Goal: Task Accomplishment & Management: Use online tool/utility

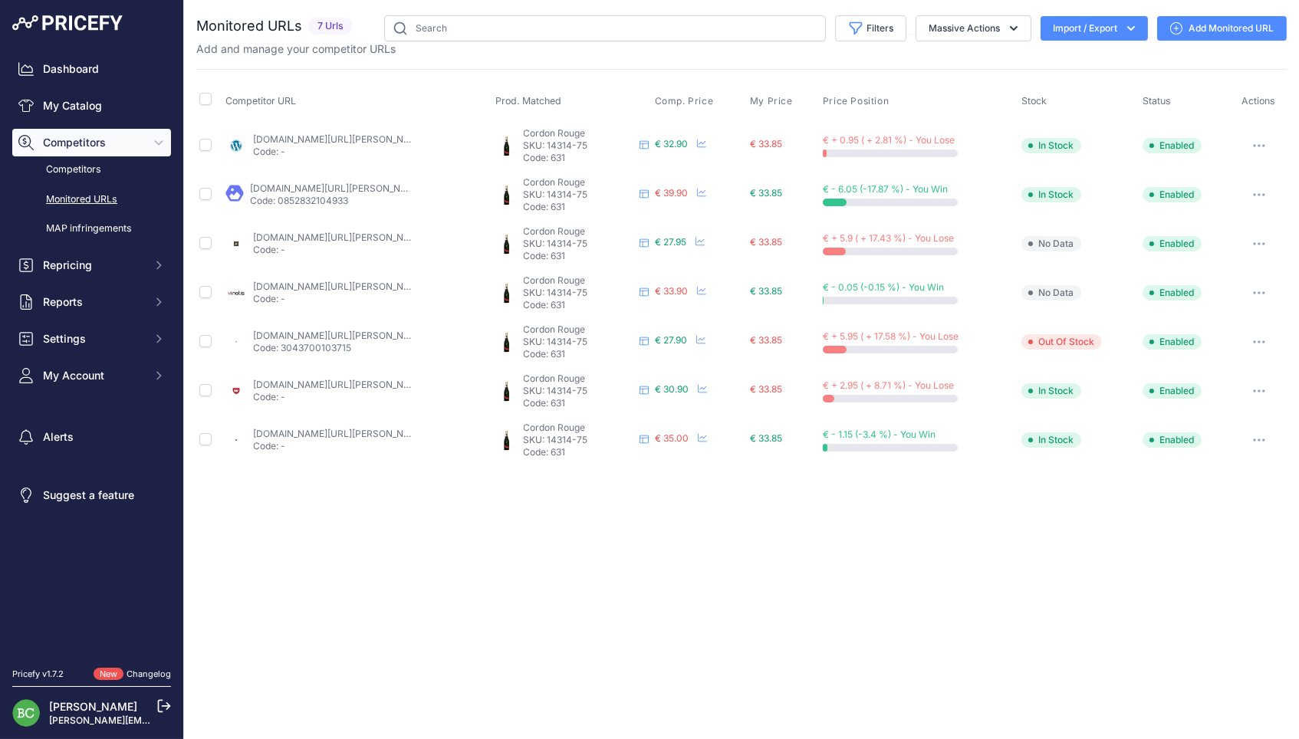
click at [330, 186] on link "calais-vins.com/champagne-mumm-gh-champagne-cordon-rouge/326-champagne-g-h-mumm…" at bounding box center [411, 189] width 322 height 12
click at [314, 232] on link "champagnepascher.fr/champagne-mumm/330-mumm-cordon-rouge.html?search_query=mumm…" at bounding box center [377, 238] width 248 height 12
click at [384, 281] on link "vinatis.com/171-champagne-mumm-cordon-rouge?prirule_jdsnikfkfjsd=2676" at bounding box center [339, 287] width 173 height 12
click at [344, 330] on link "we-love-bubbles.fr/mumm-cordon-rouge-" at bounding box center [339, 336] width 173 height 12
click at [344, 379] on link "wineandco.com/champagne-gh-mumm-cordon-rouge-10813-fr-eur-fr.html" at bounding box center [339, 385] width 173 height 12
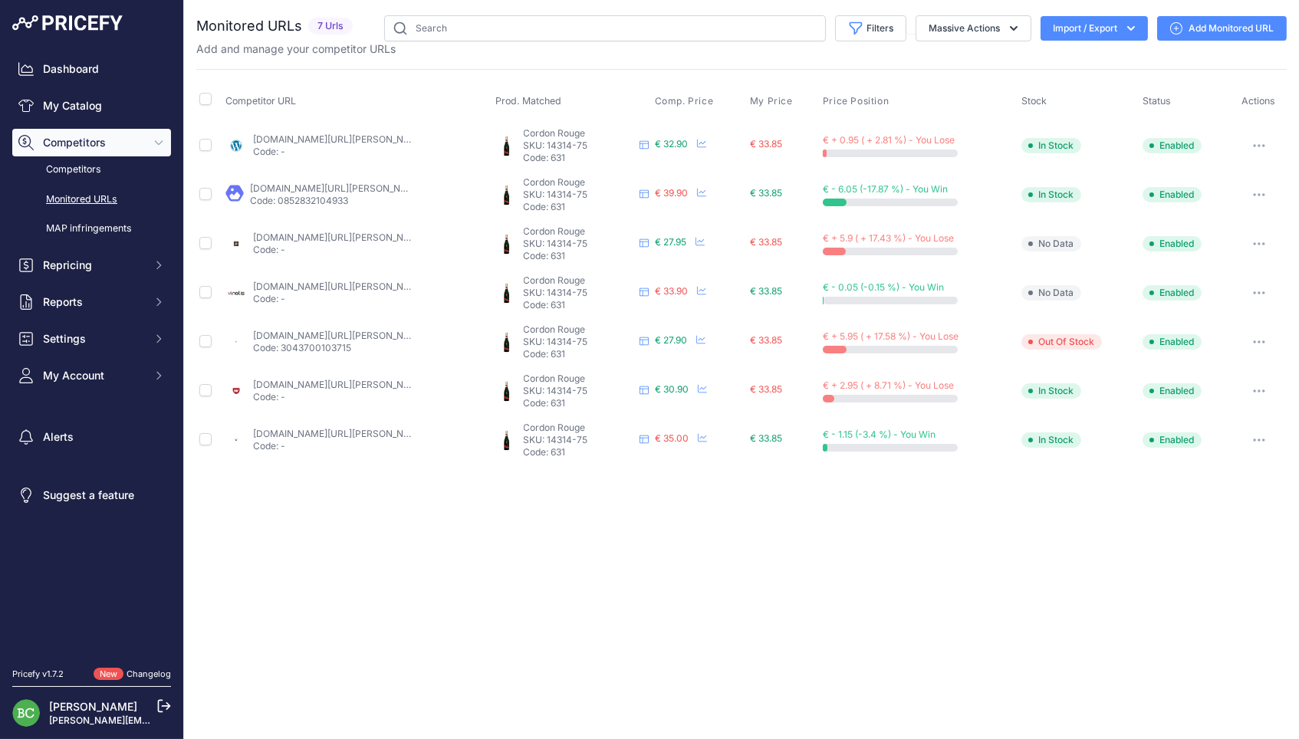
click at [351, 379] on link "wineandco.com/champagne-gh-mumm-cordon-rouge-10813-fr-eur-fr.html" at bounding box center [339, 385] width 173 height 12
click at [330, 379] on link "wineandco.com/champagne-gh-mumm-cordon-rouge-10813-fr-eur-fr.html" at bounding box center [339, 385] width 173 height 12
click at [297, 428] on link "enviedechamp.com/fr/champagne-mumm/773-cordon-rouge.html?prirule_jdsnikfkfjsd=2…" at bounding box center [339, 434] width 173 height 12
click at [1211, 30] on link "Add Monitored URL" at bounding box center [1222, 28] width 130 height 25
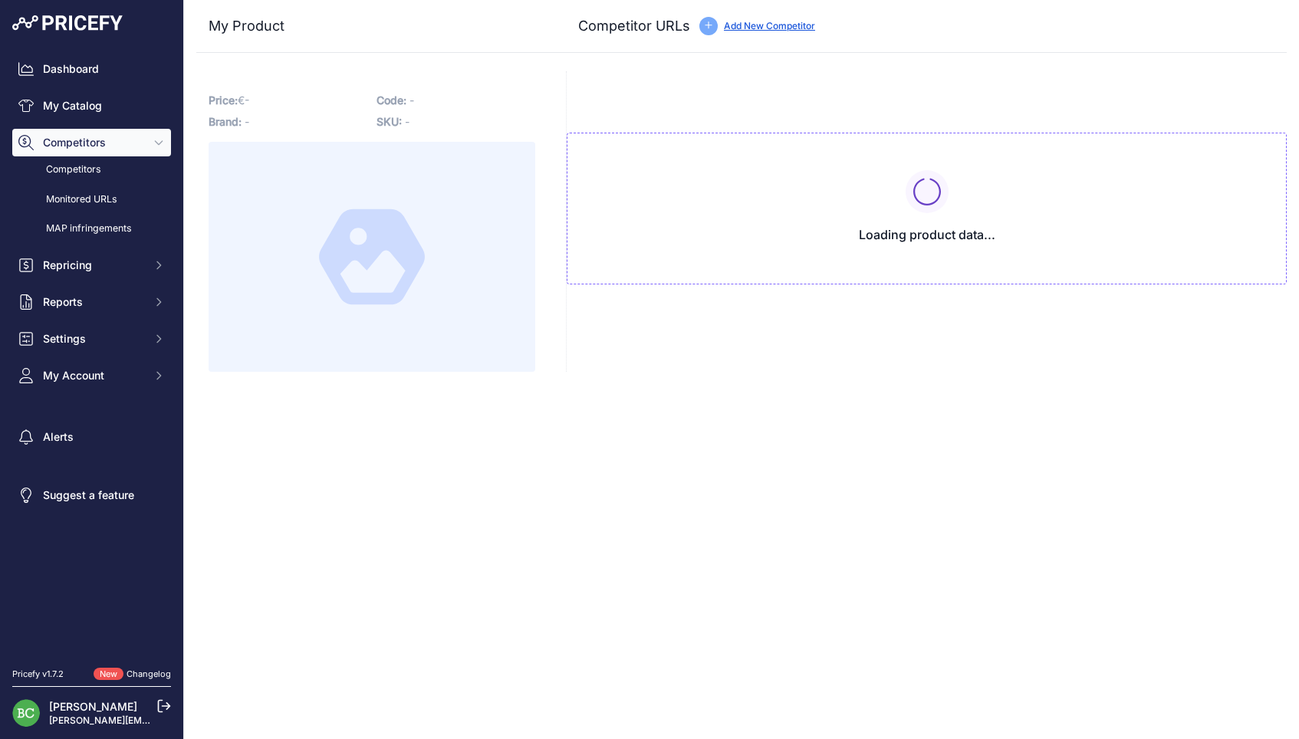
type input "www.brut-de-champ.com/produit/mumm-brut-cordon-rouge/"
type input "www.calais-vins.com/champagne-mumm-gh-champagne-cordon-rouge/326-champagne-g-h-…"
type input "www.champagnepascher.fr/champagne-mumm/330-mumm-cordon-rouge.html?search_query=…"
type input "champfrance.fr/produit/g-h-mumm-cordon-rouge-brut-75-cl/"
type input "www.enviedechamp.com/fr/champagne-mumm/773-cordon-rouge.html?prirule_jdsnikfkfj…"
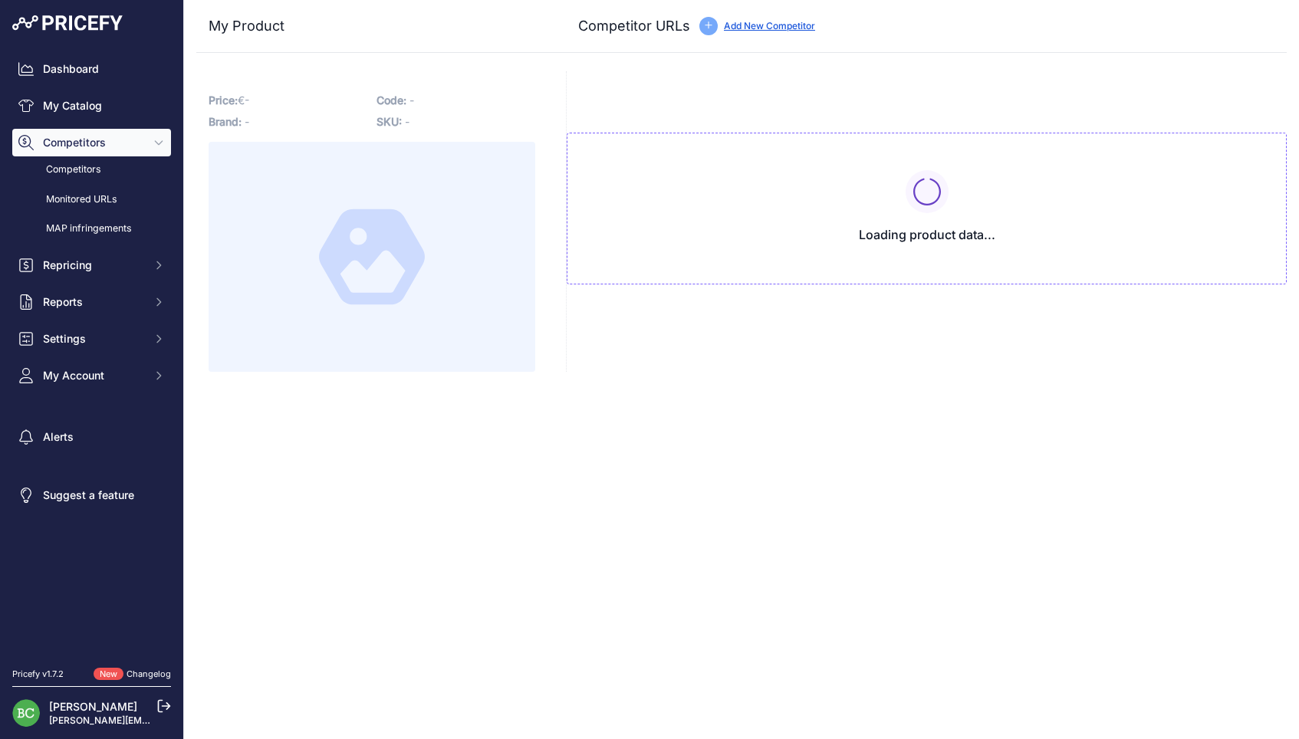
type input "www.lilovino.com/champagne-mumm/352-champagne-mumm-cordon-rouge.html"
type input "www.vinatis.com/171-champagne-mumm-cordon-rouge?prirule_jdsnikfkfjsd=2676"
type input "[DOMAIN_NAME][URL][PERSON_NAME]"
type input "www.wineandco.com/champagne-gh-mumm-cordon-rouge-10813-fr-eur-fr.html"
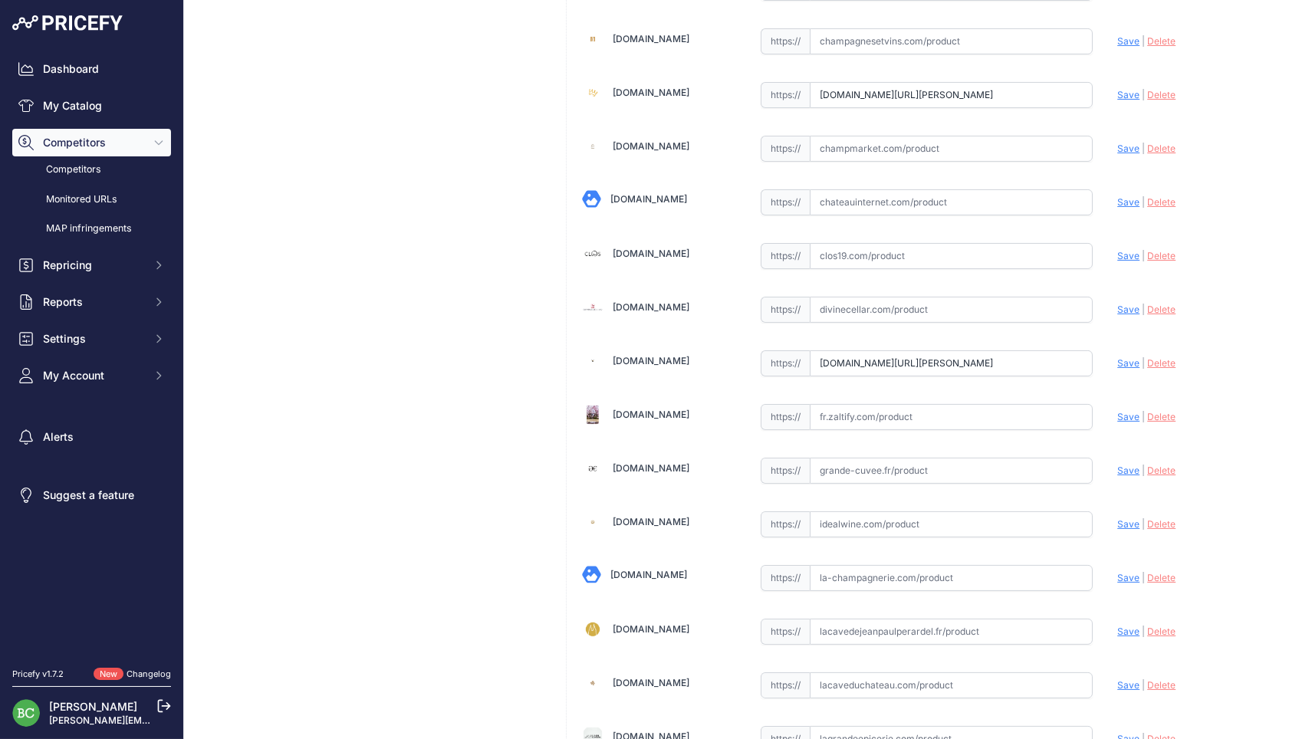
scroll to position [675, 0]
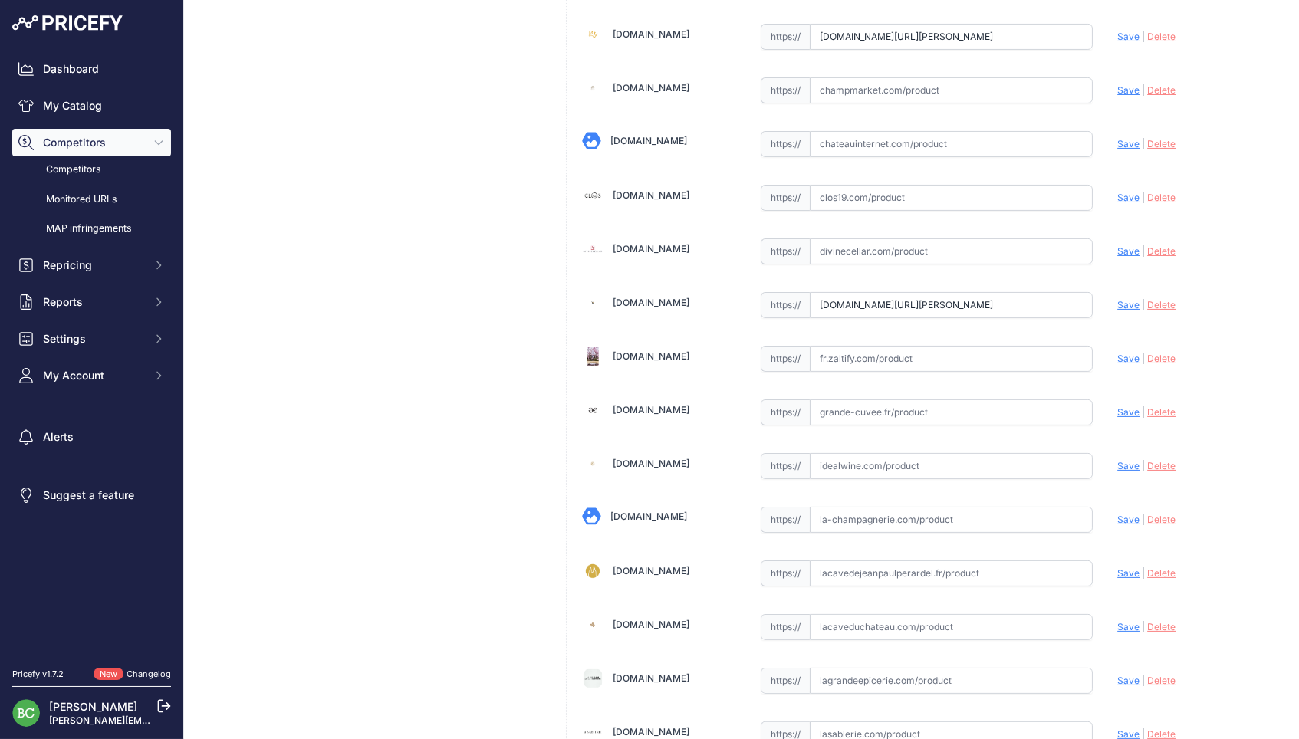
click at [937, 85] on input "text" at bounding box center [952, 90] width 284 height 26
paste input "https://www.champmarket.com/champagne/mumm-cordon-rouge-brut-bouteille/"
click at [1132, 89] on span "Save" at bounding box center [1129, 90] width 22 height 12
type input "https://www.champmarket.com/champagne/mumm-cordon-rouge-brut-bouteille/?prirule…"
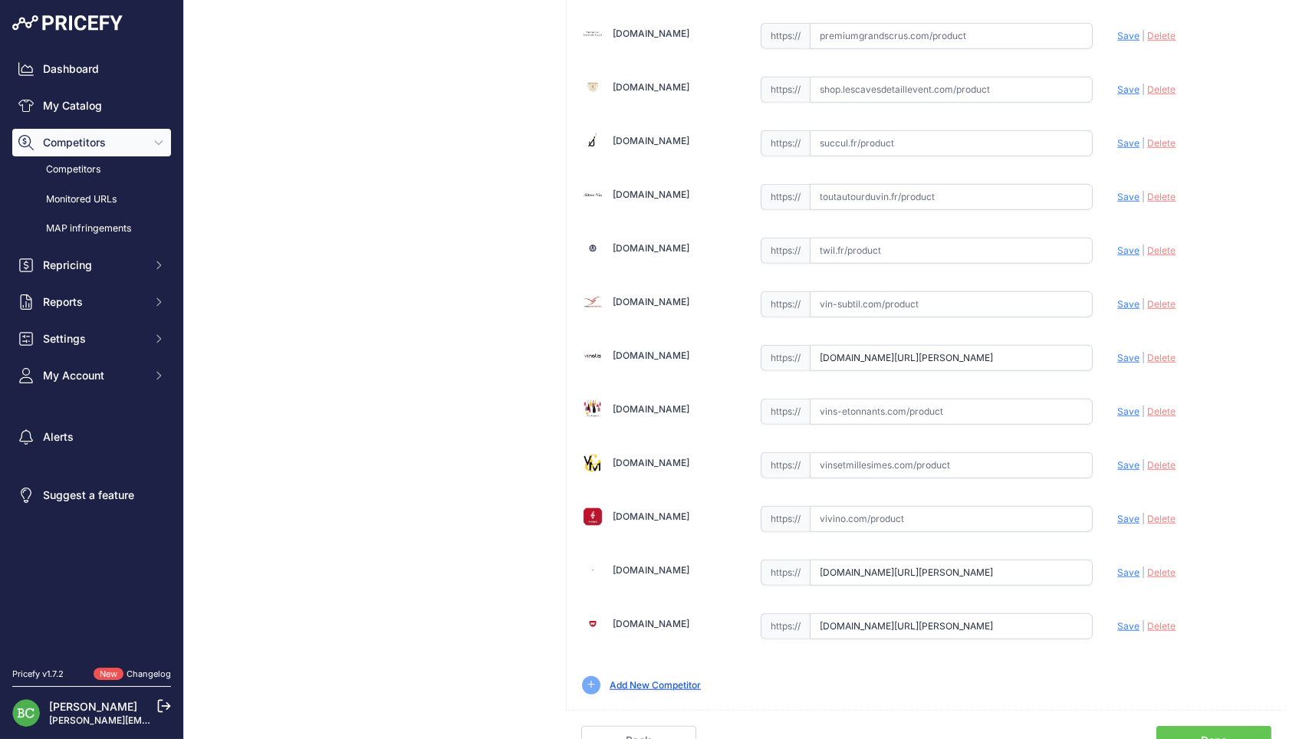
scroll to position [0, 0]
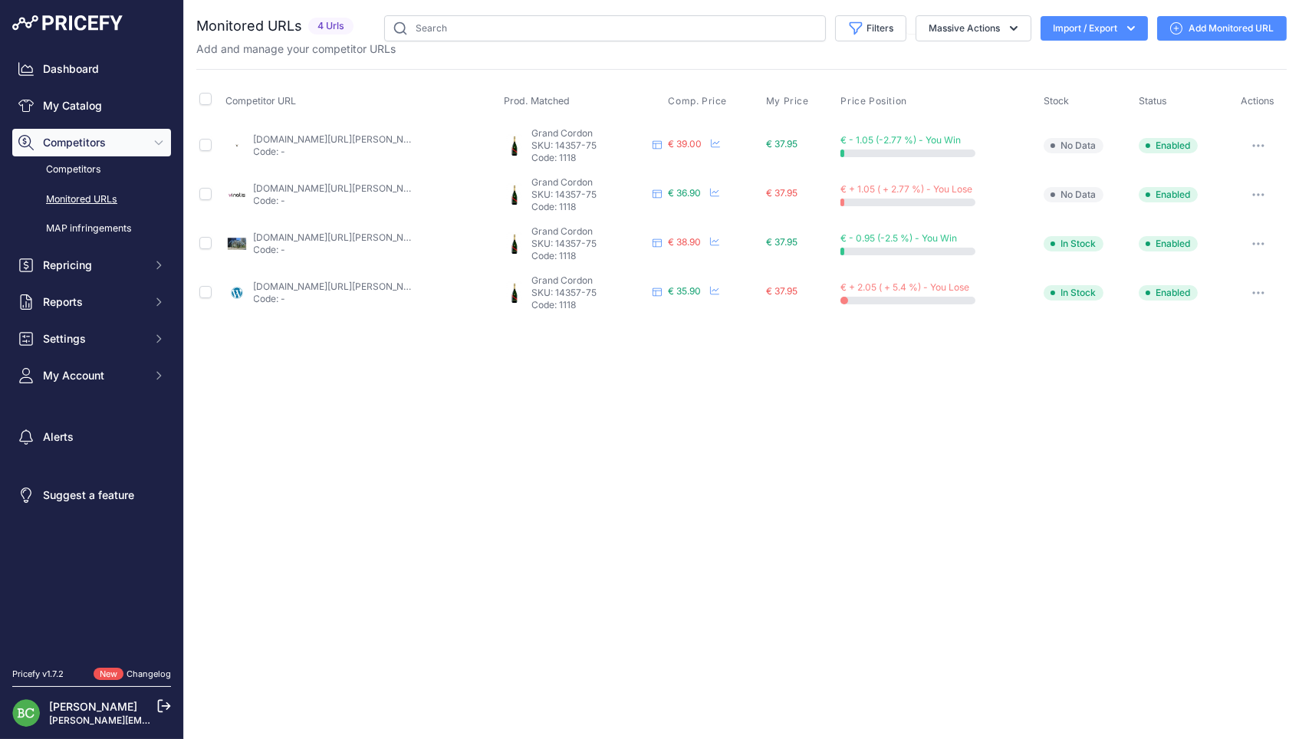
click at [1196, 21] on link "Add Monitored URL" at bounding box center [1222, 28] width 130 height 25
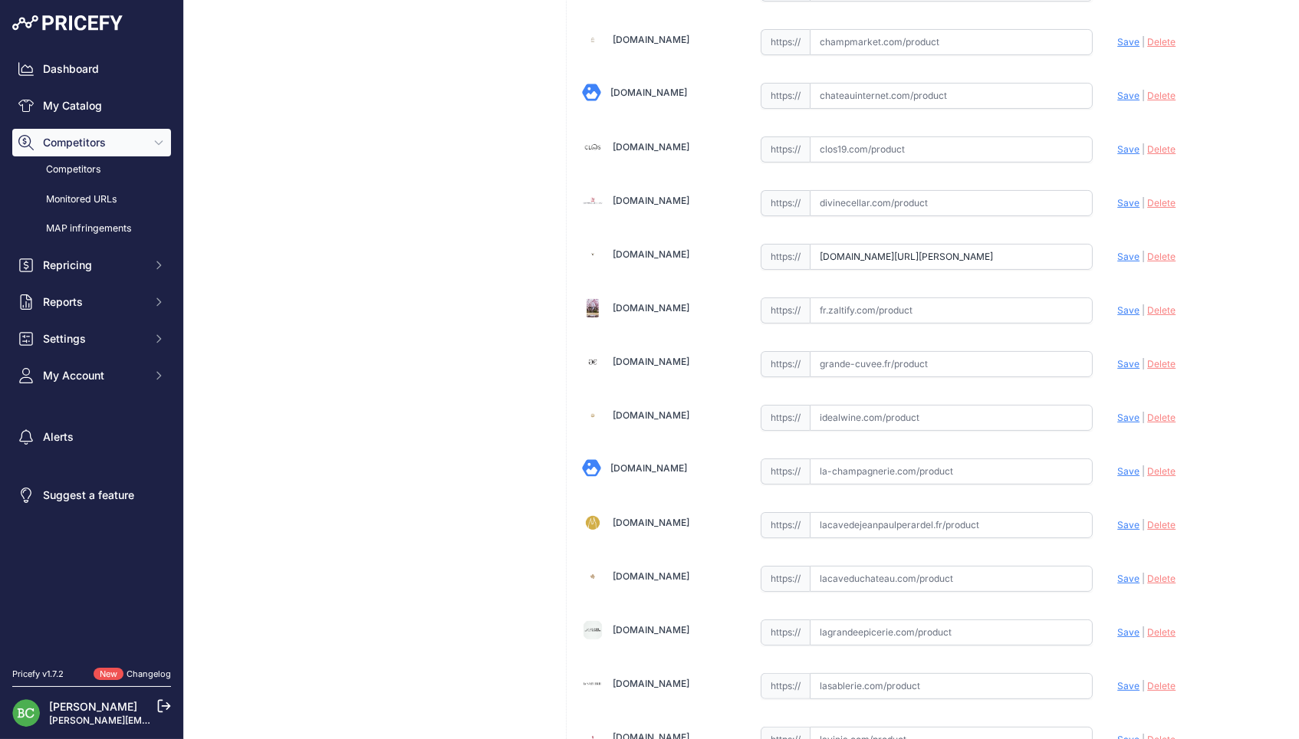
scroll to position [726, 0]
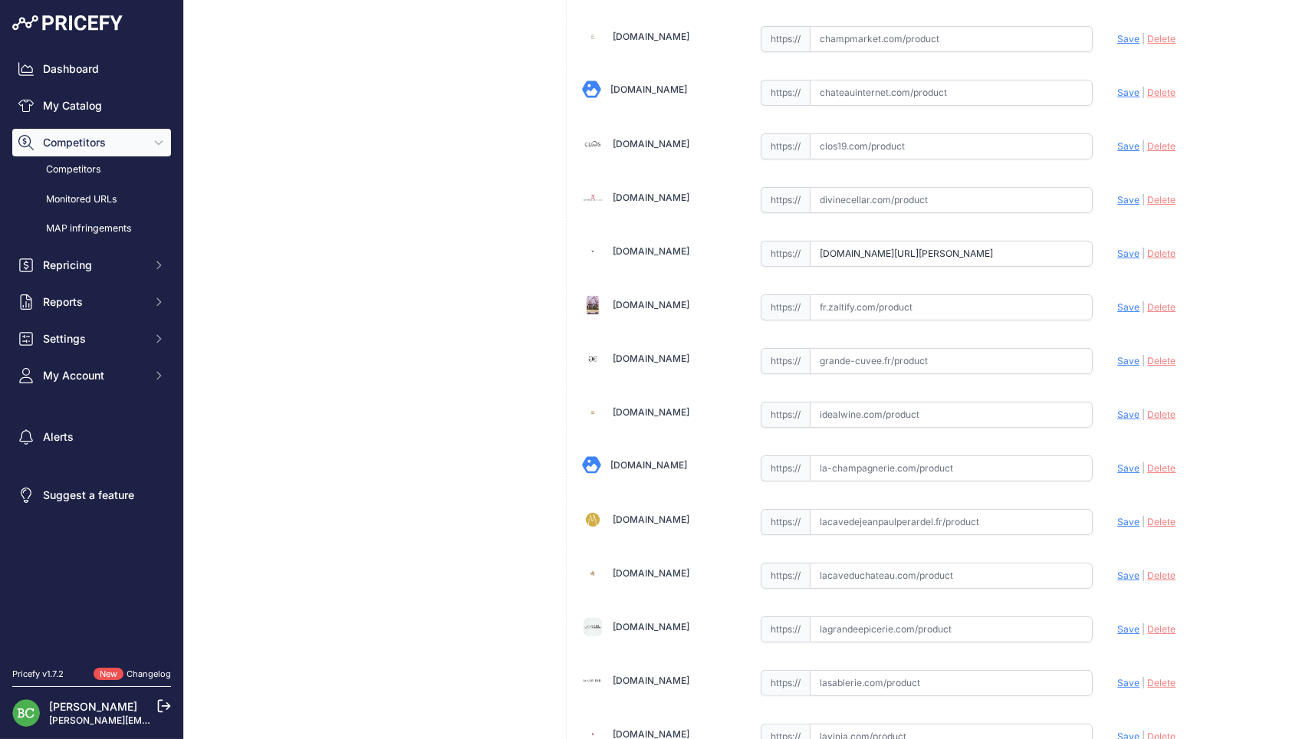
click at [825, 41] on input "text" at bounding box center [952, 39] width 284 height 26
paste input "https://www.champmarket.com/champagne/mumm-grand-cordon-bouteille/"
click at [1131, 35] on span "Save" at bounding box center [1129, 39] width 22 height 12
type input "https://www.champmarket.com/champagne/mumm-grand-cordon-bouteille/?prirule_jdsn…"
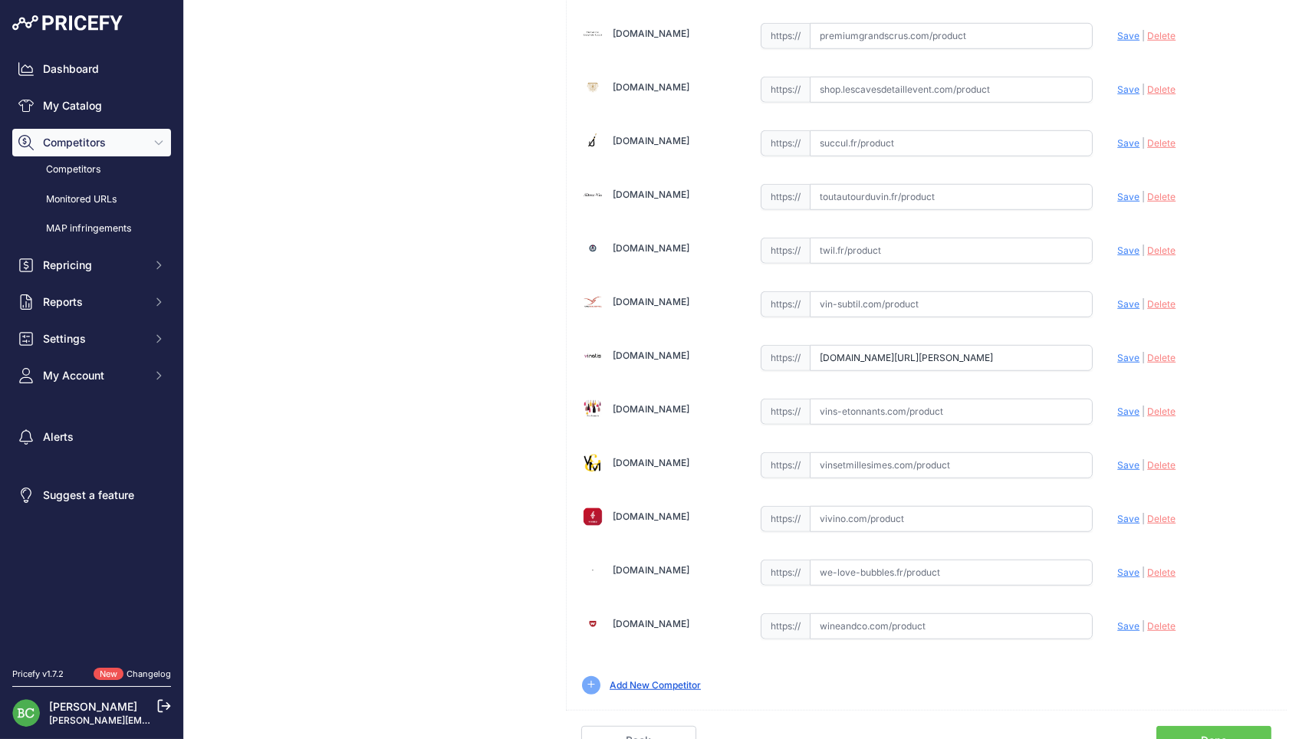
scroll to position [0, 0]
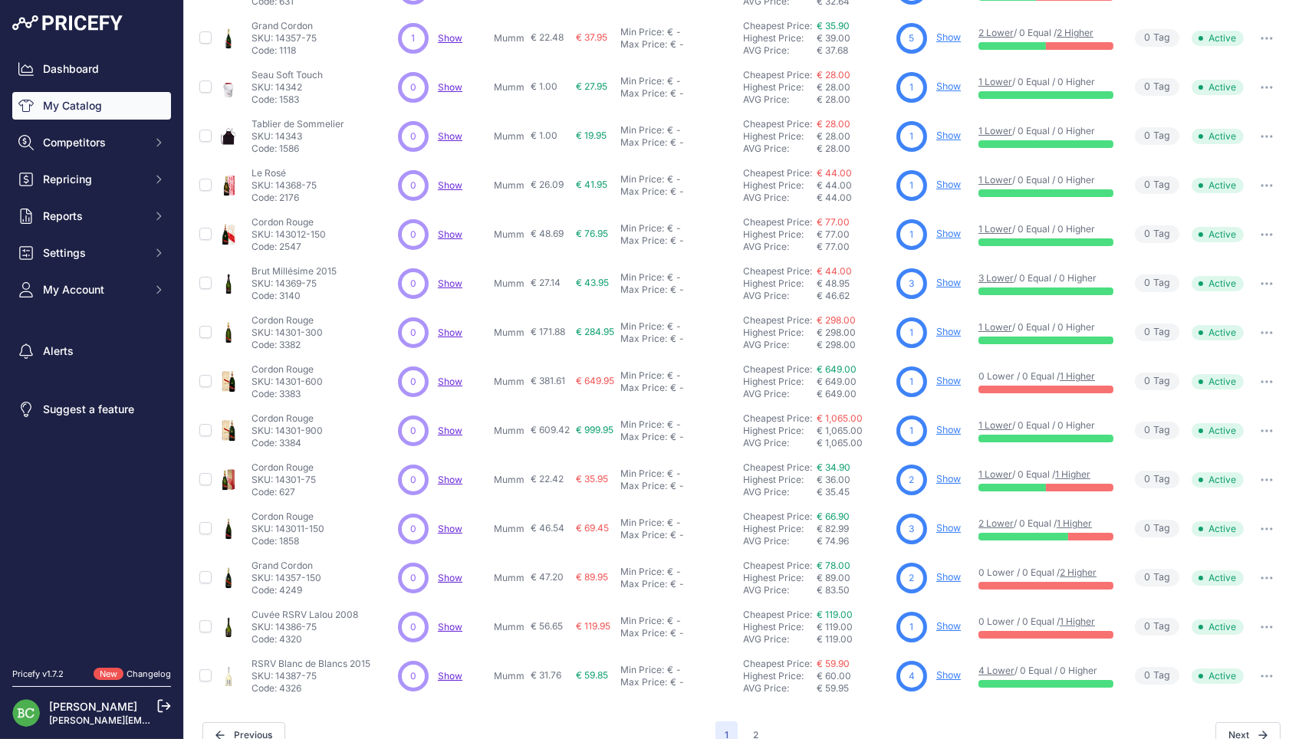
click at [953, 326] on link "Show" at bounding box center [949, 332] width 25 height 12
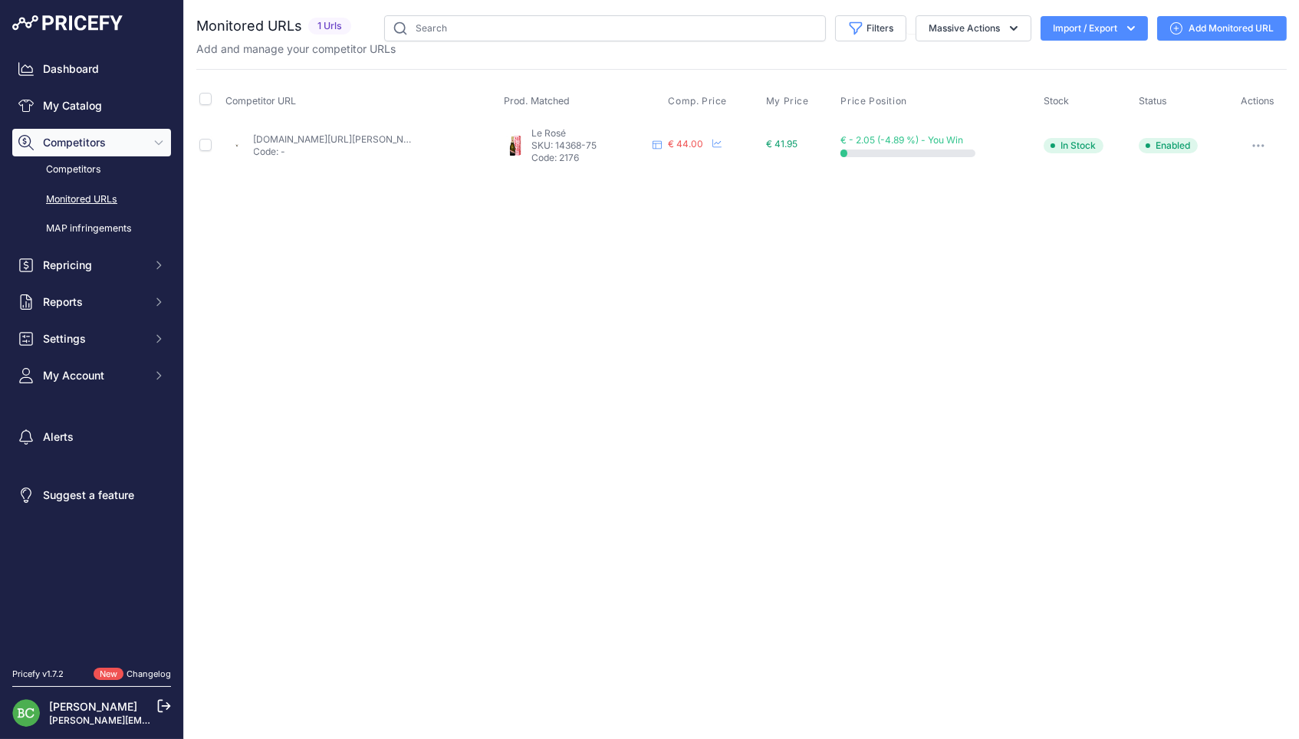
click at [331, 140] on link "[DOMAIN_NAME][URL][PERSON_NAME][PERSON_NAME]" at bounding box center [378, 139] width 248 height 12
click at [1225, 31] on link "Add Monitored URL" at bounding box center [1222, 28] width 130 height 25
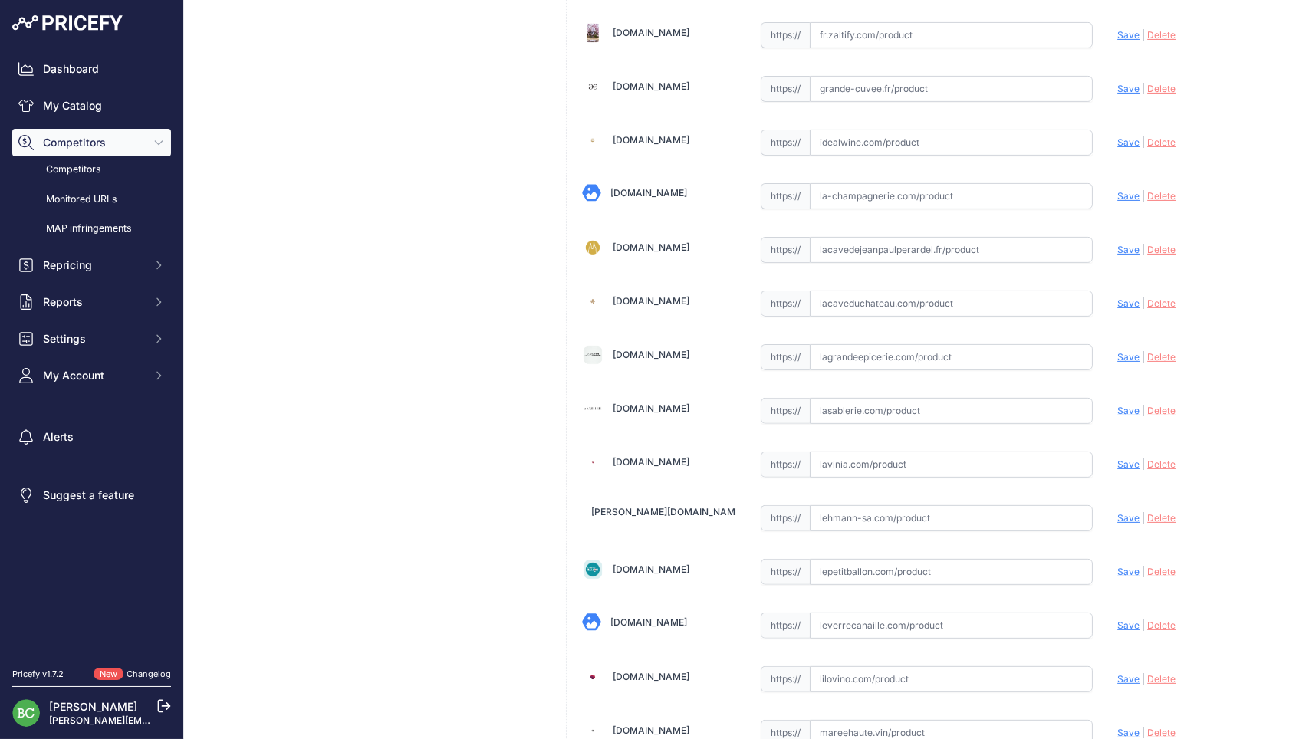
scroll to position [999, 0]
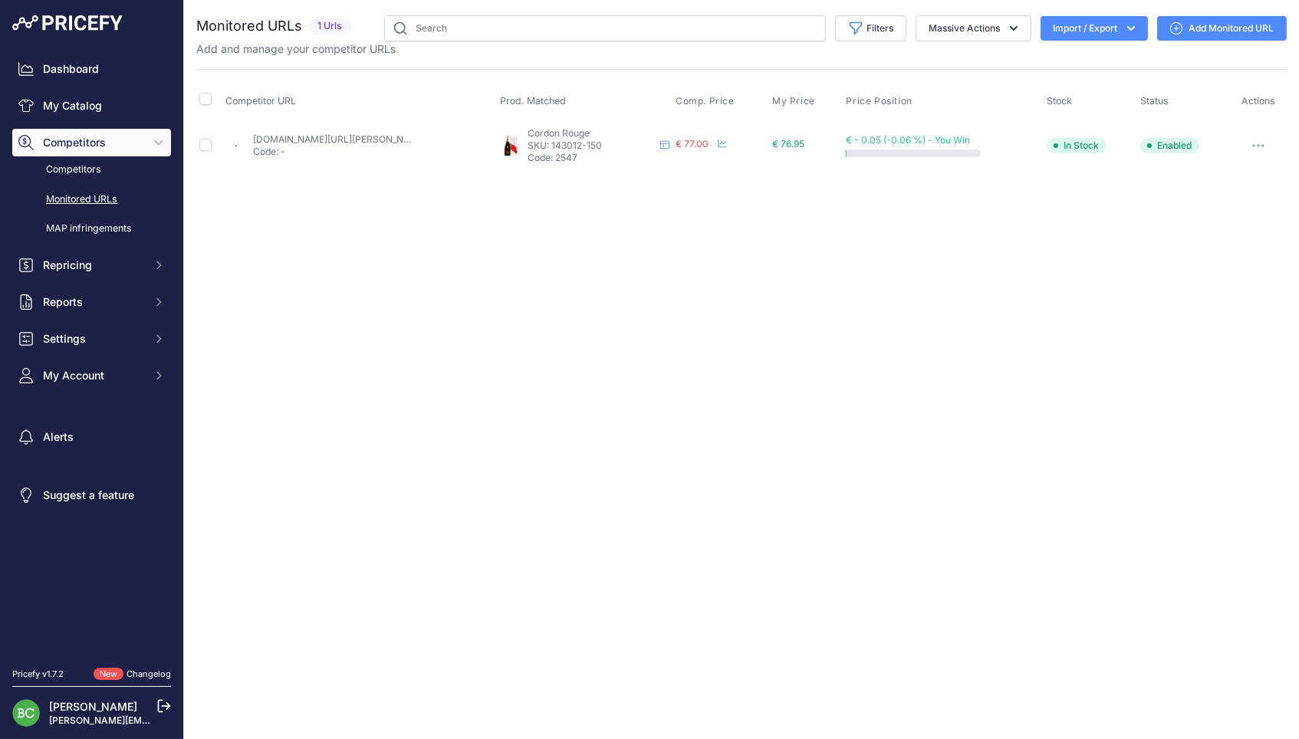
click at [370, 136] on link "[DOMAIN_NAME][URL][PERSON_NAME]" at bounding box center [339, 139] width 173 height 12
click at [1234, 28] on link "Add Monitored URL" at bounding box center [1222, 28] width 130 height 25
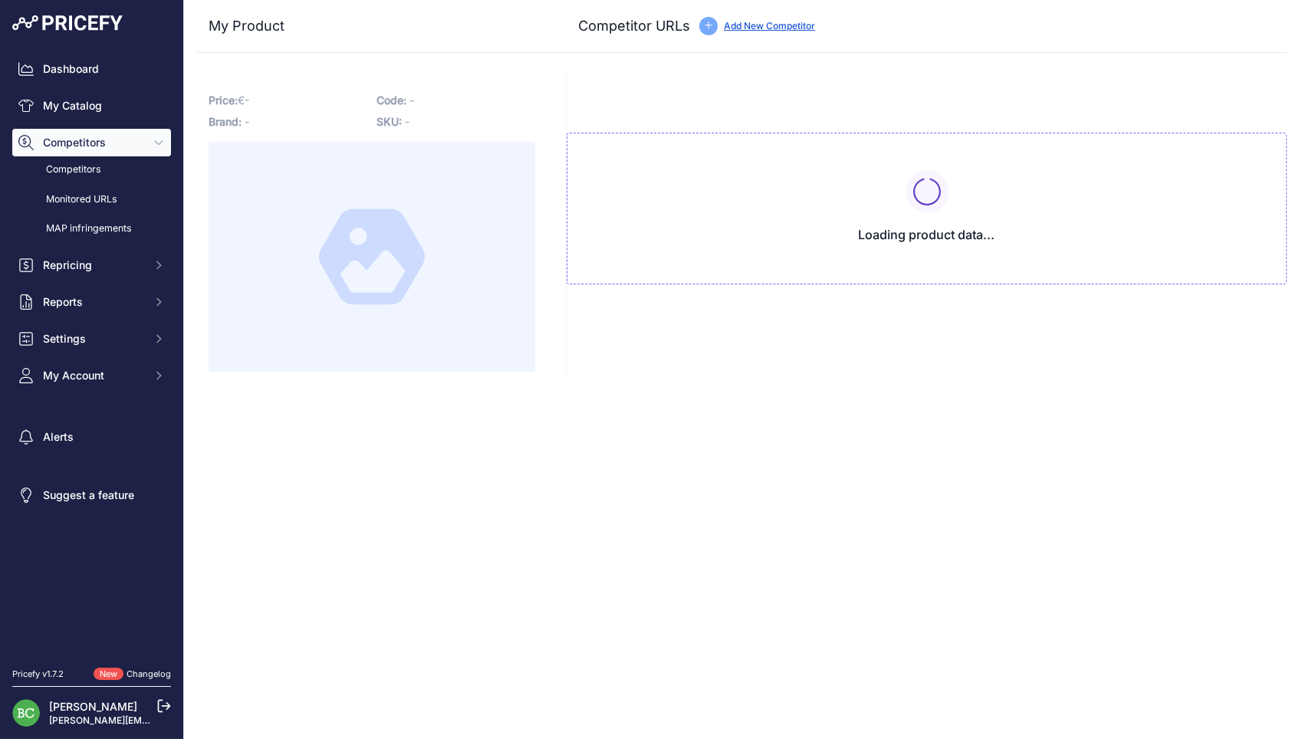
type input "www.enviedechamp.com/fr/champagne-mumm/2271-cordon-rouge-magnum.html"
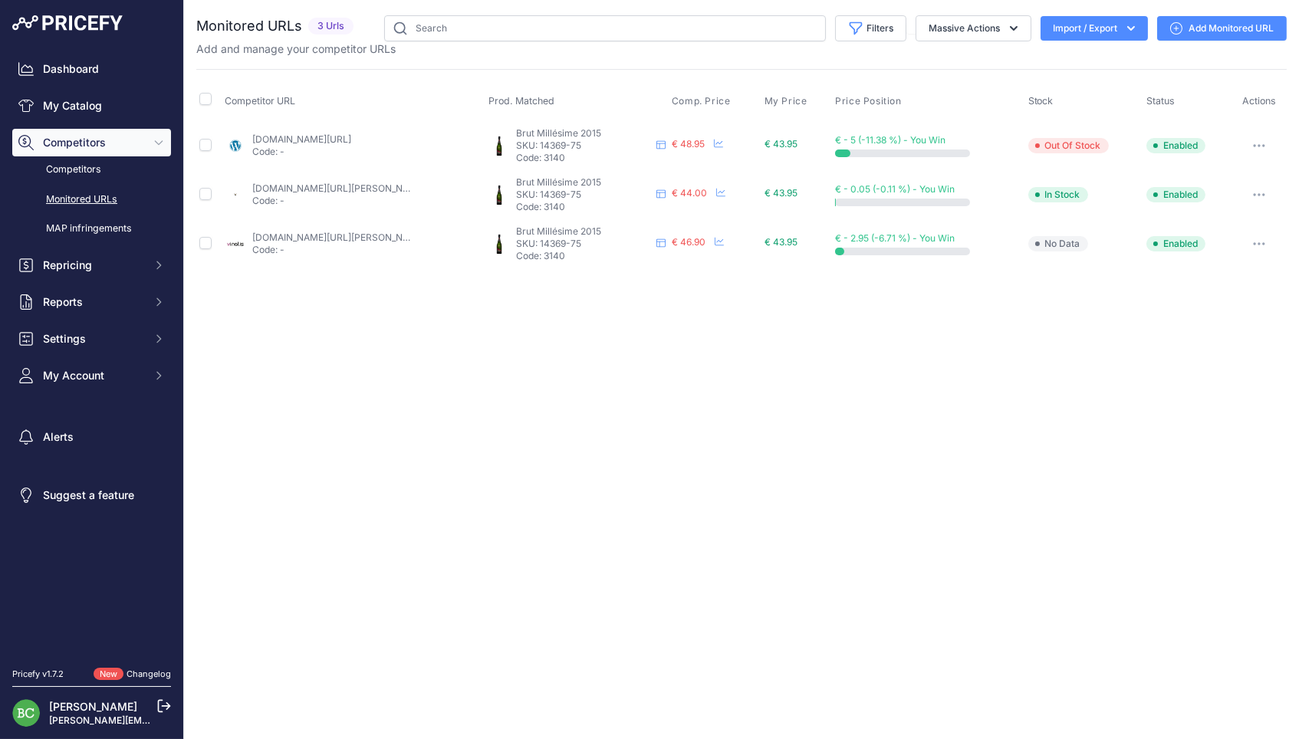
click at [318, 137] on link "[DOMAIN_NAME][URL]" at bounding box center [301, 139] width 99 height 12
click at [358, 183] on link "[DOMAIN_NAME][URL][PERSON_NAME]" at bounding box center [338, 189] width 173 height 12
click at [386, 183] on link "[DOMAIN_NAME][URL][PERSON_NAME]" at bounding box center [338, 189] width 173 height 12
click at [377, 232] on link "[DOMAIN_NAME][URL][PERSON_NAME]" at bounding box center [338, 238] width 173 height 12
click at [1267, 236] on button "button" at bounding box center [1259, 243] width 31 height 21
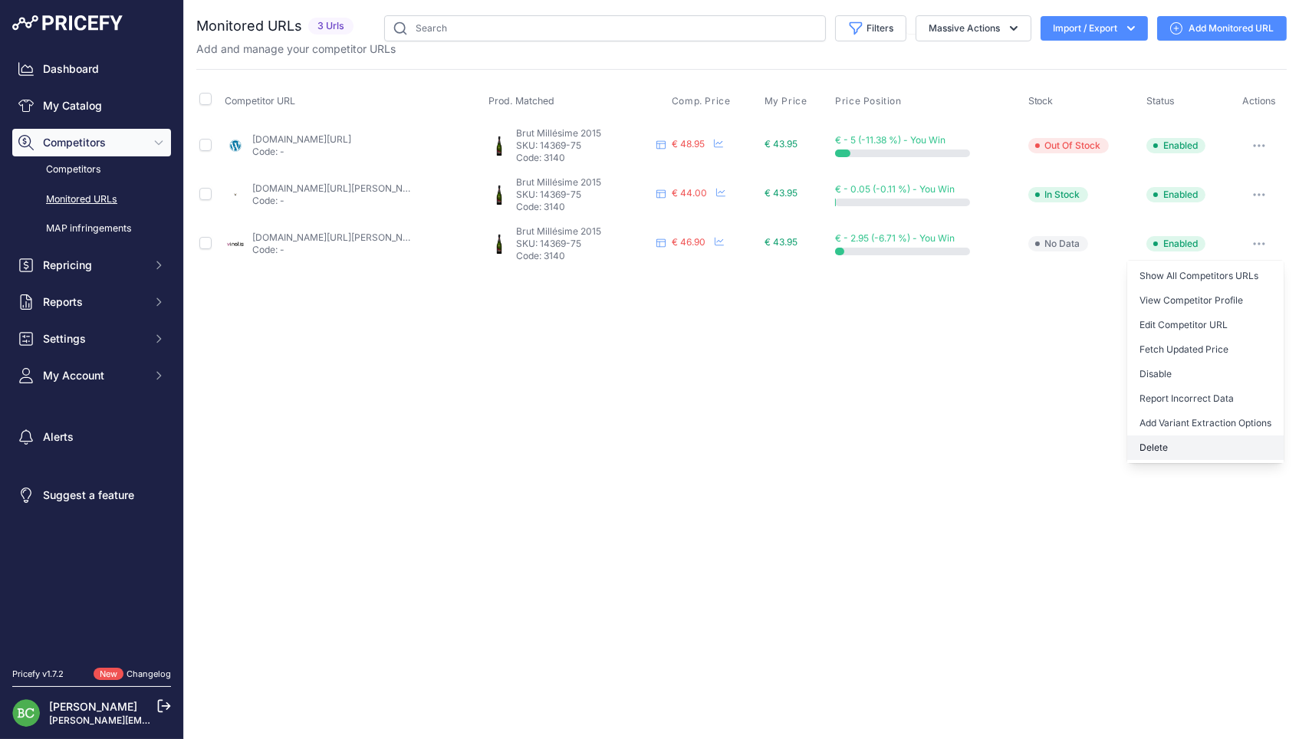
click at [1148, 437] on button "Delete" at bounding box center [1205, 448] width 156 height 25
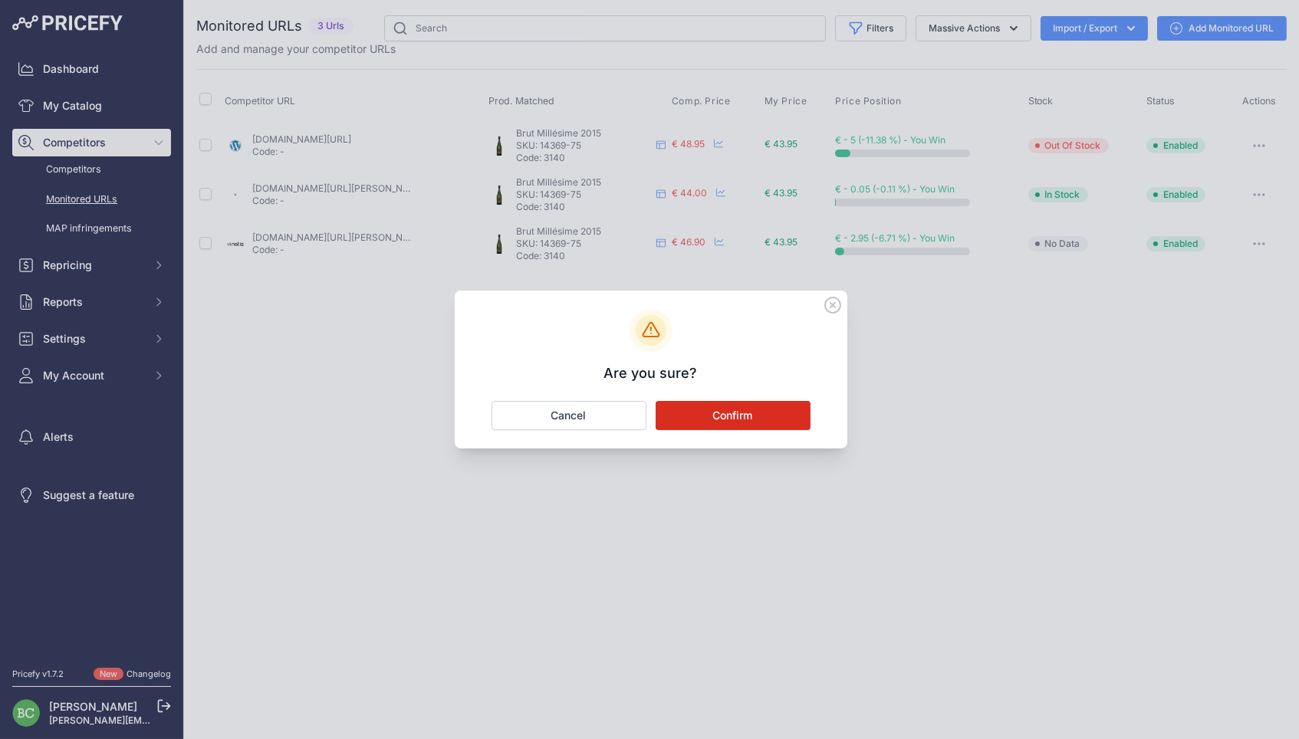
click at [736, 416] on button "Confirm" at bounding box center [733, 415] width 155 height 29
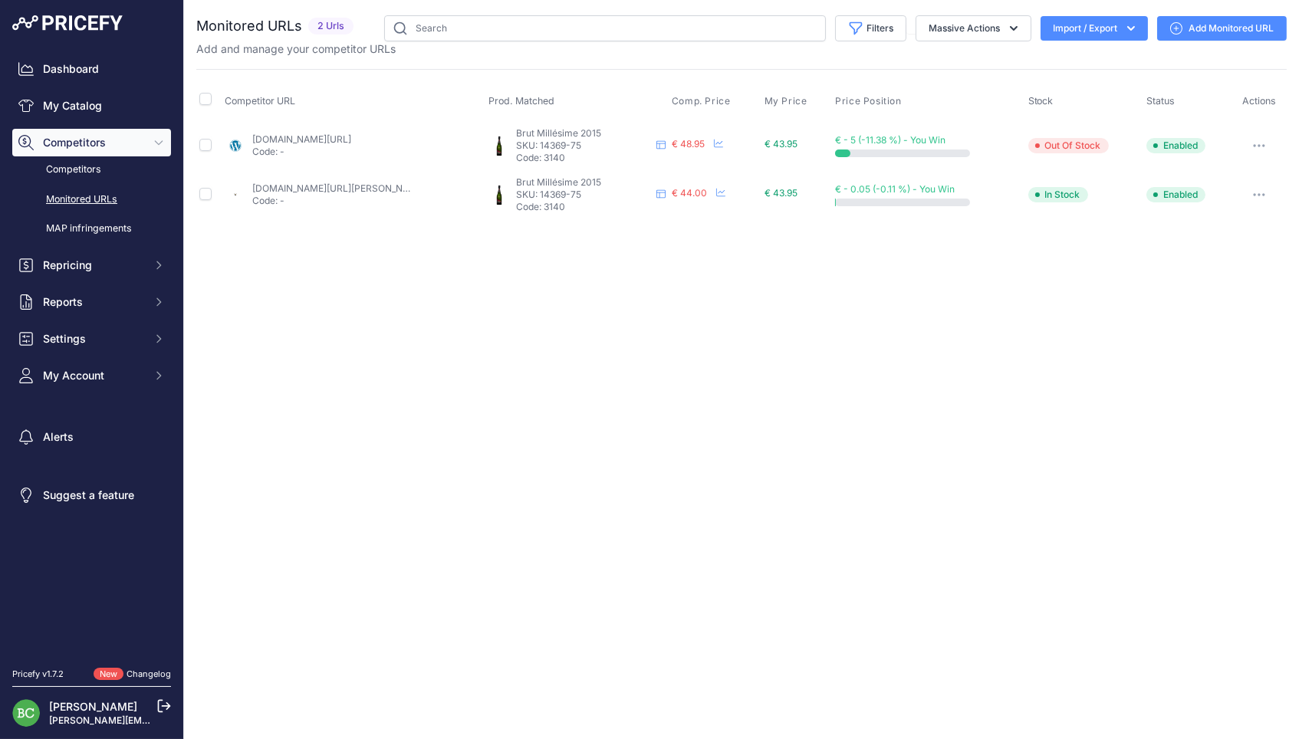
click at [1209, 27] on link "Add Monitored URL" at bounding box center [1222, 28] width 130 height 25
click at [1225, 36] on link "Add Monitored URL" at bounding box center [1222, 28] width 130 height 25
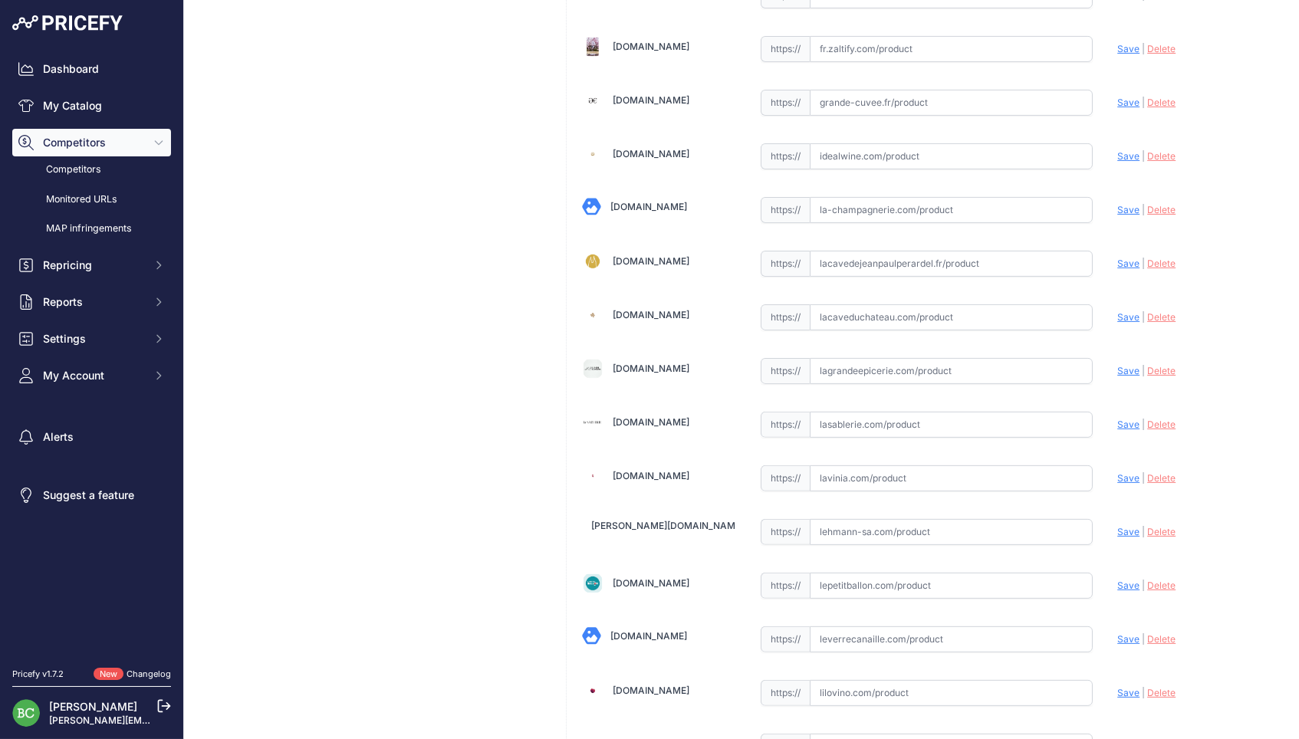
scroll to position [998, 0]
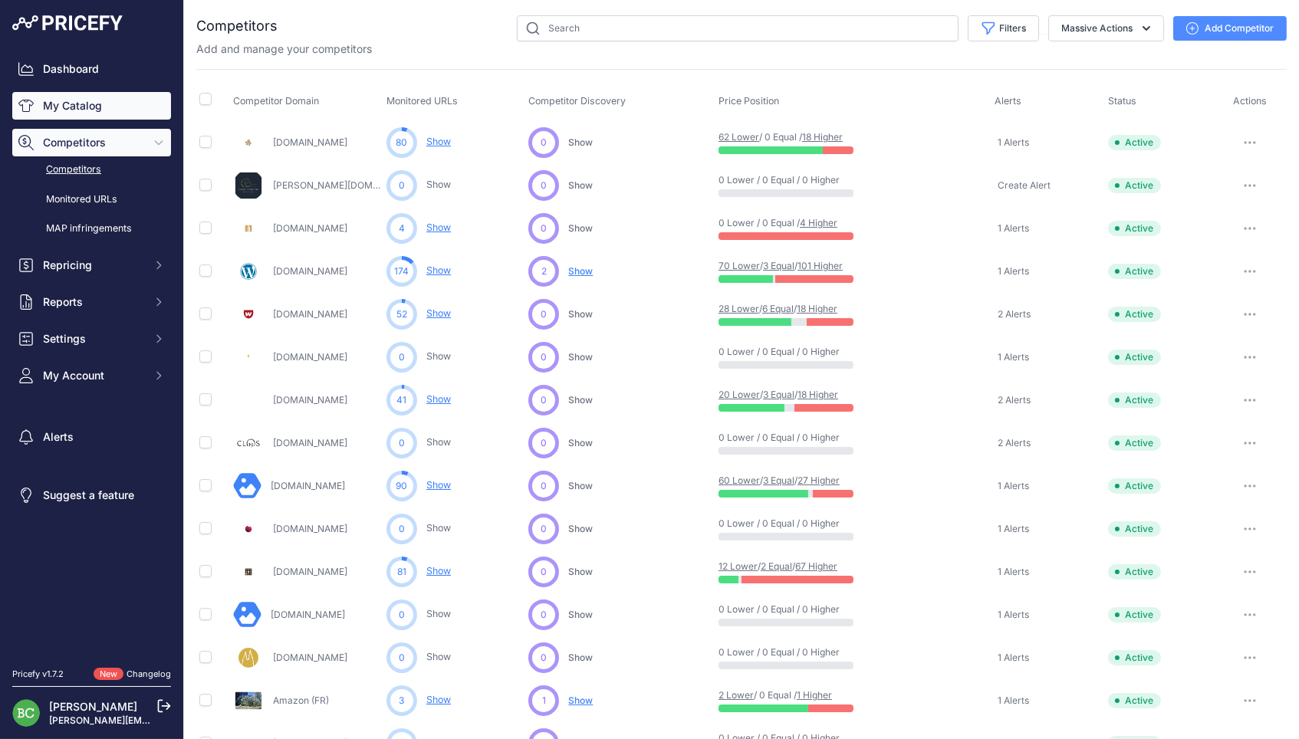
click at [77, 105] on link "My Catalog" at bounding box center [91, 106] width 159 height 28
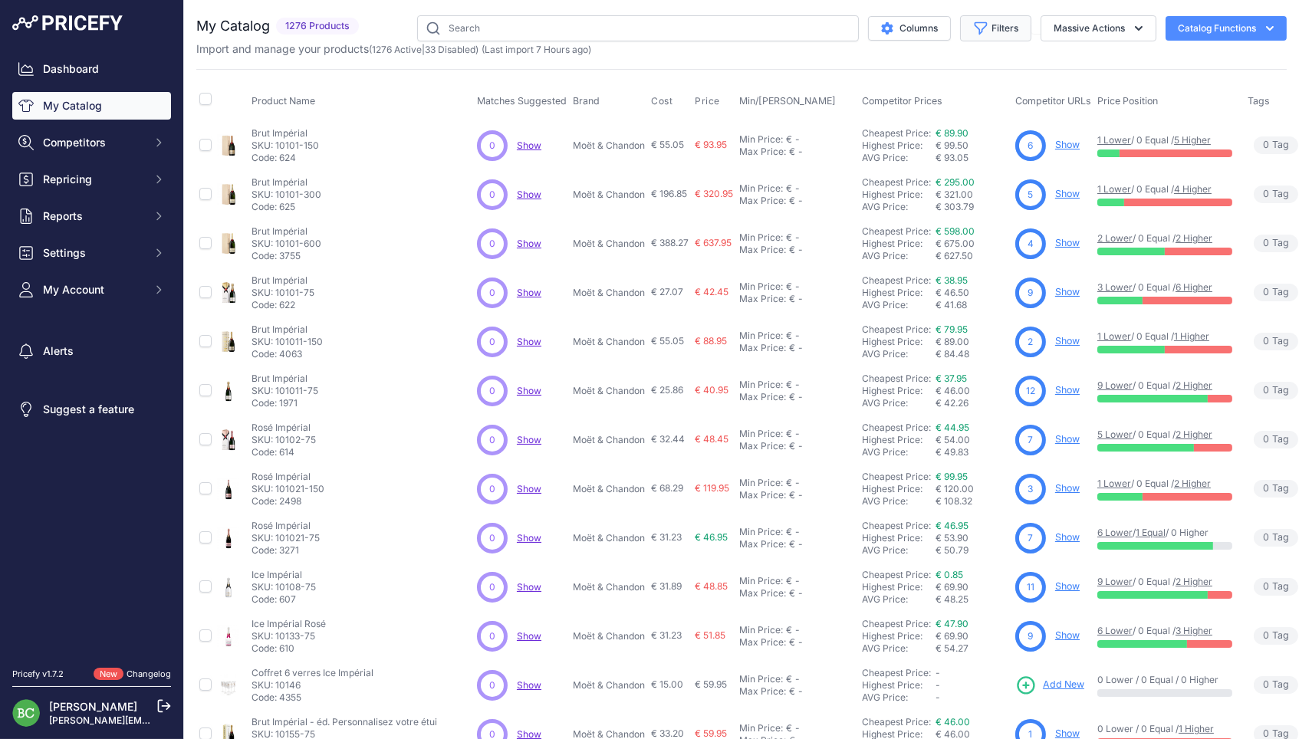
click at [1001, 32] on button "Filters" at bounding box center [995, 28] width 71 height 26
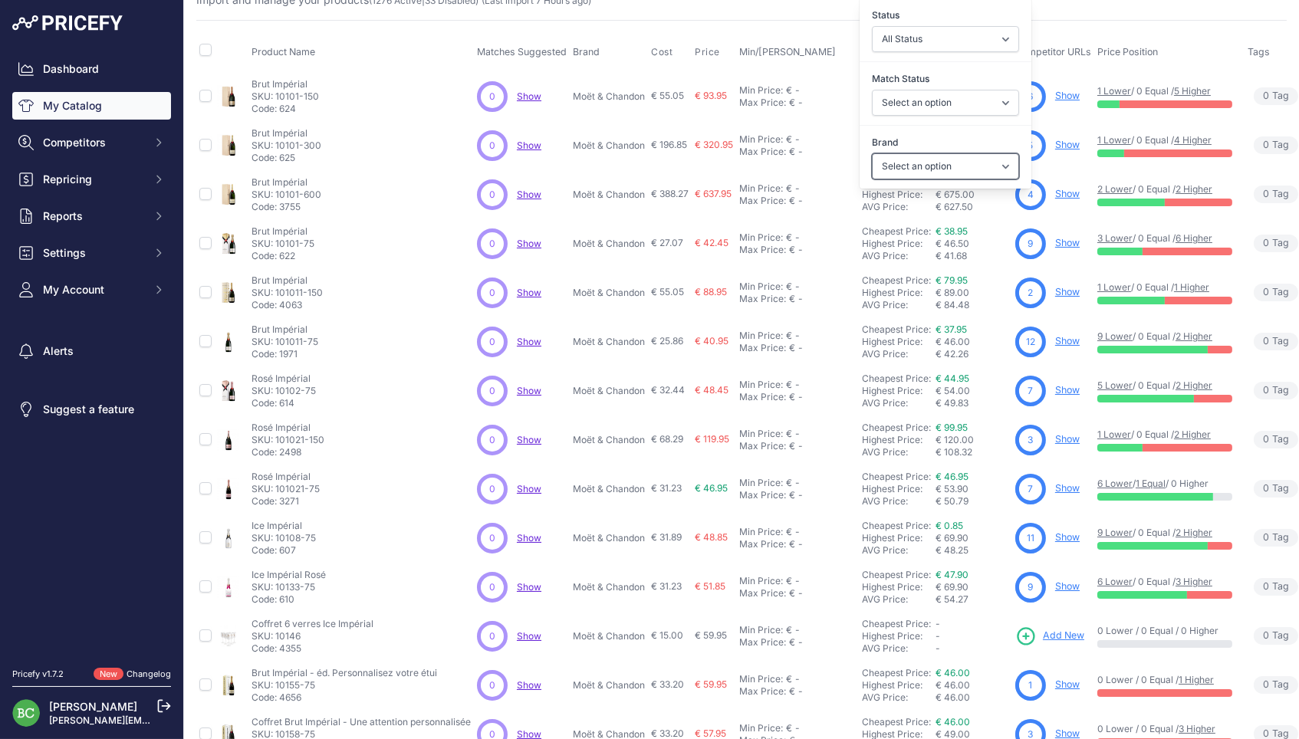
scroll to position [58, 0]
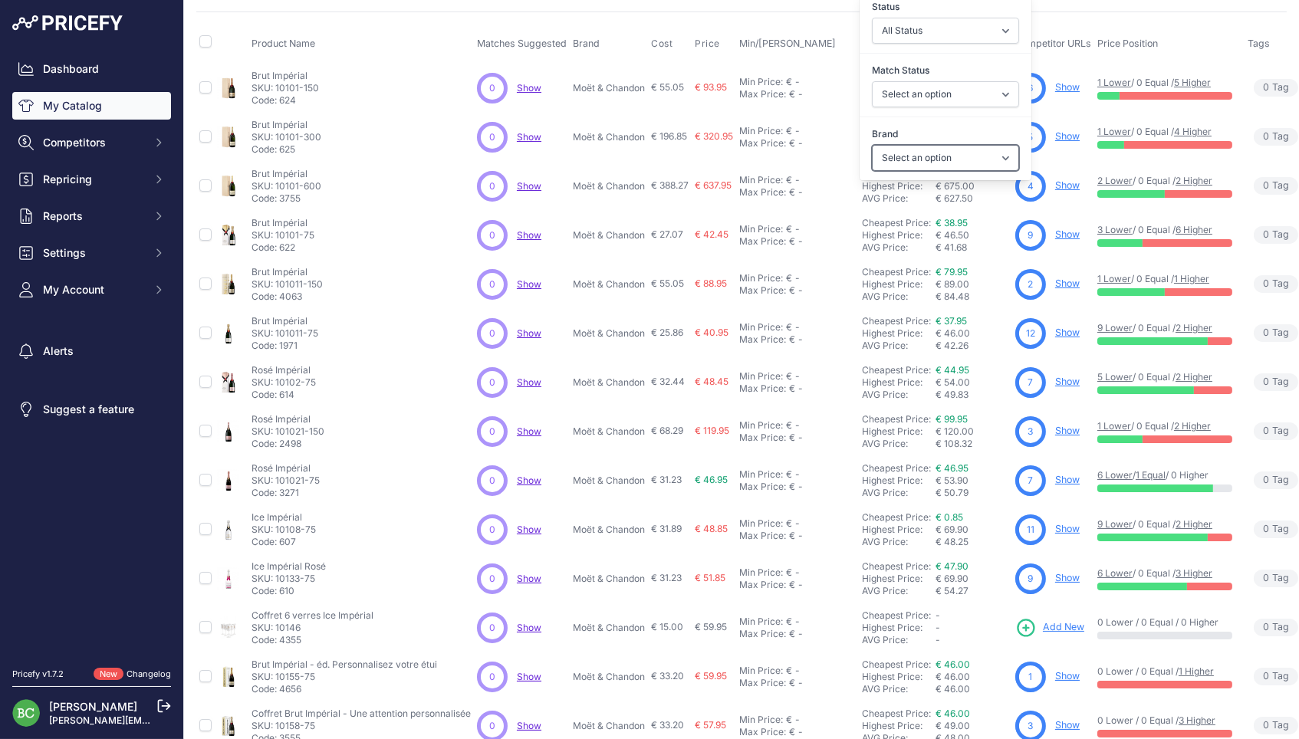
select select "Mumm"
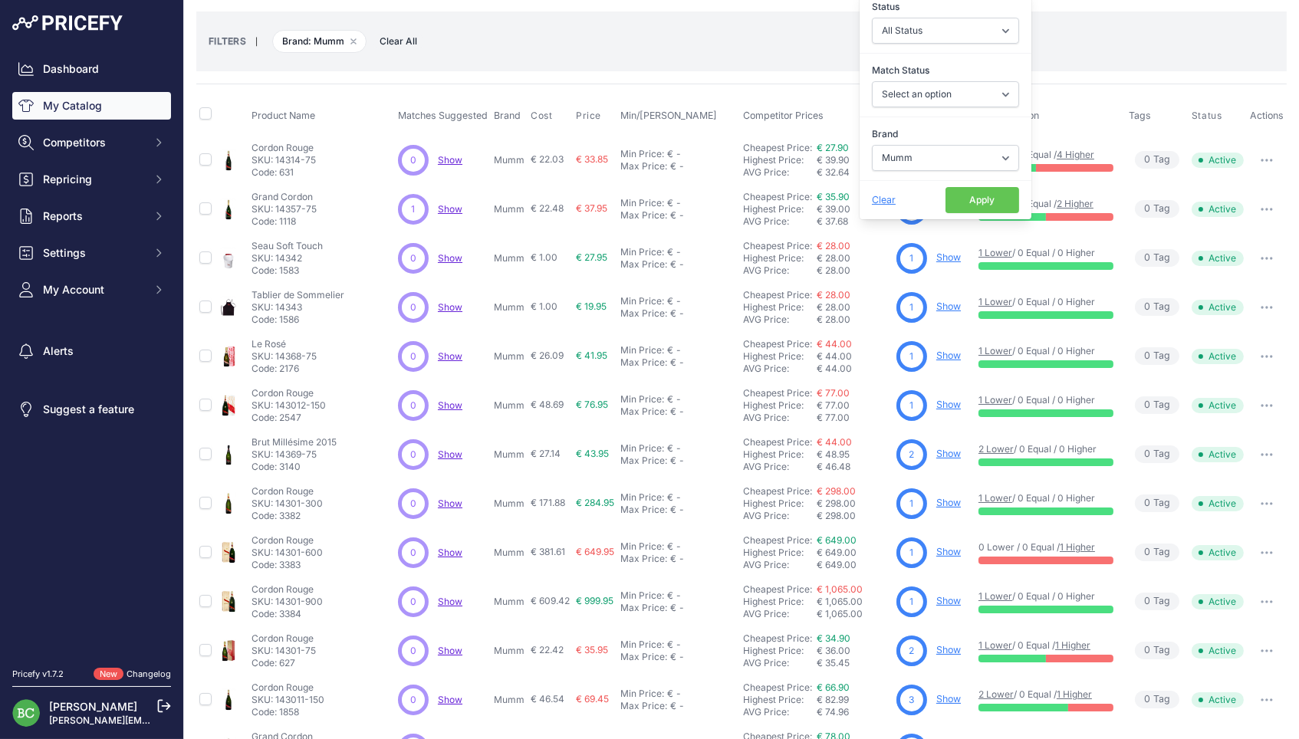
click at [965, 200] on button "Apply" at bounding box center [983, 200] width 74 height 26
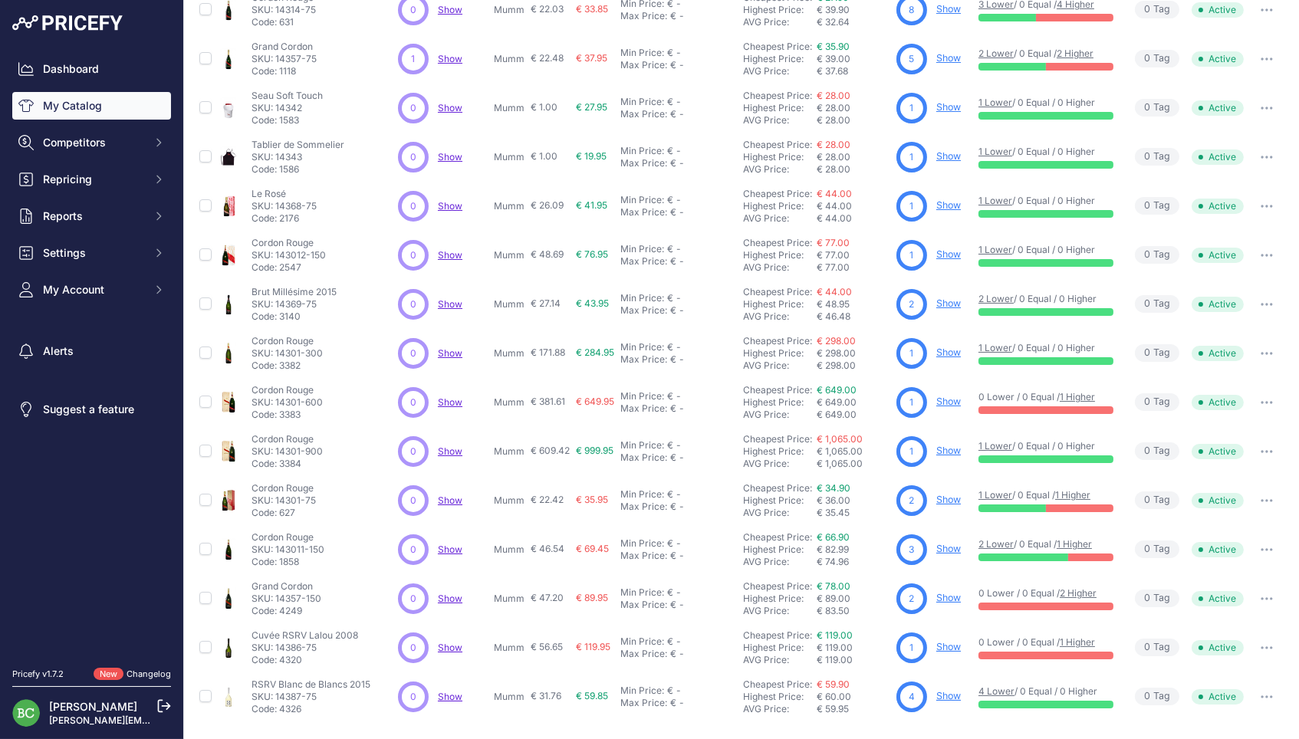
scroll to position [229, 0]
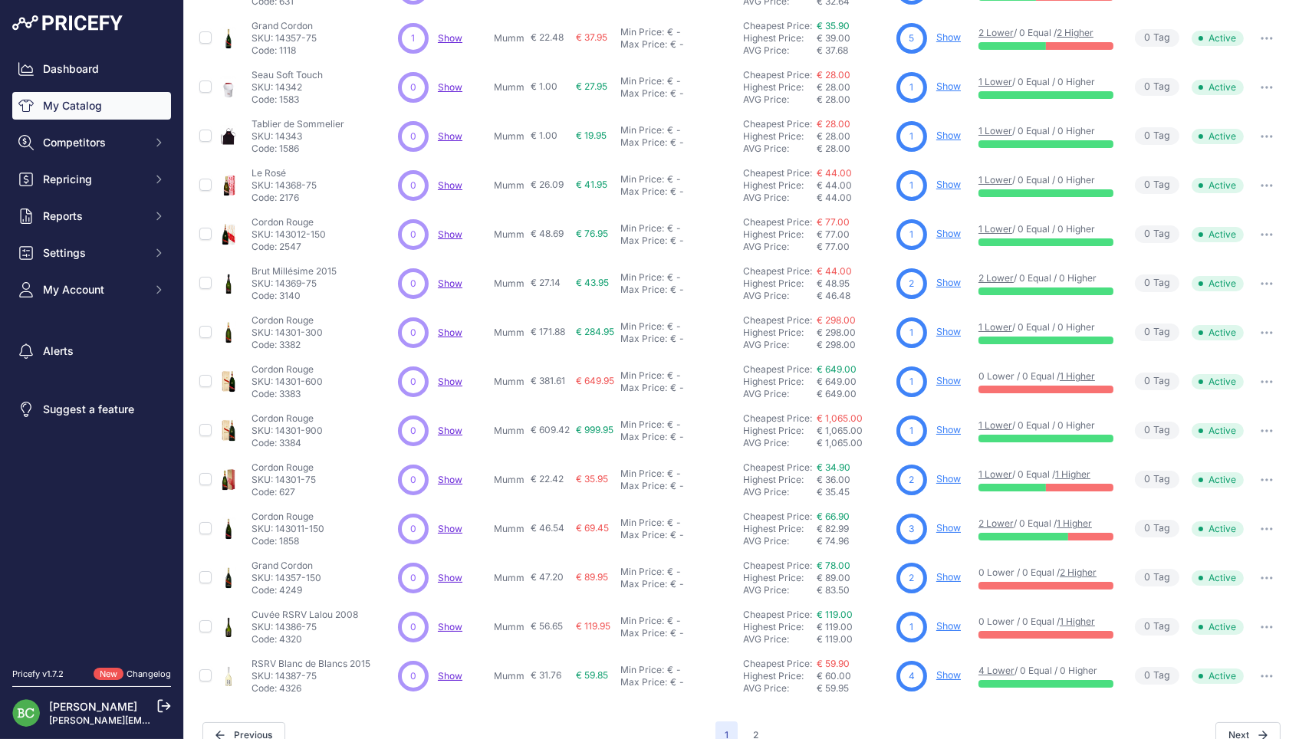
click at [949, 326] on link "Show" at bounding box center [949, 332] width 25 height 12
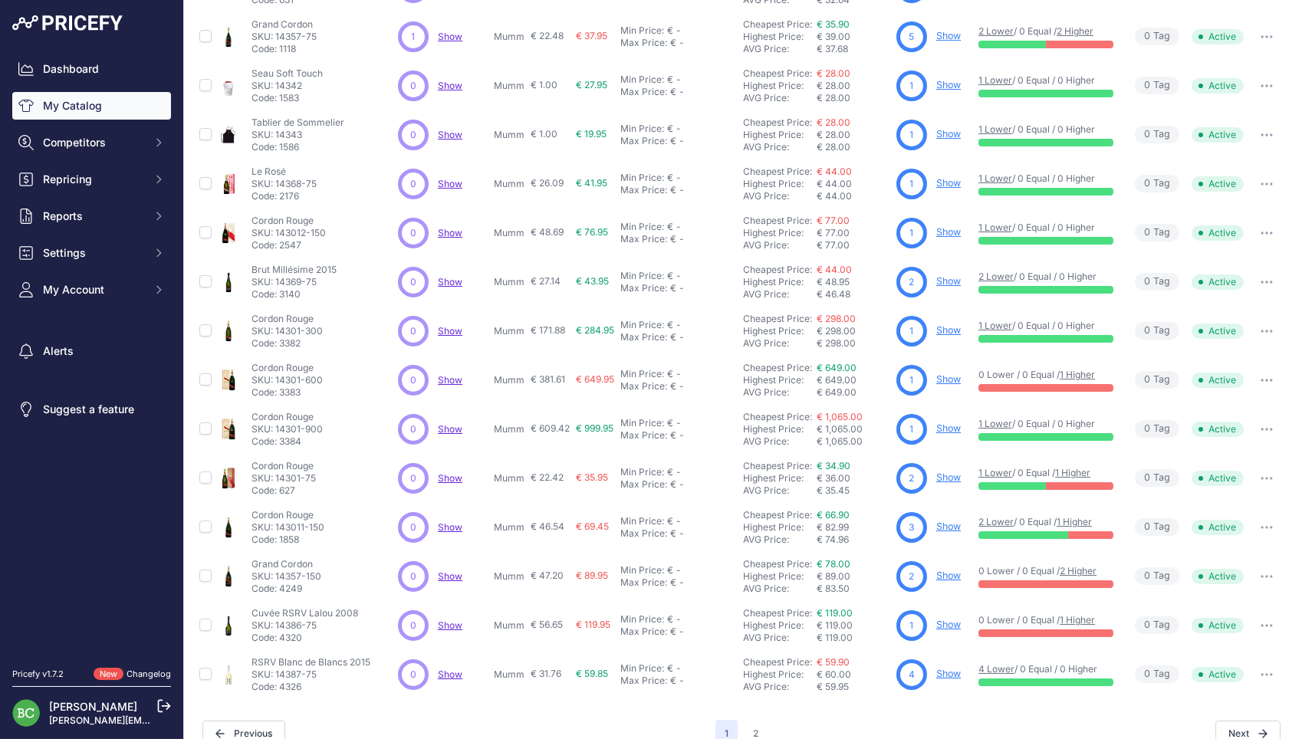
scroll to position [229, 0]
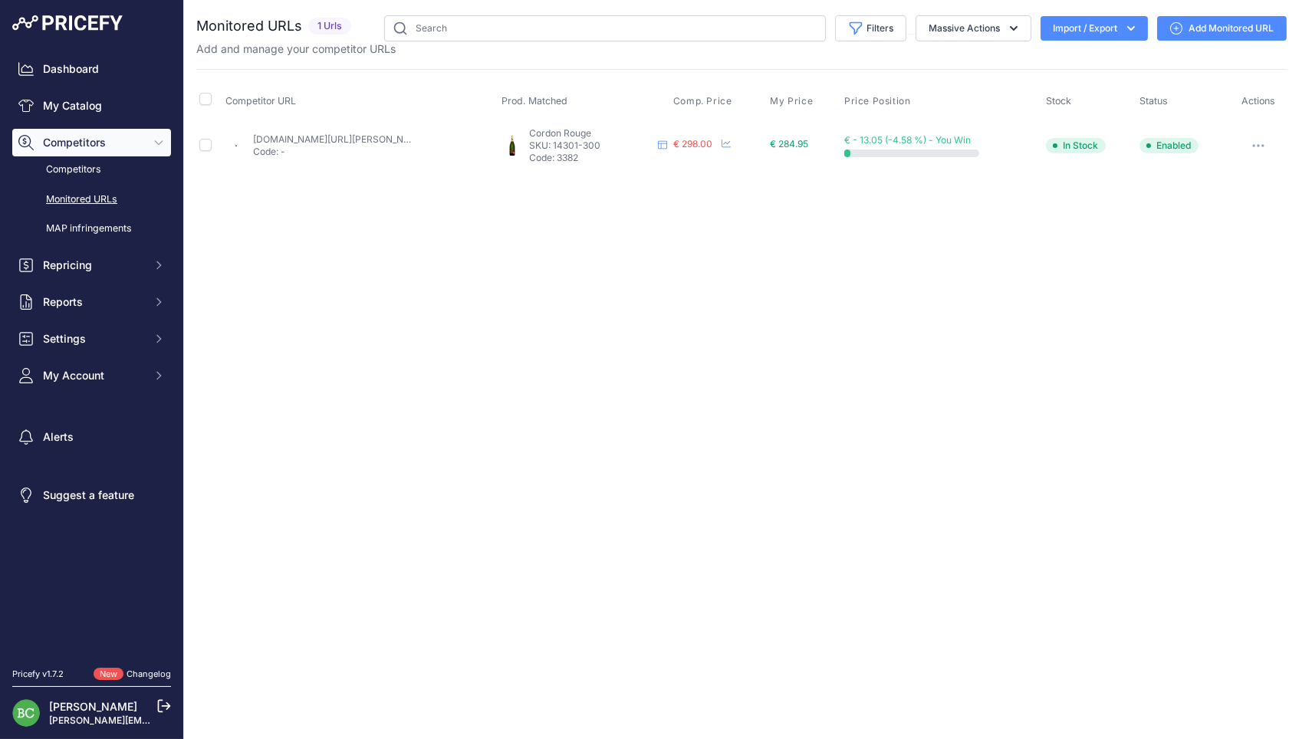
click at [384, 140] on link "[DOMAIN_NAME][URL][PERSON_NAME]" at bounding box center [339, 139] width 173 height 12
drag, startPoint x: 1260, startPoint y: 141, endPoint x: 1252, endPoint y: 153, distance: 14.3
click at [1260, 141] on button "button" at bounding box center [1258, 145] width 31 height 21
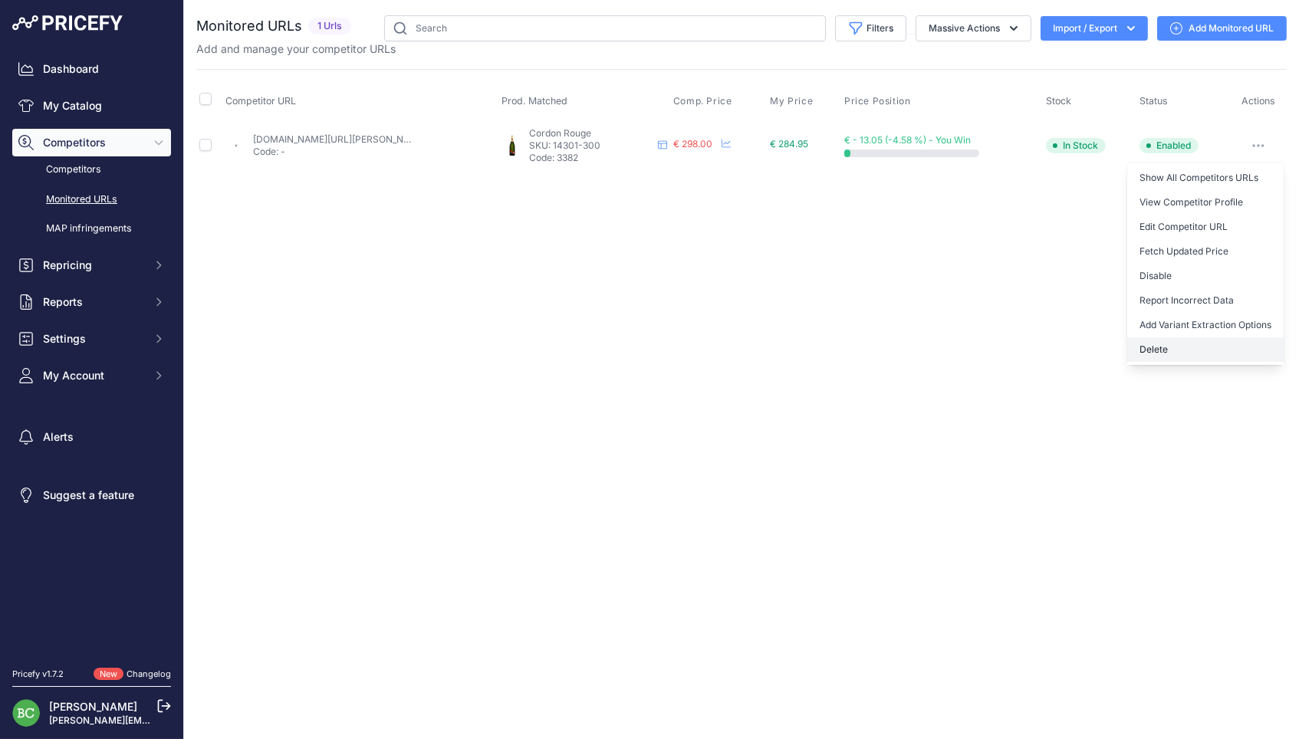
click at [1151, 348] on button "Delete" at bounding box center [1205, 349] width 156 height 25
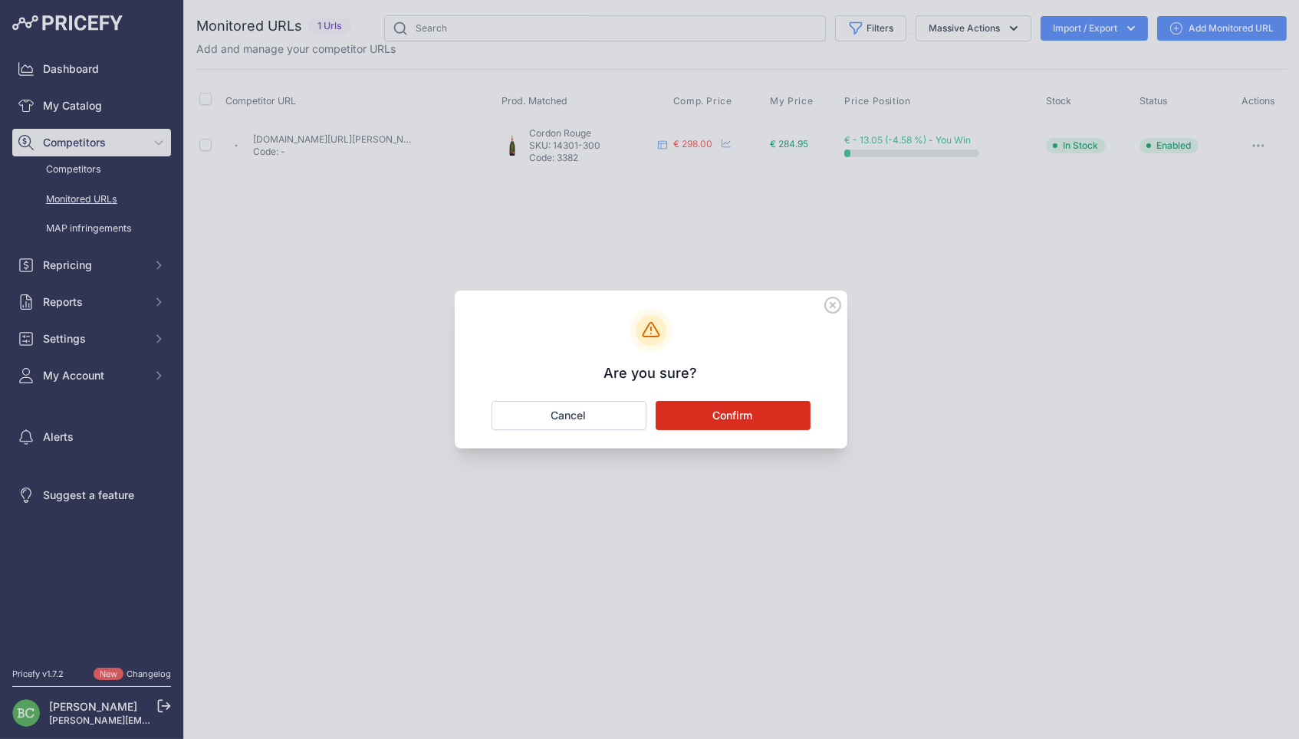
drag, startPoint x: 795, startPoint y: 415, endPoint x: 761, endPoint y: 410, distance: 34.8
click at [795, 415] on button "Confirm" at bounding box center [733, 415] width 155 height 29
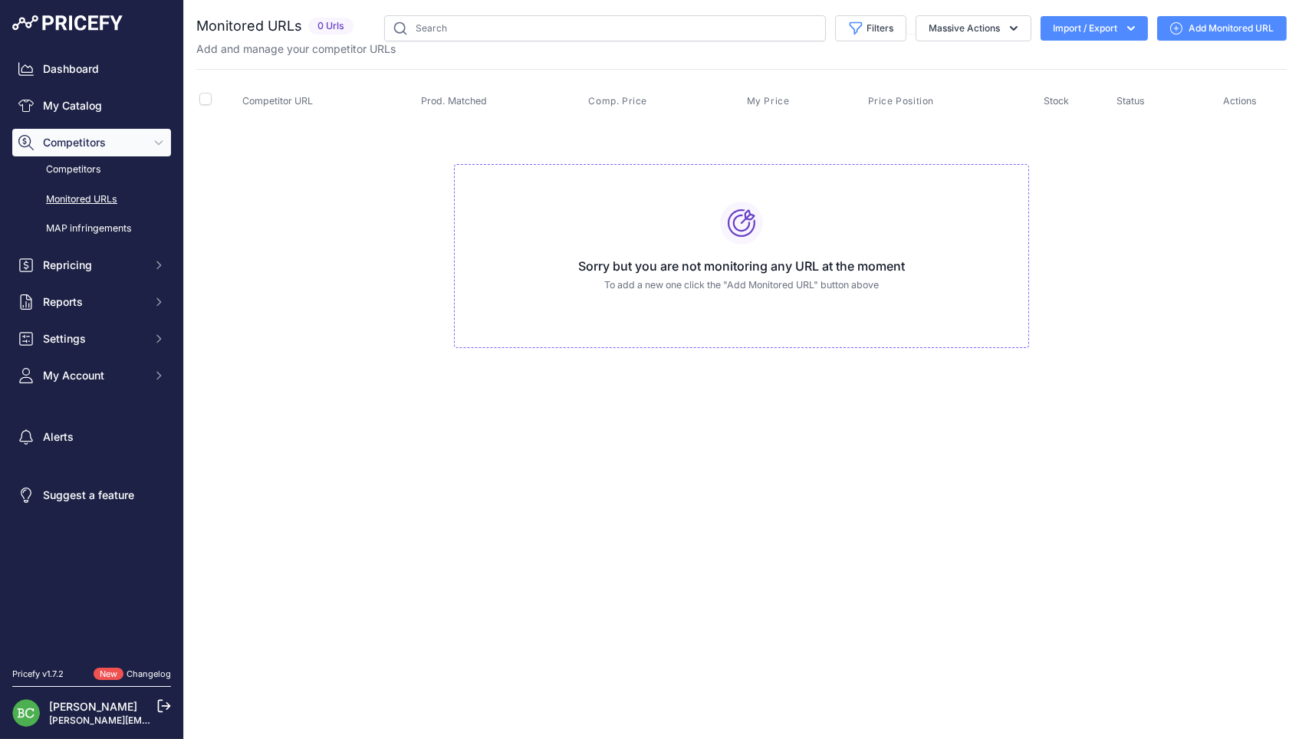
click at [1226, 26] on link "Add Monitored URL" at bounding box center [1222, 28] width 130 height 25
click at [1203, 36] on link "Add Monitored URL" at bounding box center [1222, 28] width 130 height 25
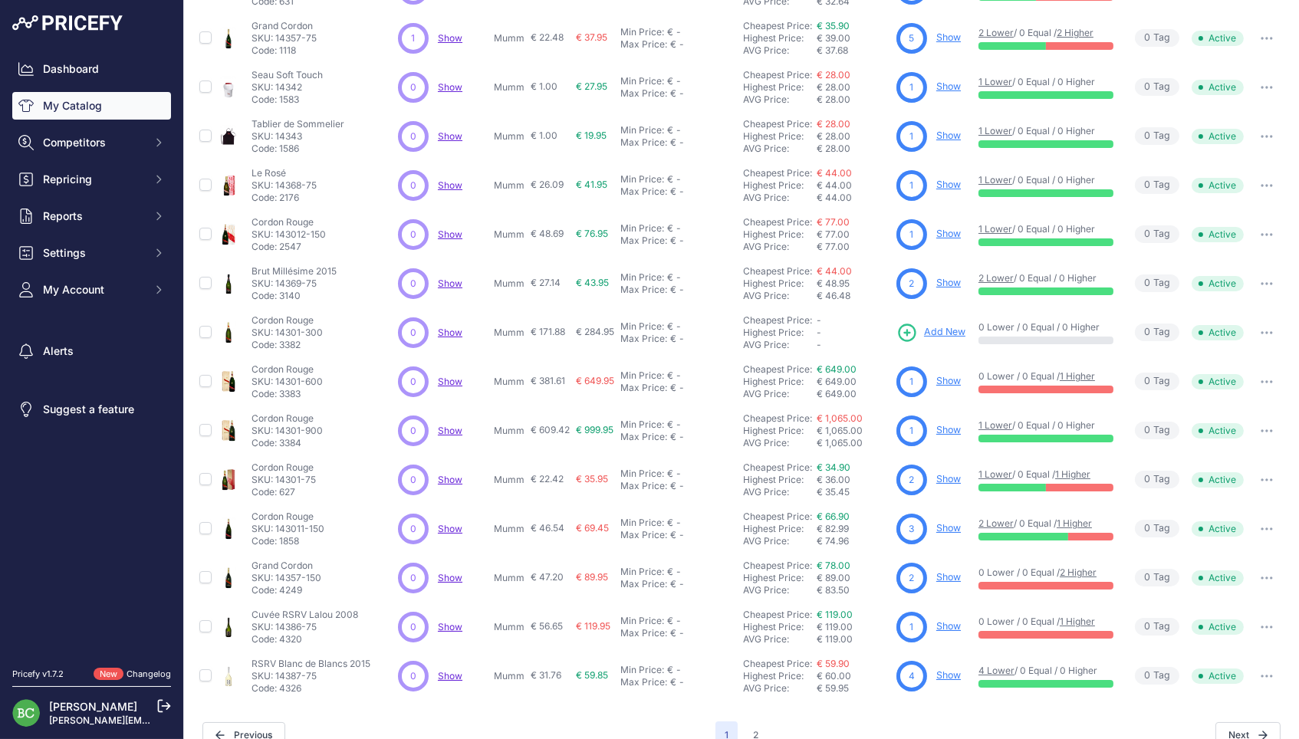
scroll to position [6, 0]
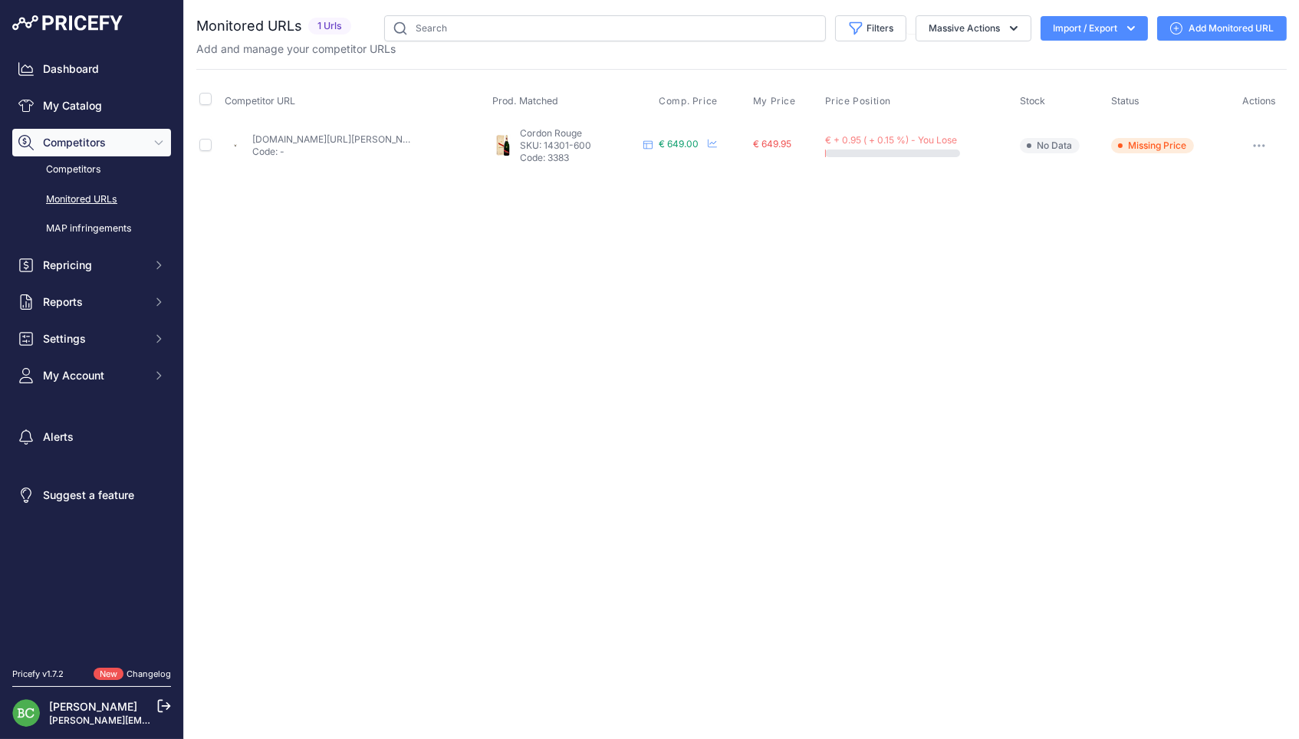
click at [1263, 140] on button "button" at bounding box center [1259, 145] width 31 height 21
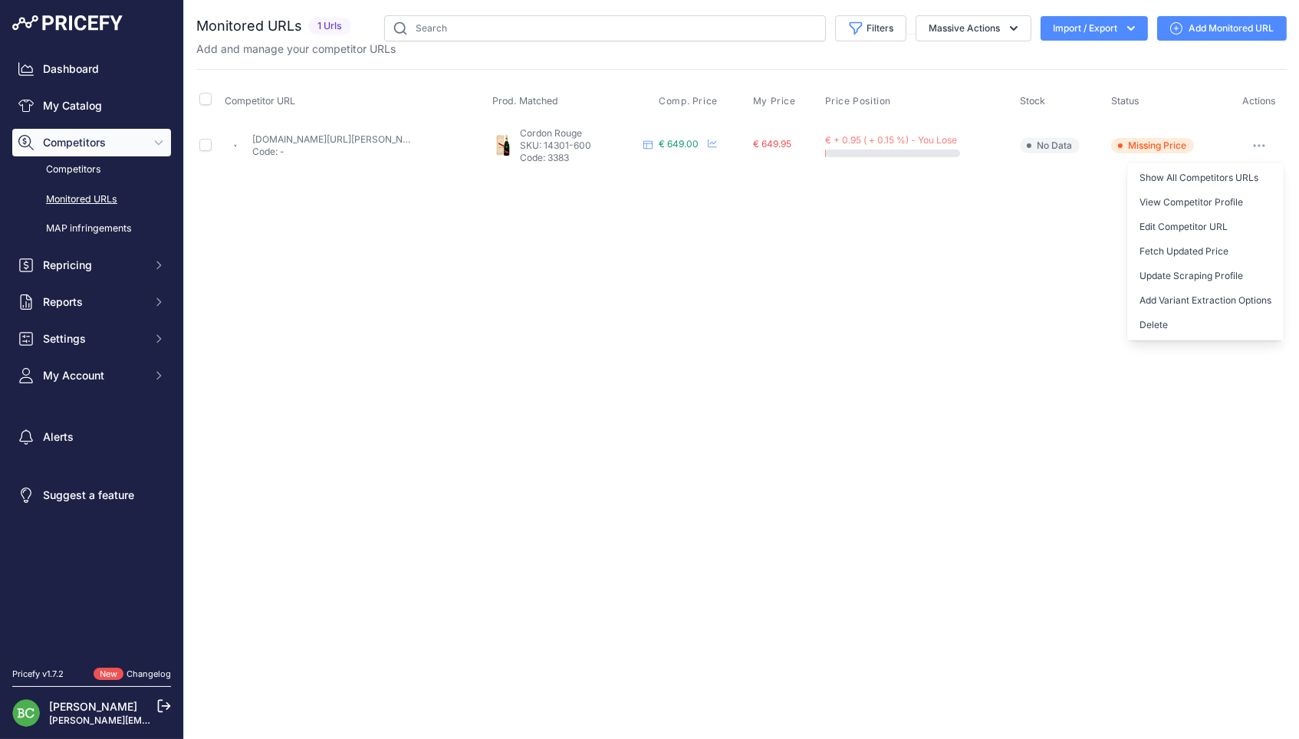
drag, startPoint x: 1172, startPoint y: 321, endPoint x: 987, endPoint y: 328, distance: 185.0
click at [1172, 321] on button "Delete" at bounding box center [1205, 325] width 156 height 25
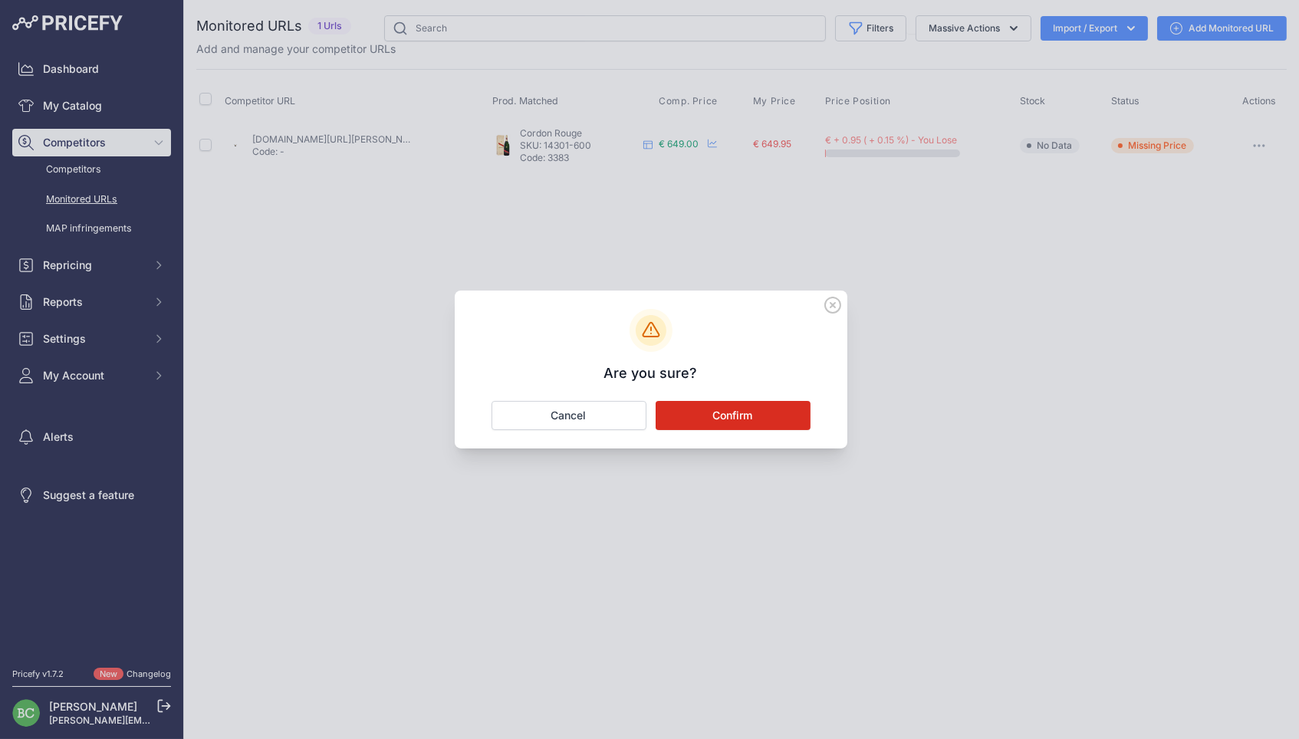
click at [765, 411] on button "Confirm" at bounding box center [733, 415] width 155 height 29
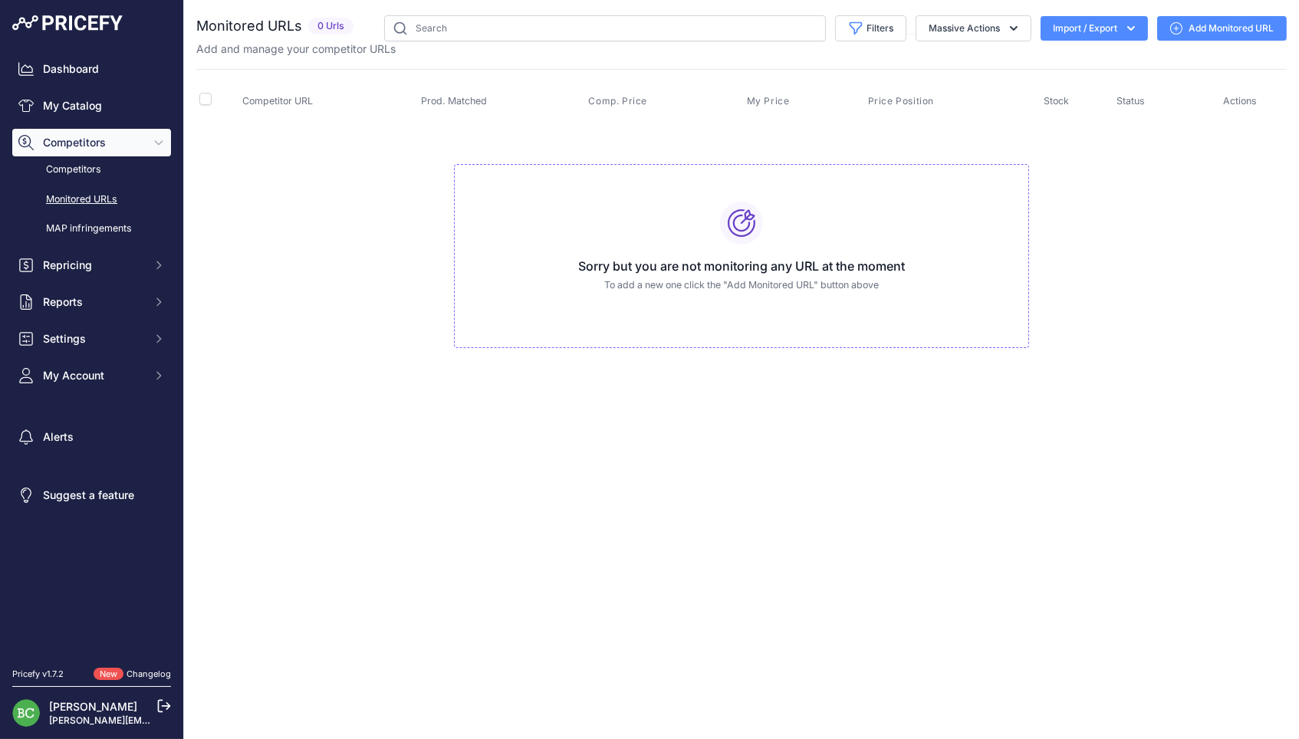
click at [1215, 27] on link "Add Monitored URL" at bounding box center [1222, 28] width 130 height 25
click at [1188, 29] on link "Add Monitored URL" at bounding box center [1222, 28] width 130 height 25
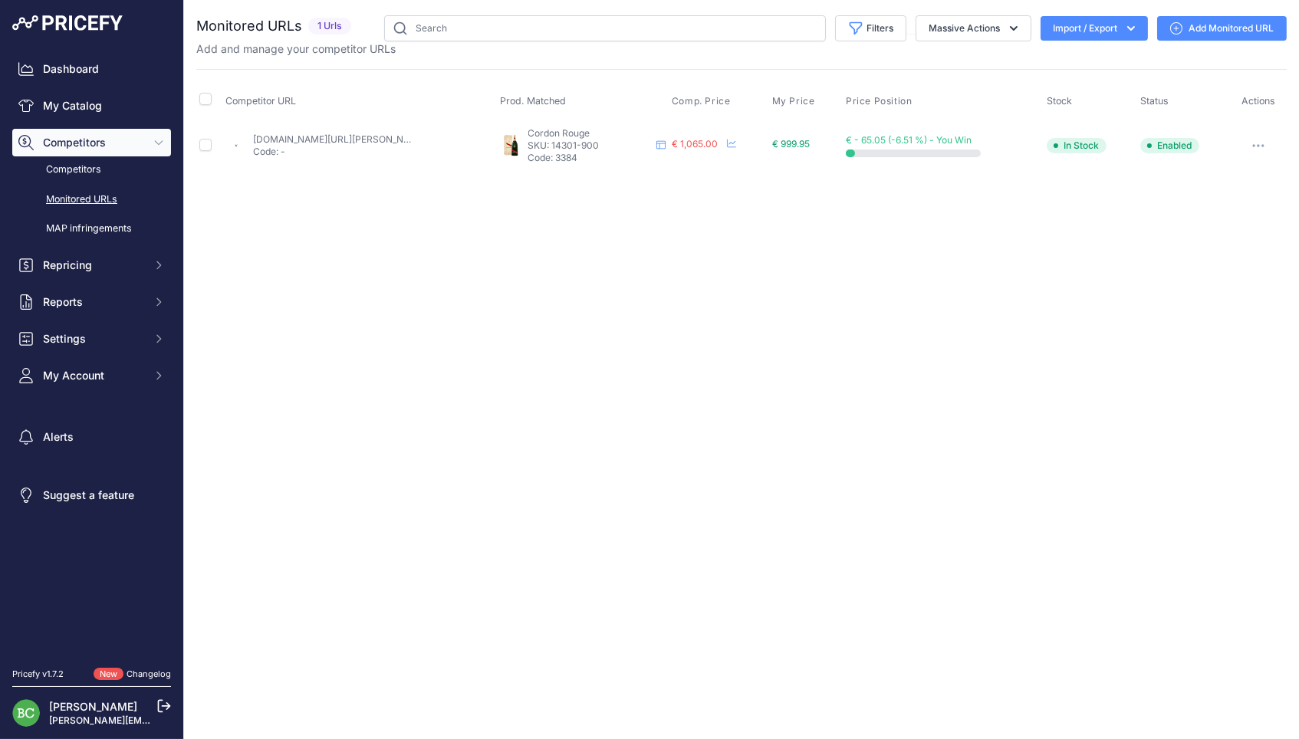
click at [384, 137] on link "enviedechamp.com/fr/champagne-mumm/1964-cordon-rouge-salmanazar.html" at bounding box center [339, 139] width 173 height 12
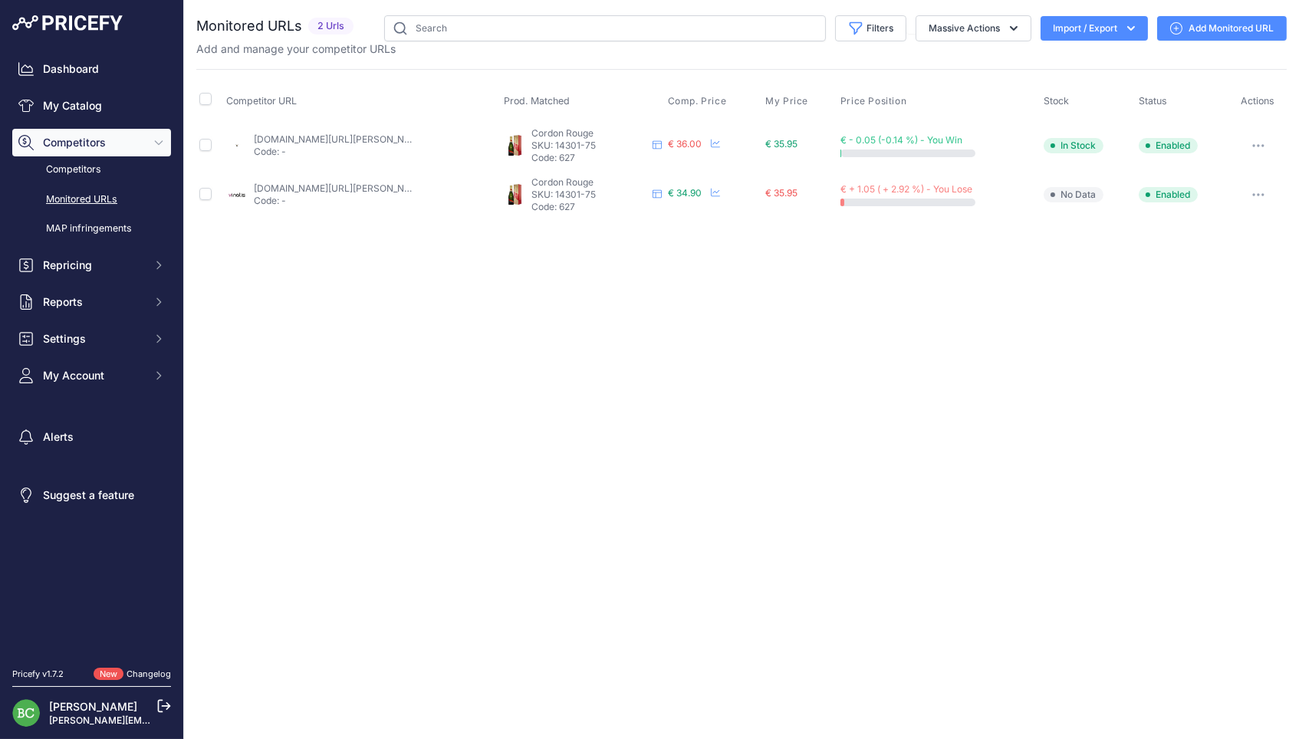
click at [361, 136] on link "enviedechamp.com/fr/champagne-mumm/1882-cordon-rouge.html" at bounding box center [340, 139] width 173 height 12
click at [376, 183] on link "vinatis.com/5708-champagne-mumm-cordon-rouge-en-etui-kraft?prirule_jdsnikfkfjsd…" at bounding box center [340, 189] width 173 height 12
click at [1226, 21] on link "Add Monitored URL" at bounding box center [1222, 28] width 130 height 25
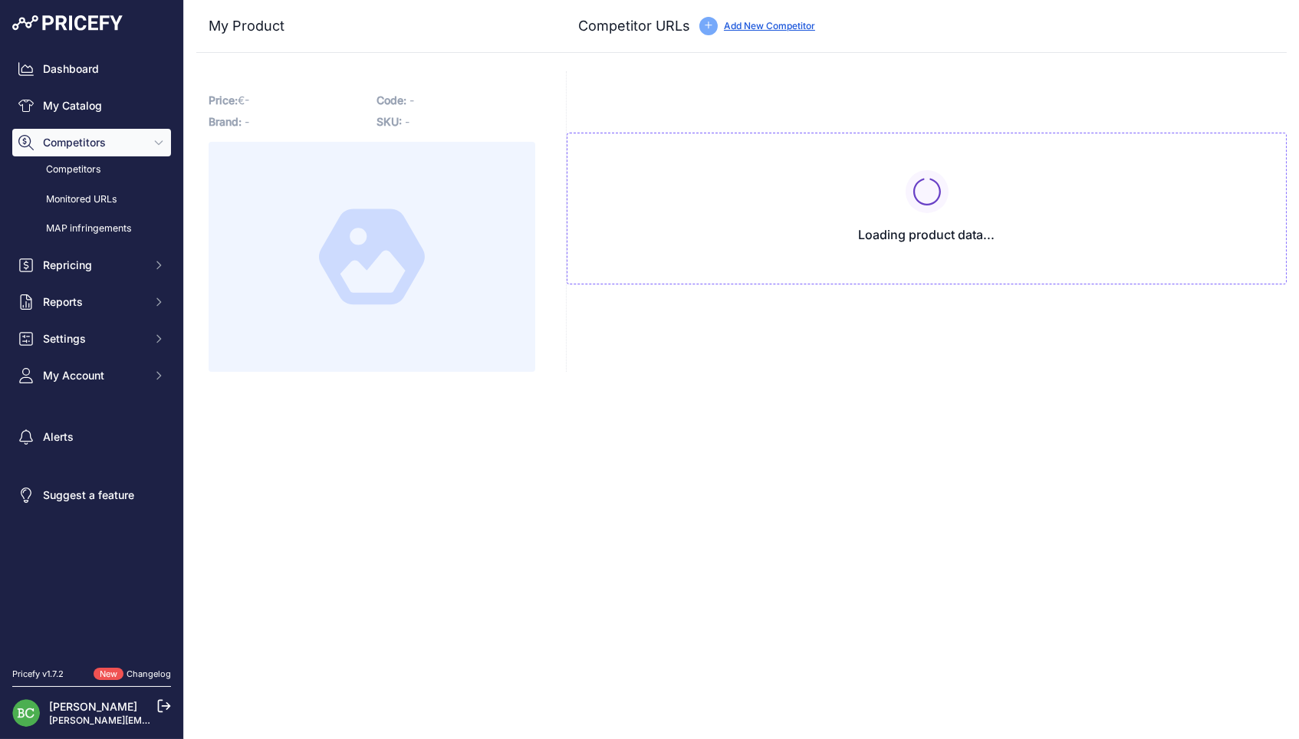
type input "www.champmarket.com/champagne/mumm-cordon-rouge-brut-bouteille-etui/"
type input "www.enviedechamp.com/fr/champagne-mumm/1882-cordon-rouge.html"
type input "www.vinatis.com/5708-champagne-mumm-cordon-rouge-en-etui-kraft?prirule_jdsnikfk…"
type input "www.wineandco.com/champagne-mumm-cordon-rouge--9983-fr-eur-fr.html"
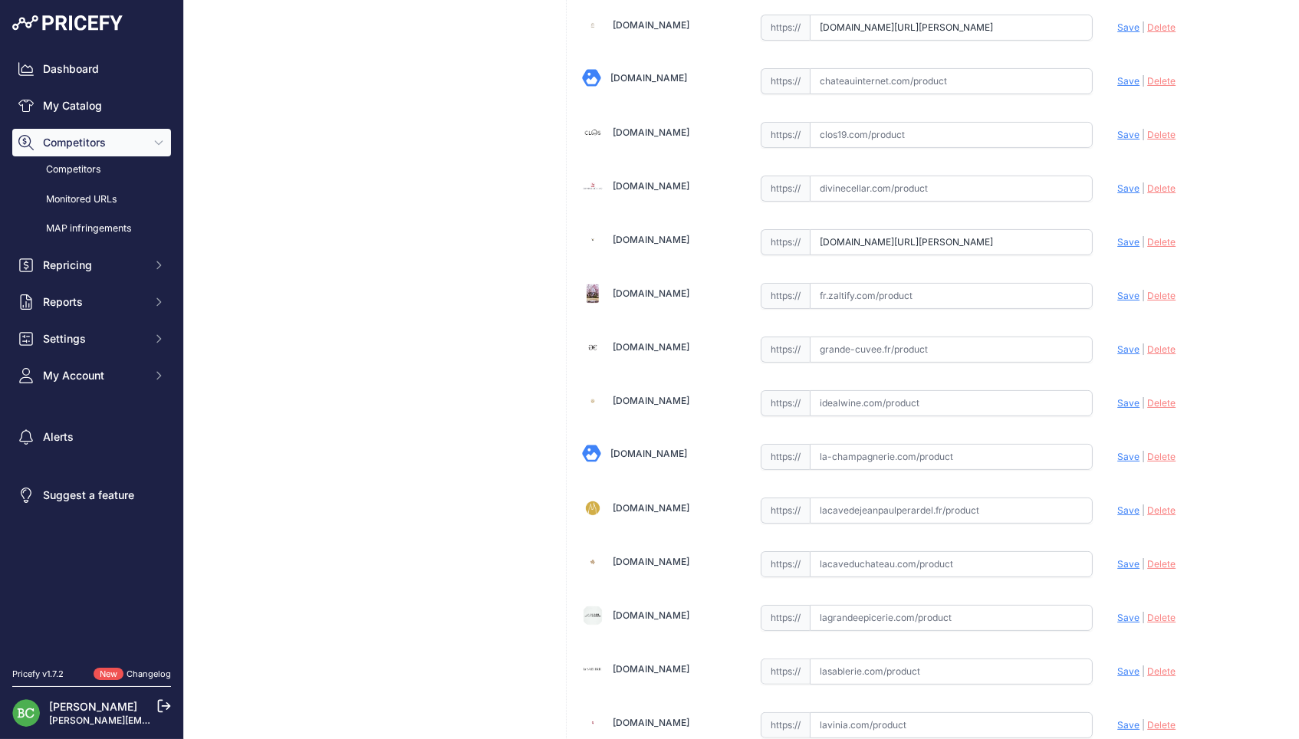
scroll to position [739, 0]
drag, startPoint x: 846, startPoint y: 21, endPoint x: 1177, endPoint y: 19, distance: 331.3
click at [1177, 19] on div "12bouteilles.com Valid Save" at bounding box center [927, 697] width 720 height 2692
paste input "https://"
click at [1124, 21] on span "Save" at bounding box center [1129, 27] width 22 height 12
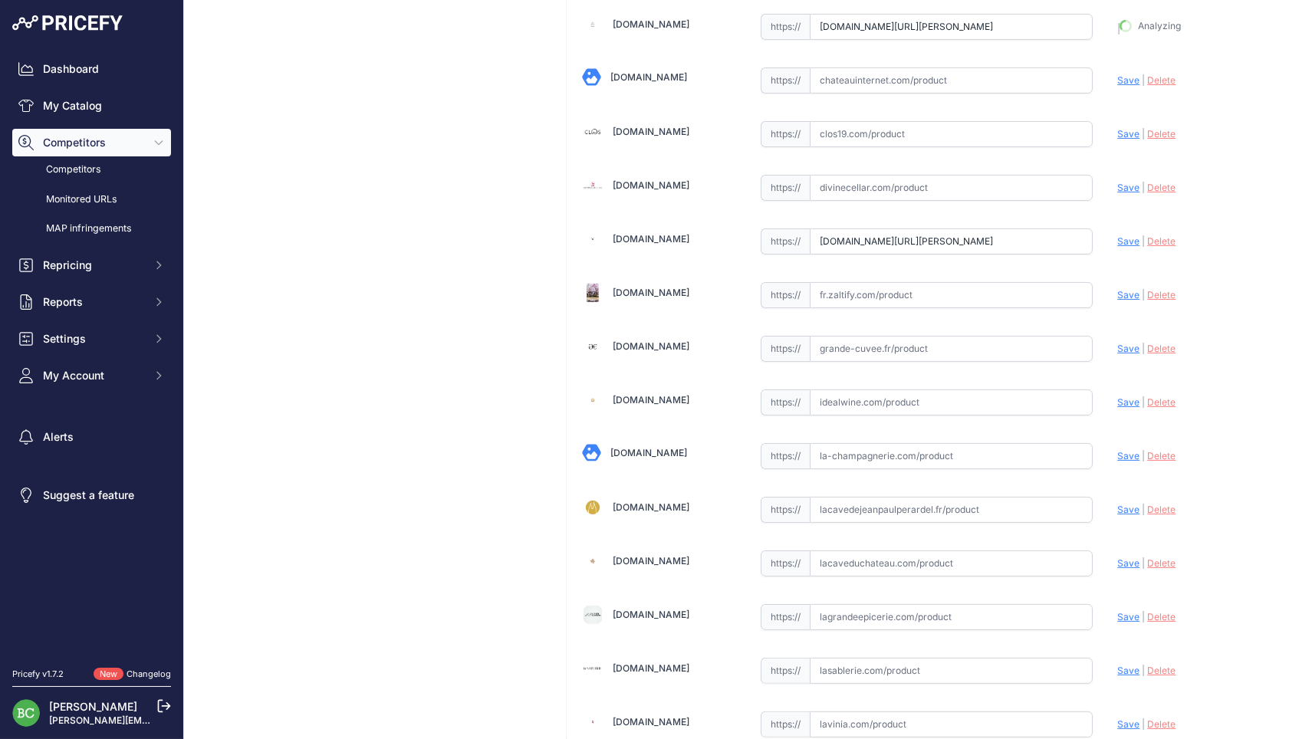
type input "https://www.champmarket.com/champagne/mumm-cordon-rouge-brut-bouteille-etui/?pr…"
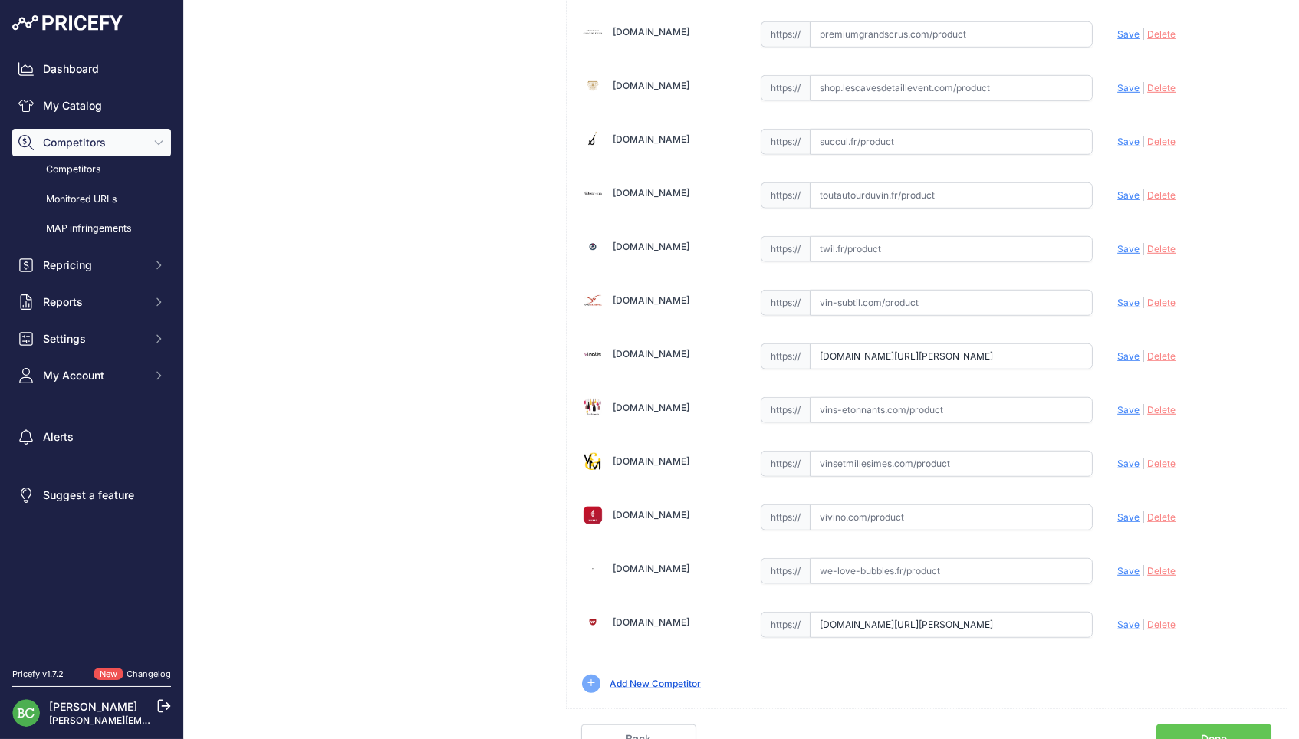
scroll to position [2072, 0]
drag, startPoint x: 816, startPoint y: 613, endPoint x: 1126, endPoint y: 605, distance: 310.0
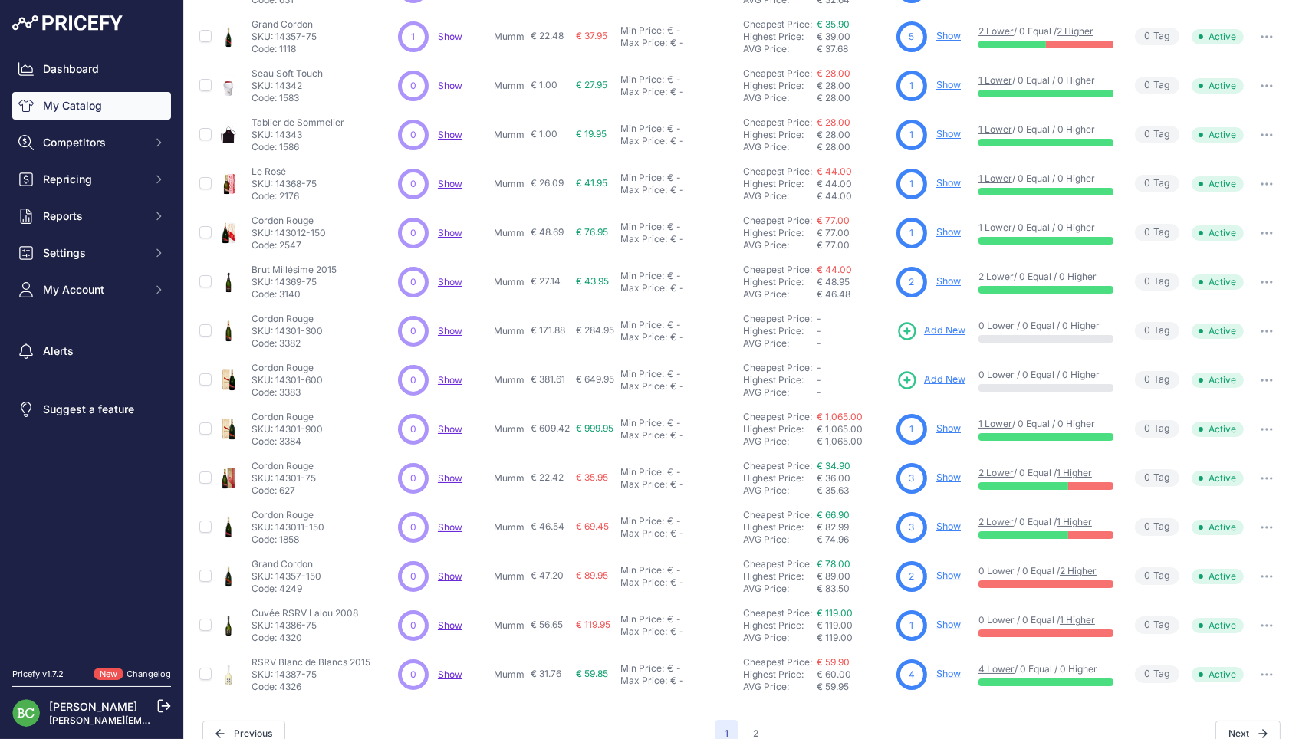
scroll to position [229, 0]
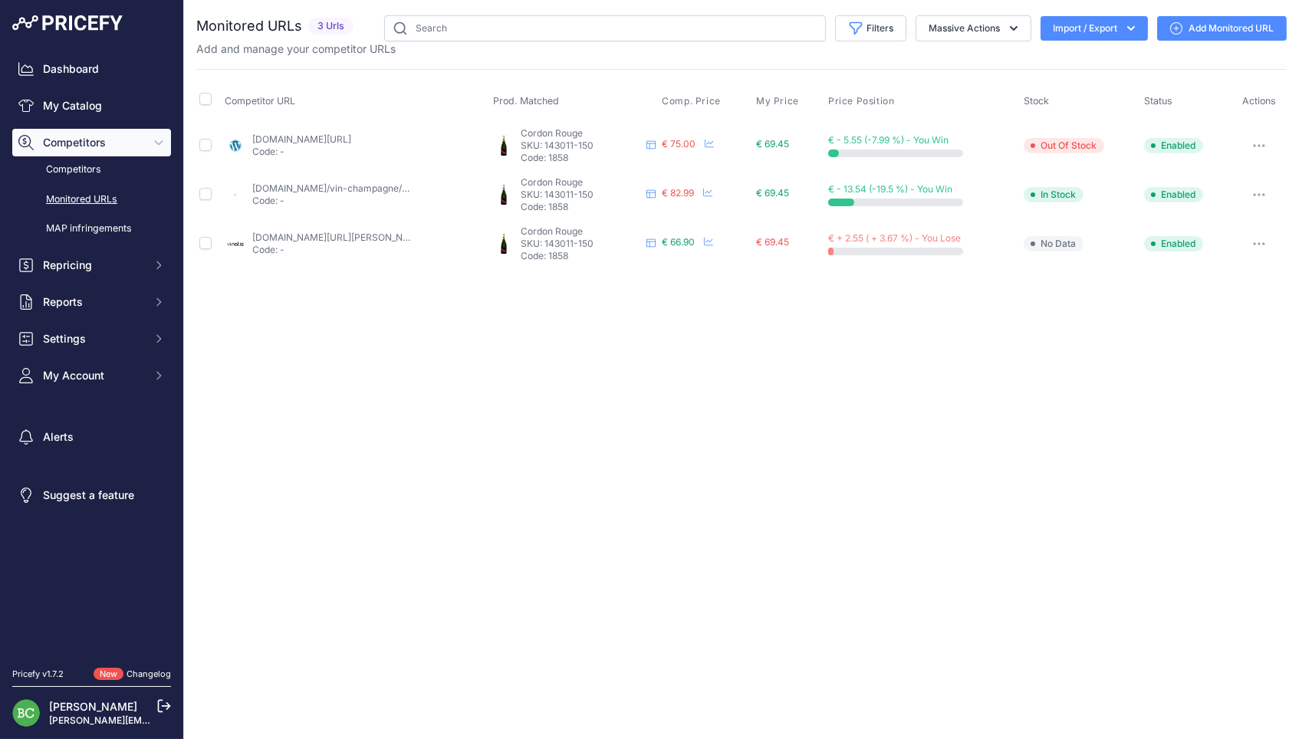
click at [325, 135] on link "[DOMAIN_NAME][URL]" at bounding box center [301, 139] width 99 height 12
click at [313, 183] on link "cdiscount.com/vin-champagne/vin-champagne/champagne-mumm-brut-magnum-1-5l/f-129…" at bounding box center [527, 189] width 551 height 12
click at [325, 232] on link "vinatis.com/172-champagne-mumm-cordon-rouge-magnum?prirule_jdsnikfkfjsd=2676" at bounding box center [338, 238] width 173 height 12
click at [1200, 25] on link "Add Monitored URL" at bounding box center [1222, 28] width 130 height 25
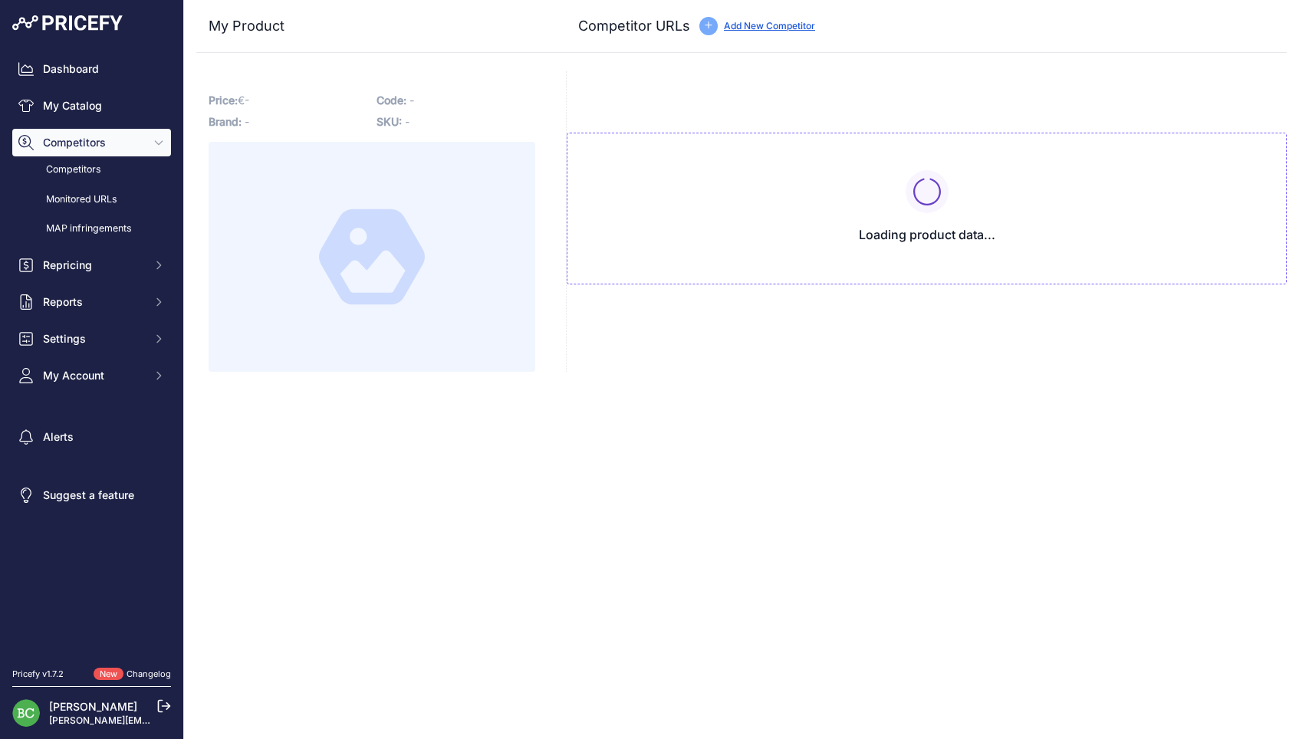
type input "[DOMAIN_NAME][URL]"
type input "[DOMAIN_NAME]/vin-champagne/vin-champagne/[PERSON_NAME]-brut-magnum-1-5l/f-1293…"
type input "[DOMAIN_NAME][URL][PERSON_NAME][PERSON_NAME]"
type input "[DOMAIN_NAME][URL][PERSON_NAME]"
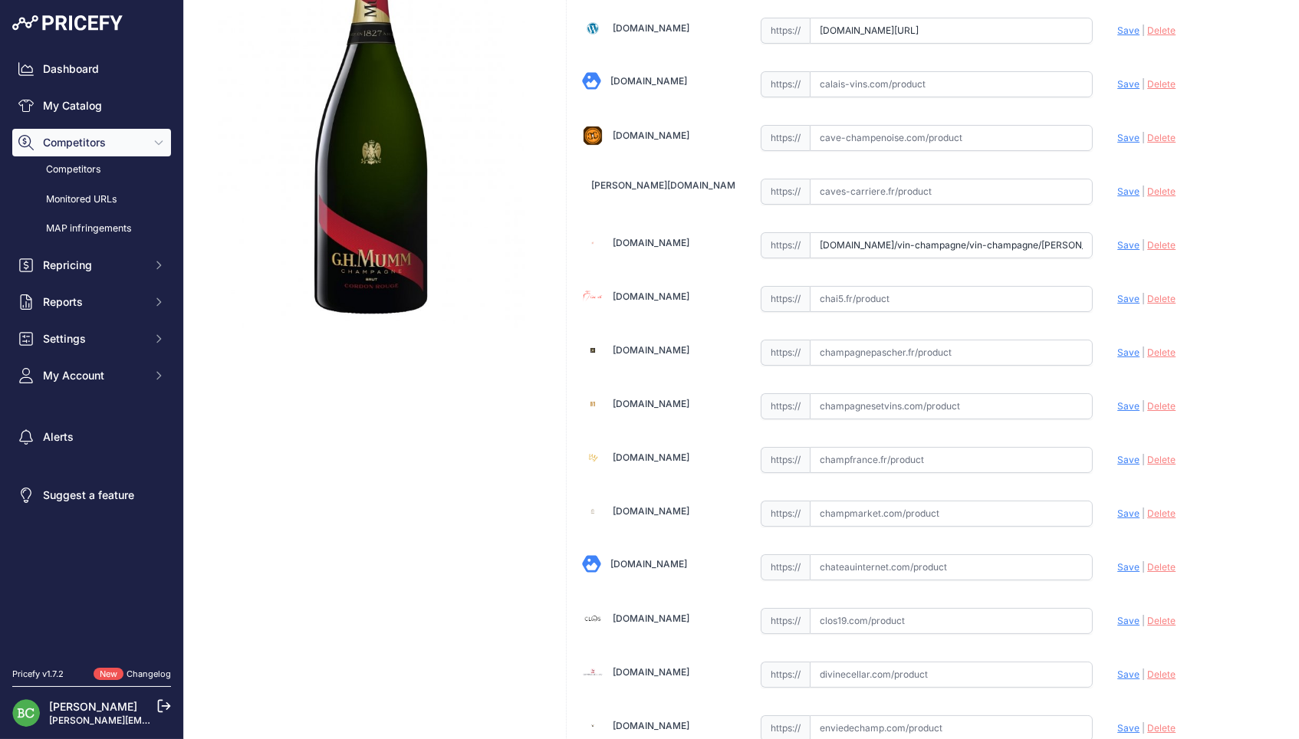
scroll to position [254, 0]
click at [849, 89] on input "text" at bounding box center [952, 82] width 284 height 26
paste input "[URL][DOMAIN_NAME][PERSON_NAME]"
click at [1126, 79] on span "Save" at bounding box center [1129, 82] width 22 height 12
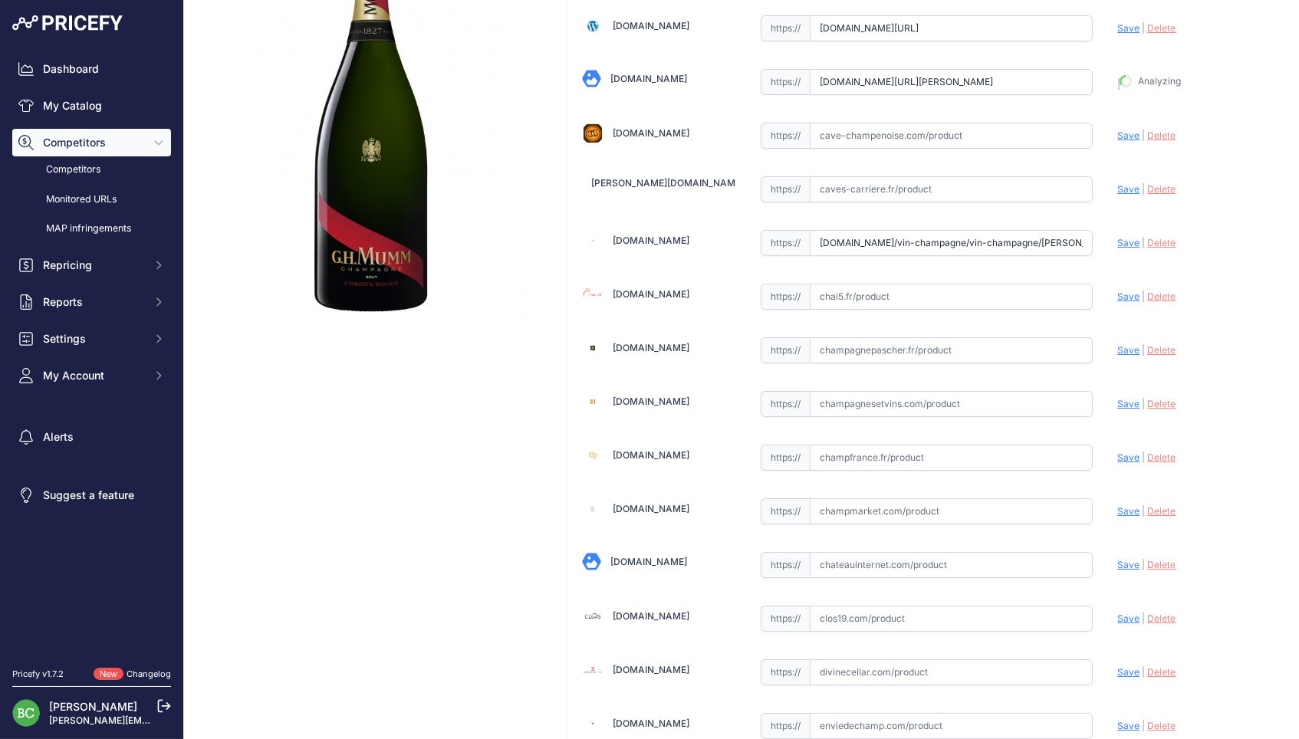
type input "https://www.calais-vins.com/champagne-magnum-jeroboam-mathusalem-salmanazar-bal…"
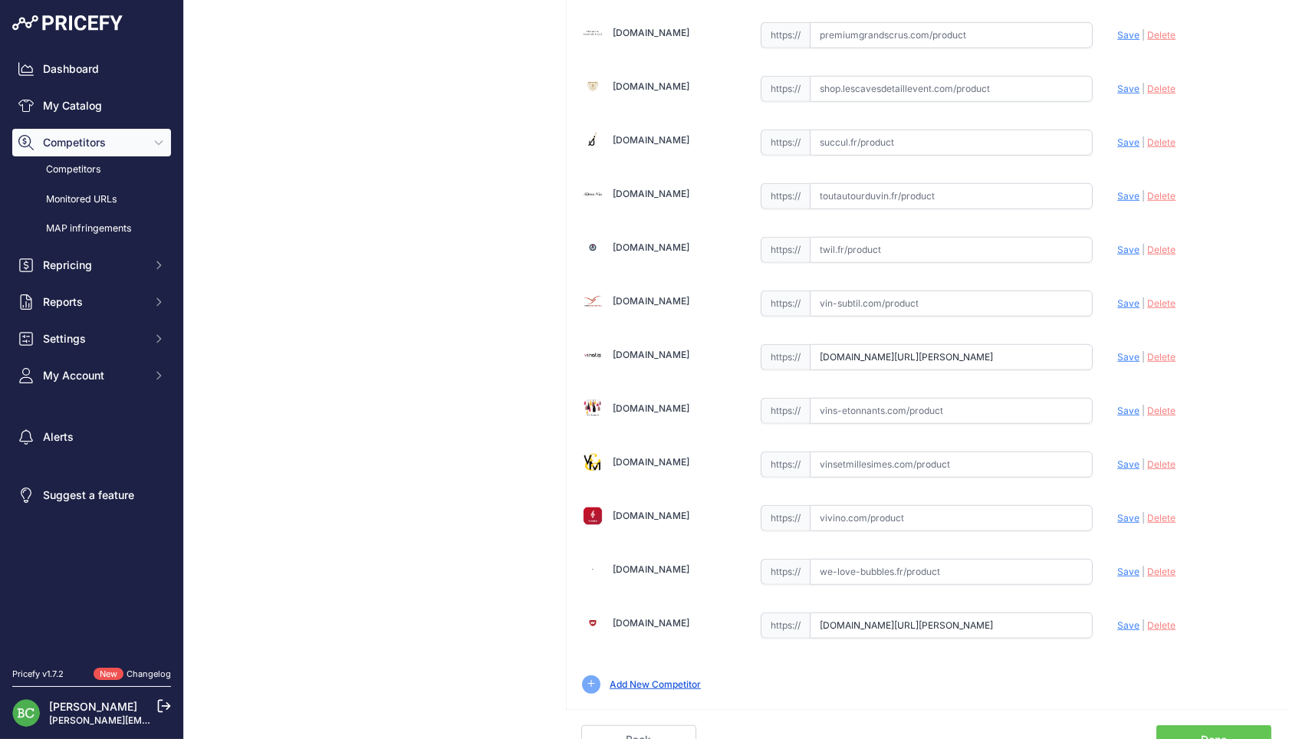
scroll to position [2072, 0]
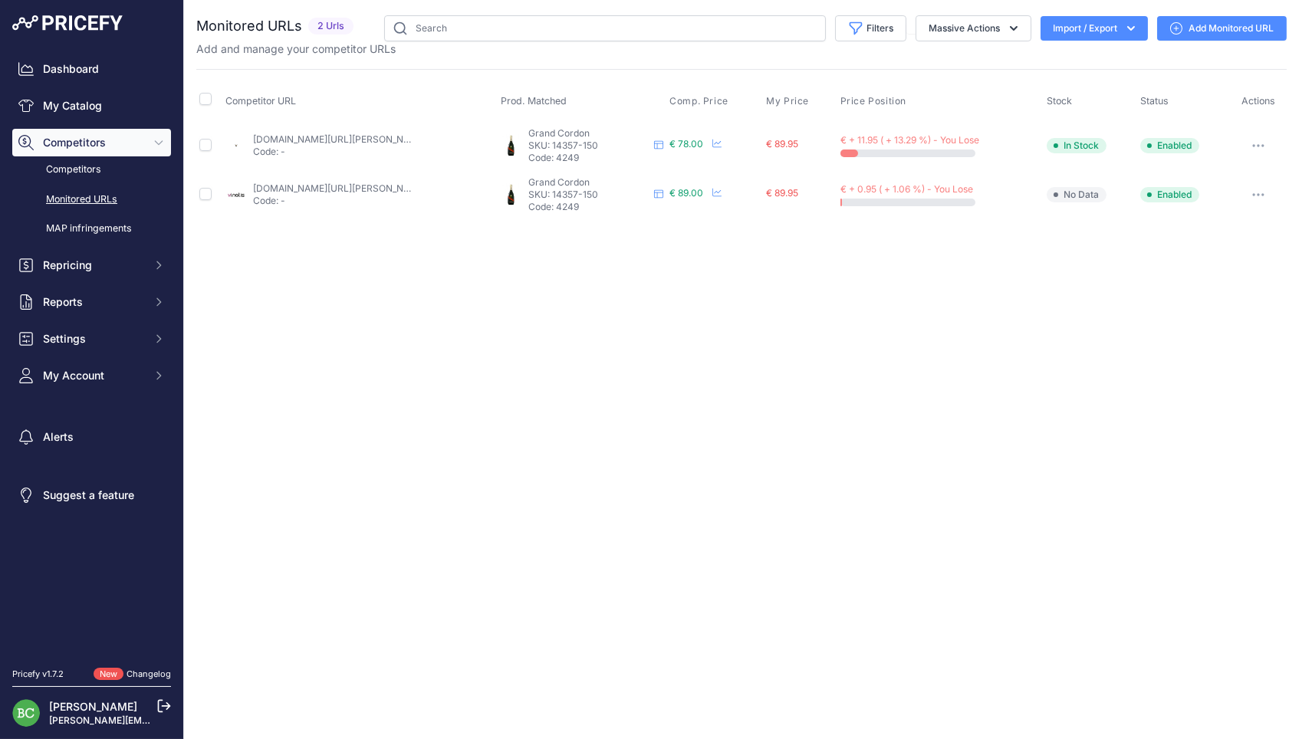
click at [367, 140] on link "[DOMAIN_NAME][URL][PERSON_NAME]" at bounding box center [339, 139] width 173 height 12
click at [357, 183] on link "vinatis.com/65010-magnum-champagne-mumm-grand-cordon?prirule_jdsnikfkfjsd=2676" at bounding box center [339, 189] width 173 height 12
click at [1220, 28] on link "Add Monitored URL" at bounding box center [1222, 28] width 130 height 25
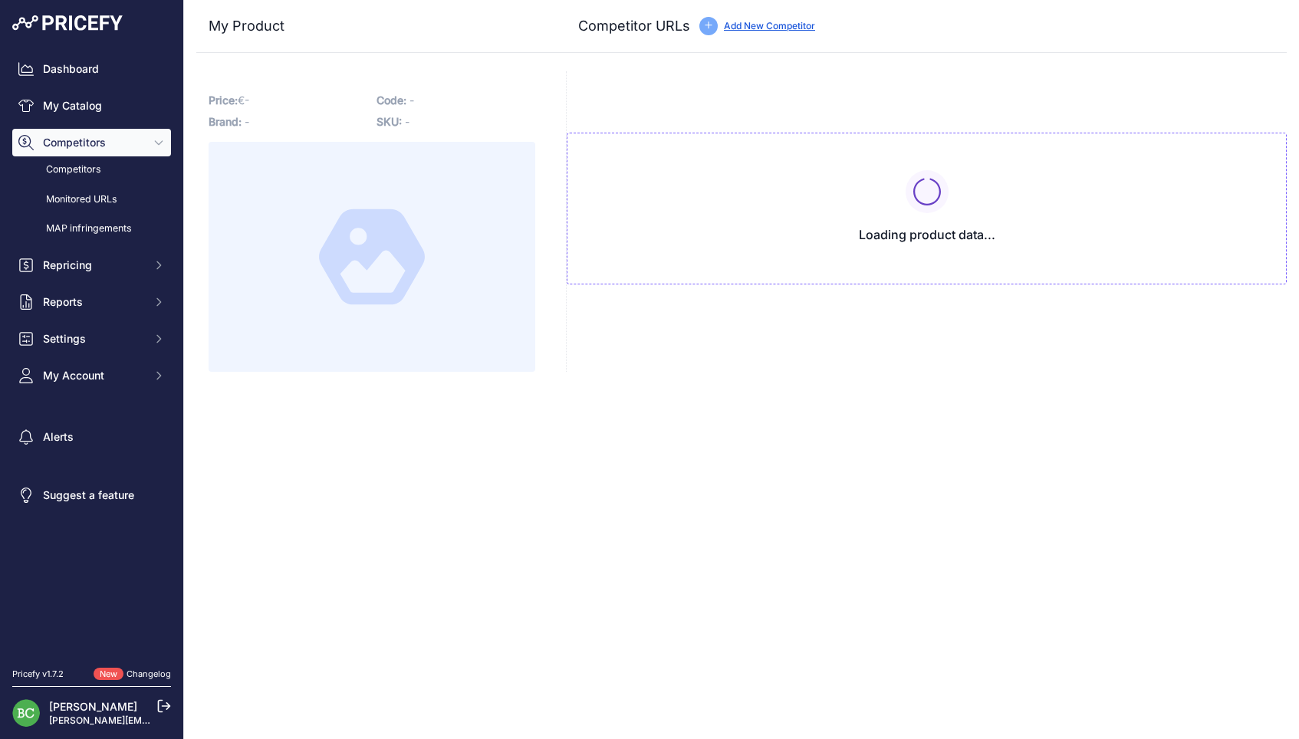
type input "www.enviedechamp.com/fr/champagne-mumm/3017-grand-cordon-magnum-3043700103302.h…"
type input "www.lilovino.com/champagne-mumm/8573-champagne-mumm-grand-cordon.html"
type input "www.vinatis.com/65010-magnum-champagne-mumm-grand-cordon?prirule_jdsnikfkfjsd=2…"
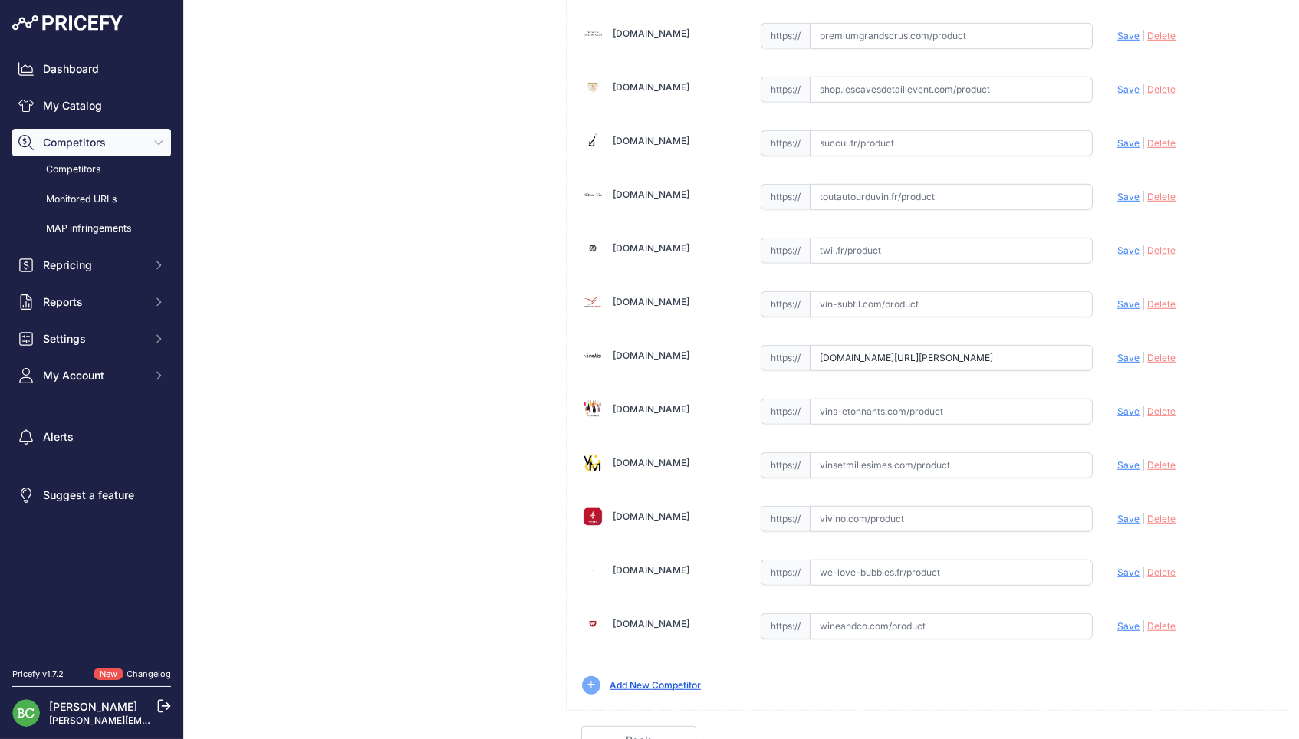
click at [855, 617] on input "text" at bounding box center [952, 627] width 284 height 26
paste input "https://www.wineandco.com/champagne-gh-mumm-grand-cordon-magnum-16893-fr-eur-fr…"
click at [1121, 620] on span "Save" at bounding box center [1129, 626] width 22 height 12
type input "https://www.wineandco.com/champagne-gh-mumm-grand-cordon-magnum-16893-fr-eur-fr…"
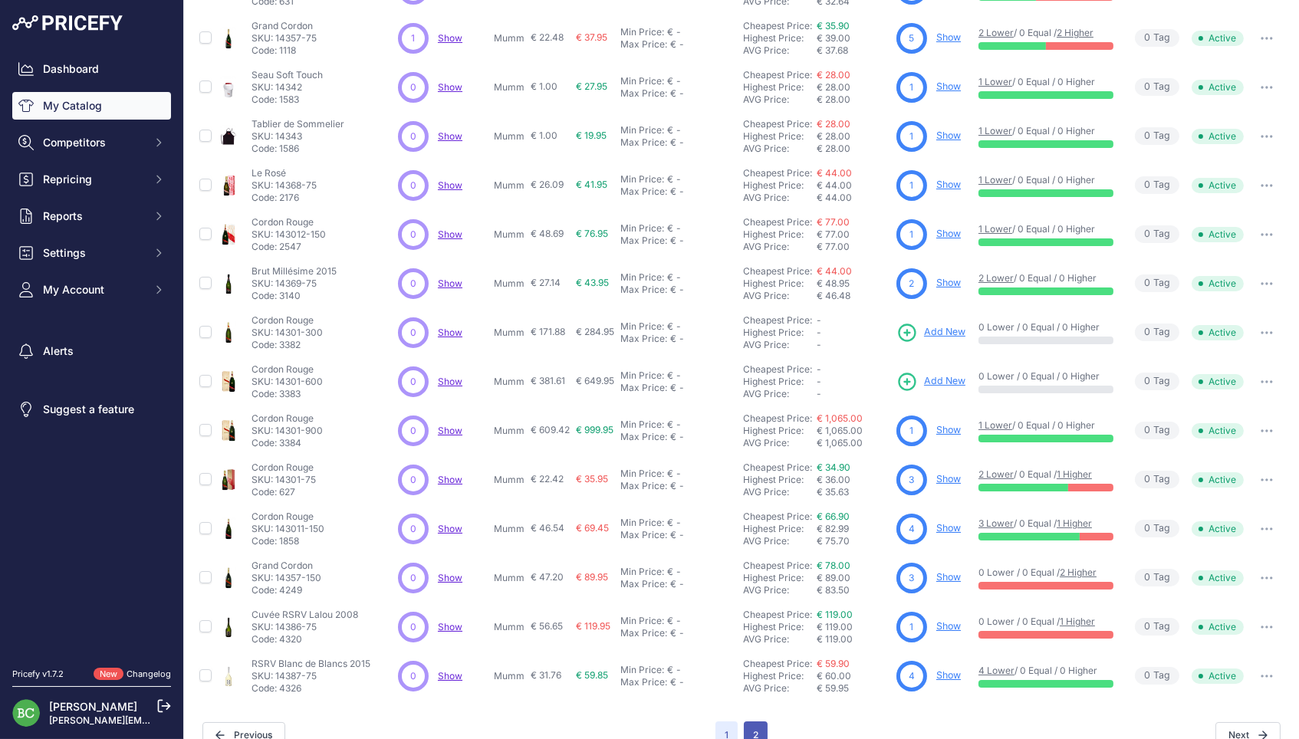
click at [755, 722] on button "2" at bounding box center [756, 736] width 24 height 28
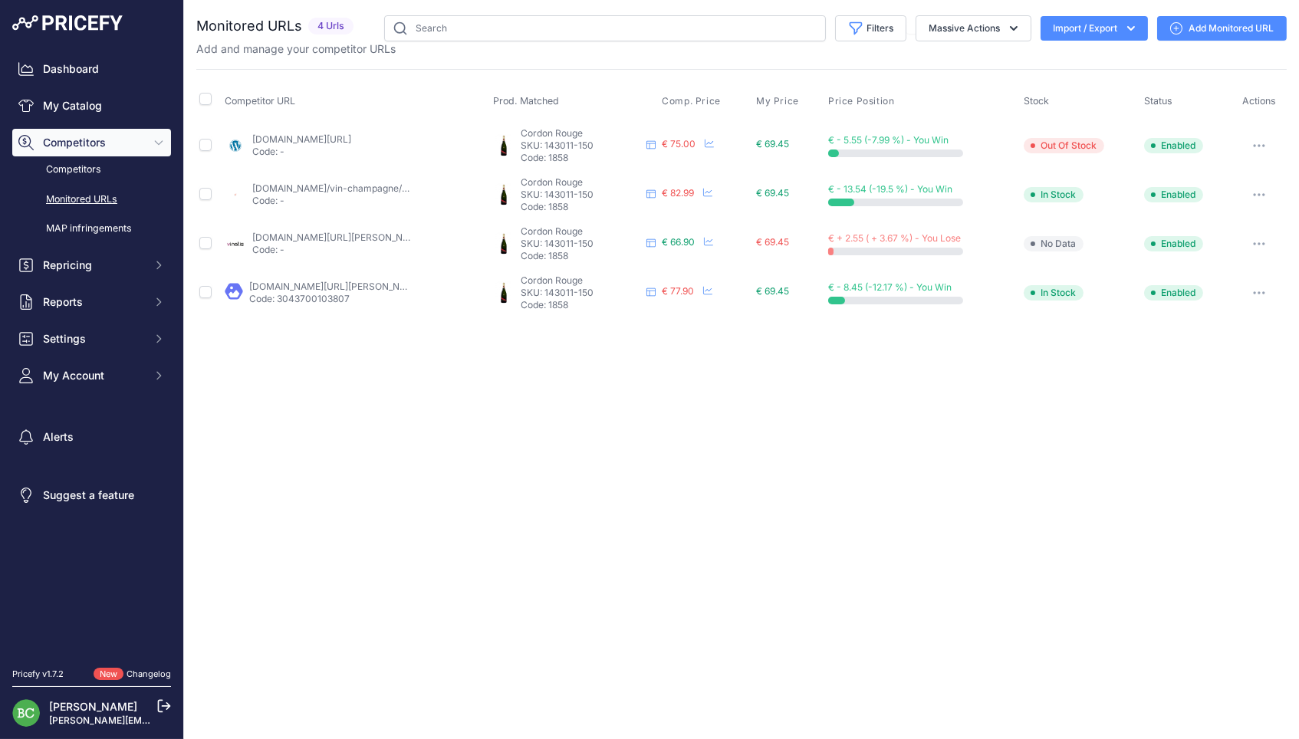
click at [1224, 26] on link "Add Monitored URL" at bounding box center [1222, 28] width 130 height 25
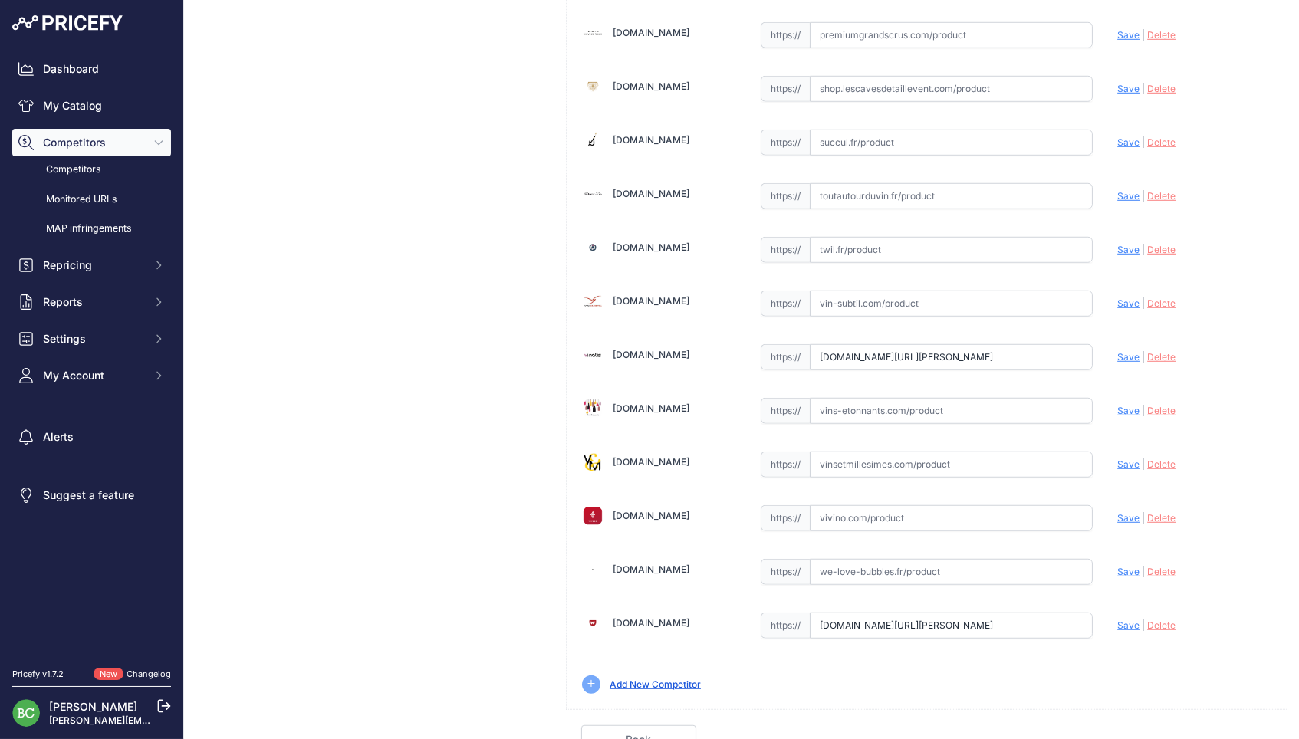
scroll to position [2072, 0]
drag, startPoint x: 820, startPoint y: 612, endPoint x: 1167, endPoint y: 610, distance: 346.7
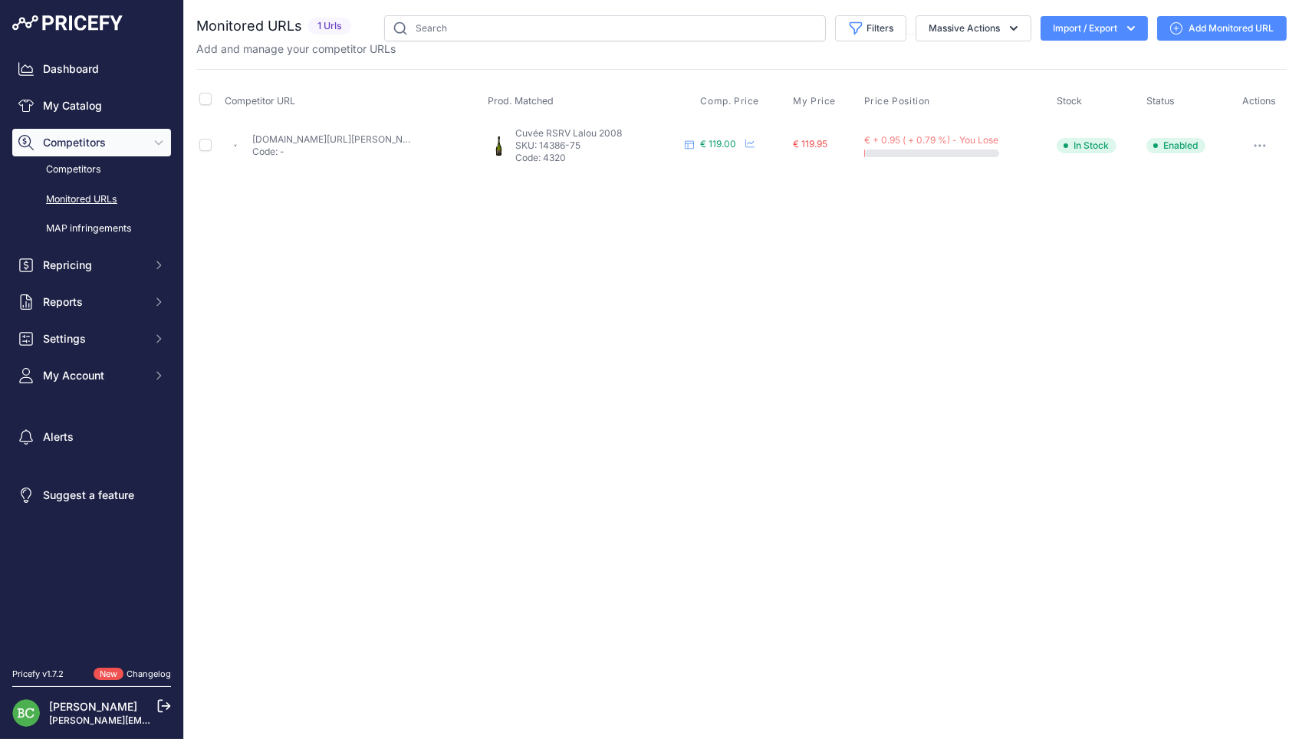
click at [377, 137] on link "[DOMAIN_NAME][URL][PERSON_NAME]" at bounding box center [338, 139] width 173 height 12
click at [1221, 23] on link "Add Monitored URL" at bounding box center [1222, 28] width 130 height 25
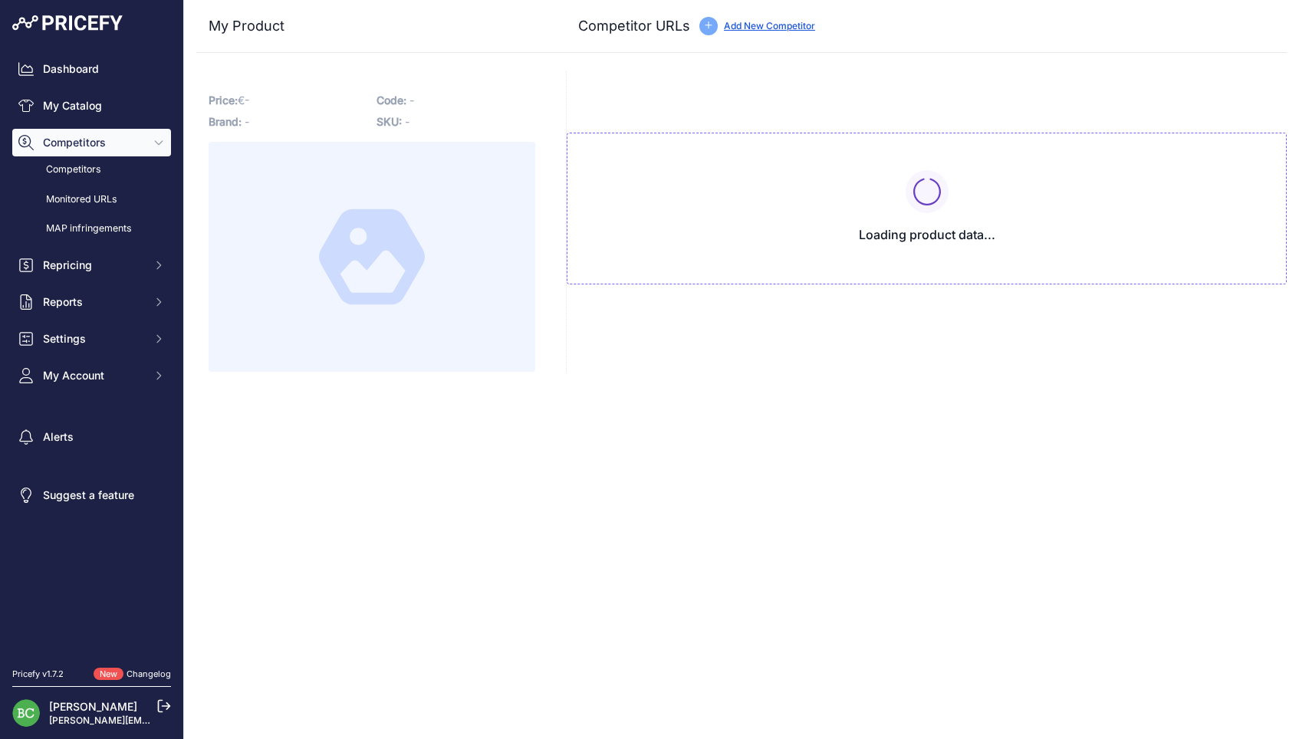
type input "[DOMAIN_NAME][URL][PERSON_NAME]"
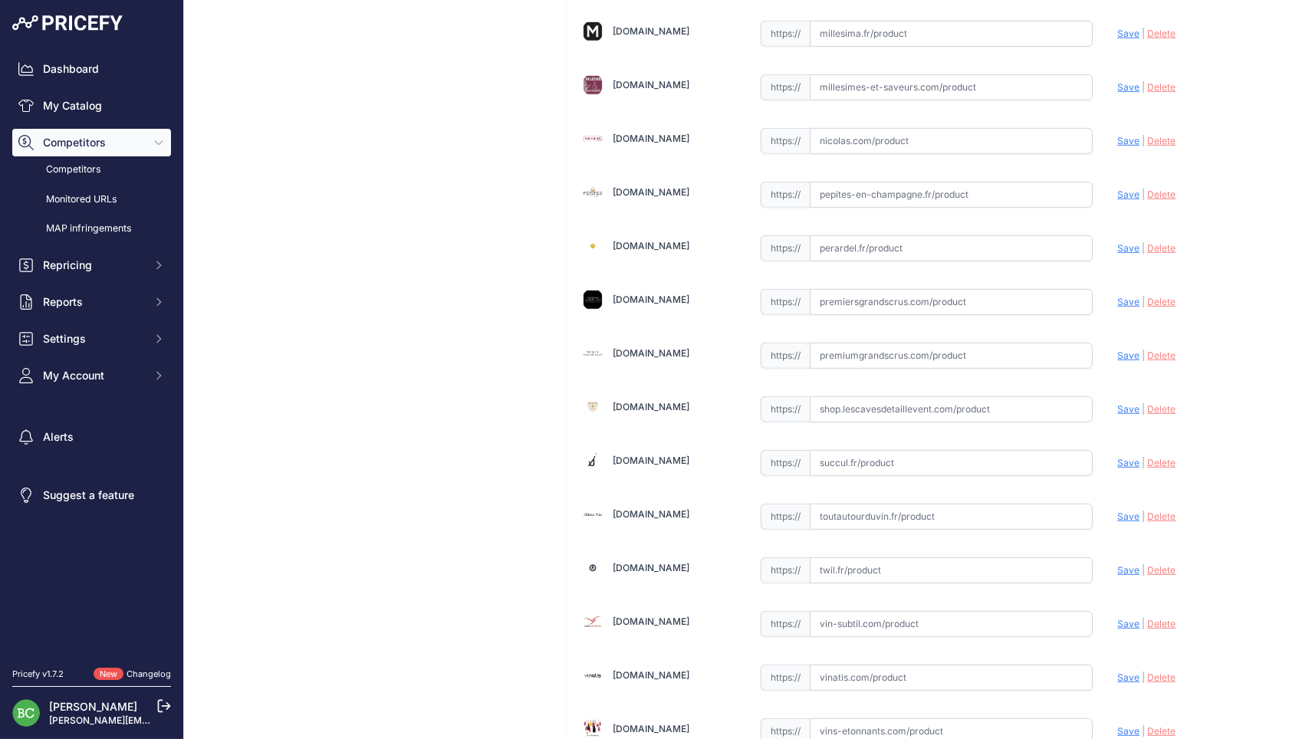
scroll to position [1834, 0]
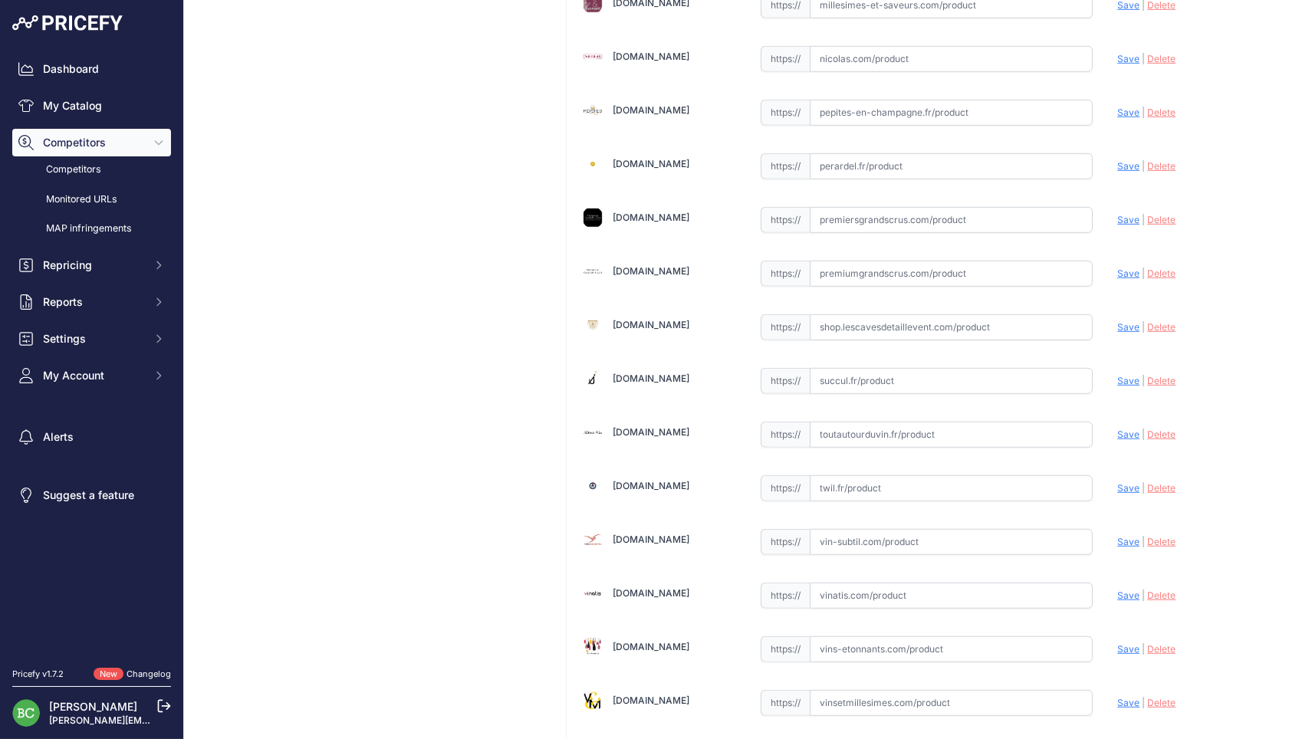
click at [850, 104] on input "text" at bounding box center [952, 113] width 284 height 26
paste input "https://pepites-en-champagne.fr/fr/vignerons/Mumm-rsrv-cuvee-lalou-2008"
click at [1127, 107] on span "Save" at bounding box center [1129, 113] width 22 height 12
type input "https://pepites-en-champagne.fr/fr/vignerons/Mumm-rsrv-cuvee-lalou-2008?prirule…"
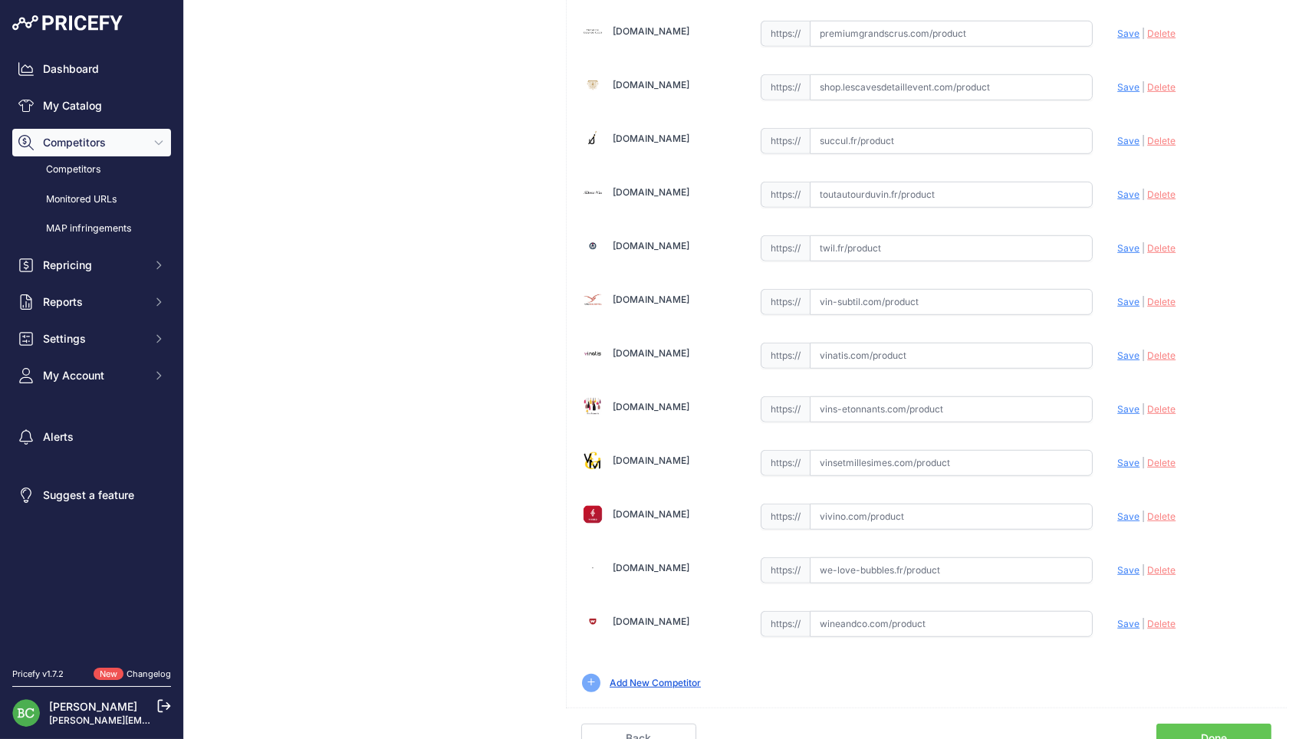
scroll to position [2072, 0]
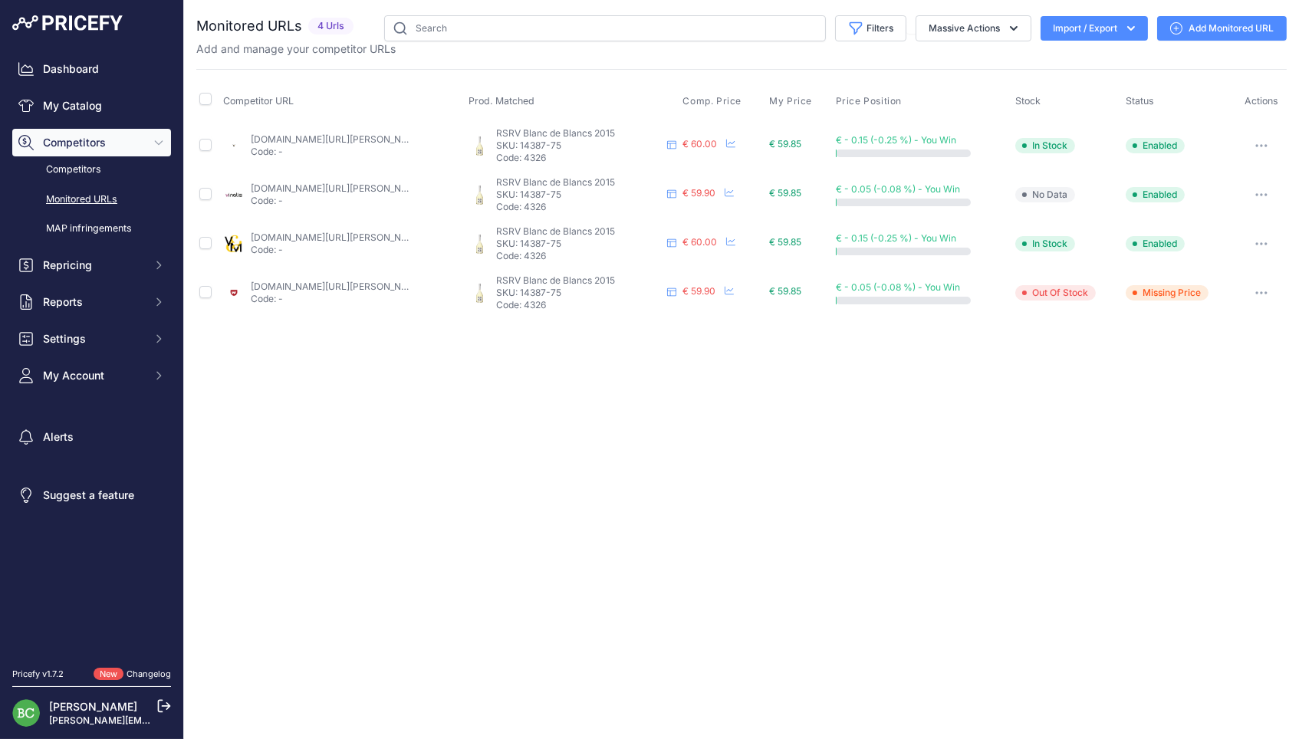
click at [306, 136] on link "[DOMAIN_NAME][URL][PERSON_NAME]" at bounding box center [337, 139] width 173 height 12
click at [386, 186] on link "vinatis.com/56596-champagne-mumm-cuvee-rsrv-grand-cru-blanc-de-blancs-2015?prir…" at bounding box center [337, 189] width 173 height 12
click at [364, 232] on link "vinsetmillesimes.com/fr/mumm/94315-mumm-rsrv-blanc-de-blancs-2015.html?prirule_…" at bounding box center [375, 238] width 248 height 12
click at [312, 281] on link "wineandco.com/champagne-mumm-rsrv-blanc-de-blancs-2015-57383-fr-eur-fr.html?pri…" at bounding box center [337, 287] width 173 height 12
click at [1240, 29] on link "Add Monitored URL" at bounding box center [1222, 28] width 130 height 25
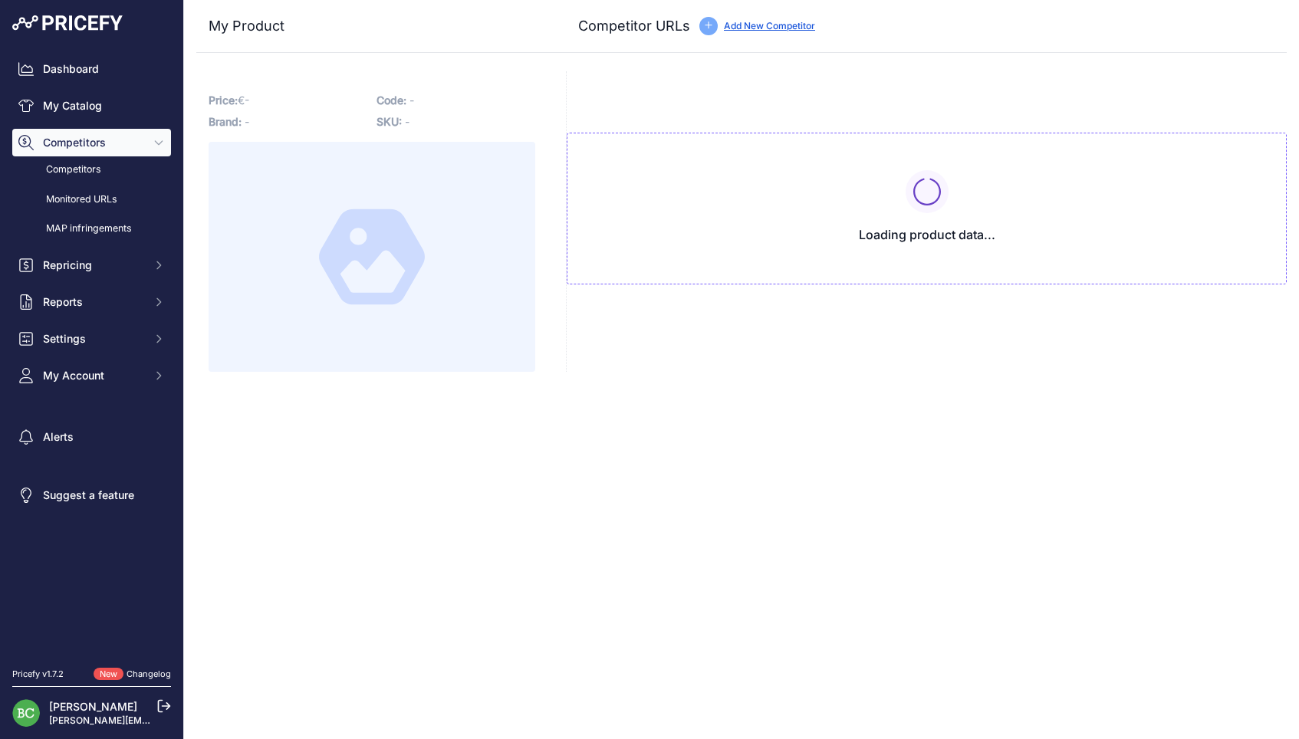
type input "[DOMAIN_NAME][URL][PERSON_NAME]"
type input "[DOMAIN_NAME][URL][PERSON_NAME][PERSON_NAME]"
type input "[DOMAIN_NAME][URL][PERSON_NAME]"
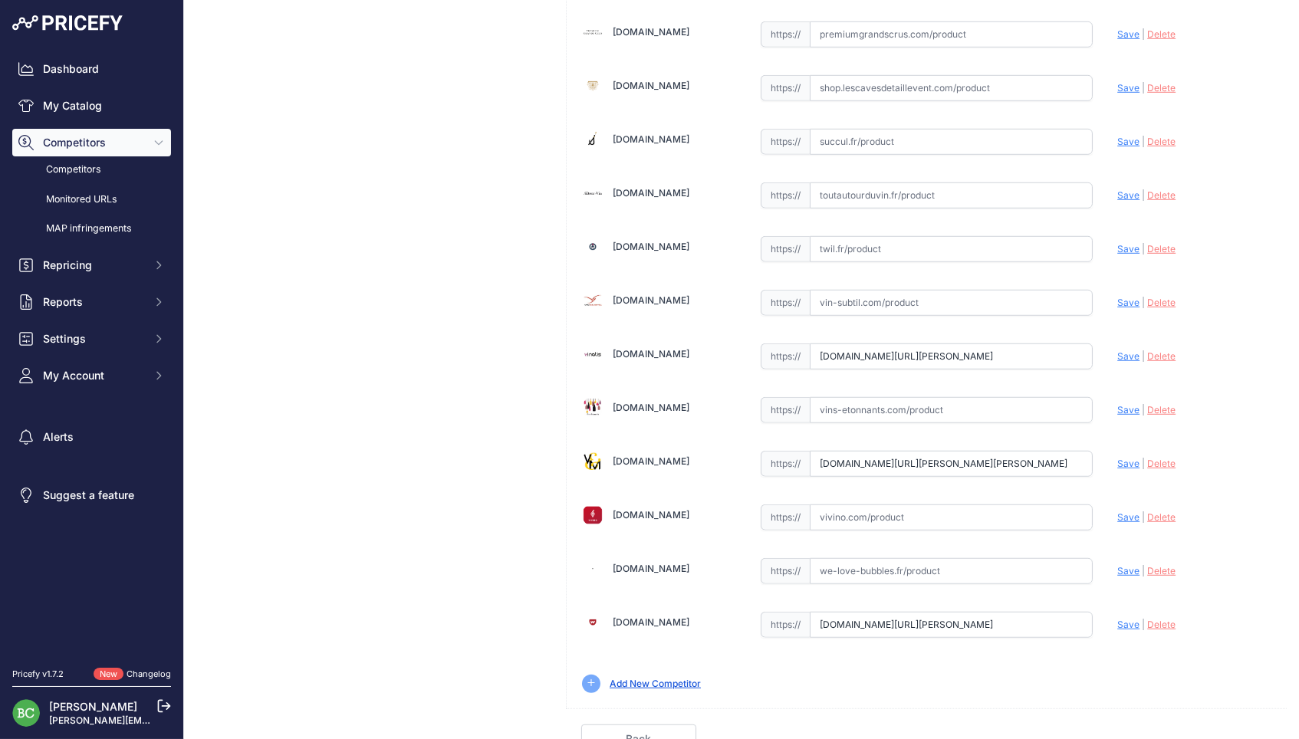
scroll to position [2072, 0]
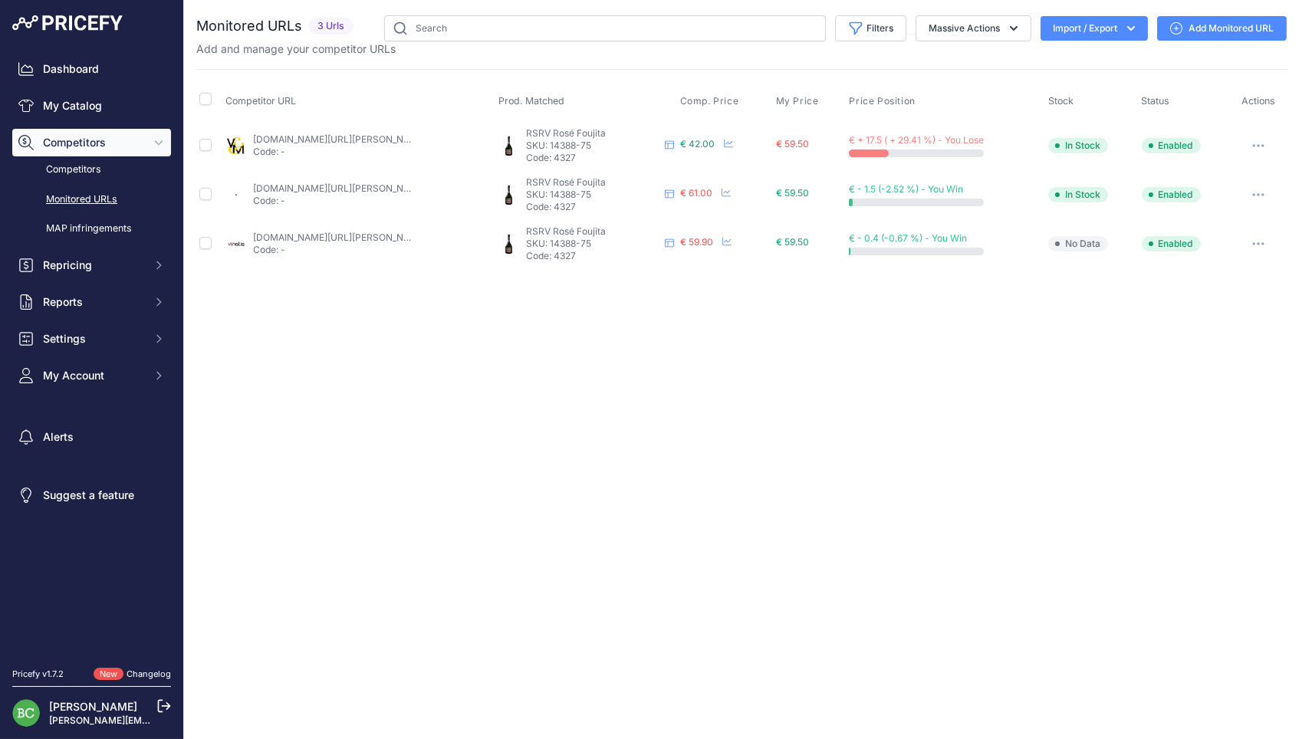
click at [321, 135] on link "[DOMAIN_NAME][URL][PERSON_NAME][PERSON_NAME][PERSON_NAME]" at bounding box center [414, 139] width 322 height 12
click at [329, 137] on link "[DOMAIN_NAME][URL][PERSON_NAME][PERSON_NAME][PERSON_NAME]" at bounding box center [414, 139] width 322 height 12
click at [395, 183] on link "[DOMAIN_NAME][URL][PERSON_NAME]" at bounding box center [339, 189] width 173 height 12
click at [361, 232] on link "vinatis.com/56554-champagne-mumm-cuvee-rsrv-foujita-rose?prirule_jdsnikfkfjsd=2…" at bounding box center [339, 238] width 173 height 12
click at [1220, 30] on link "Add Monitored URL" at bounding box center [1222, 28] width 130 height 25
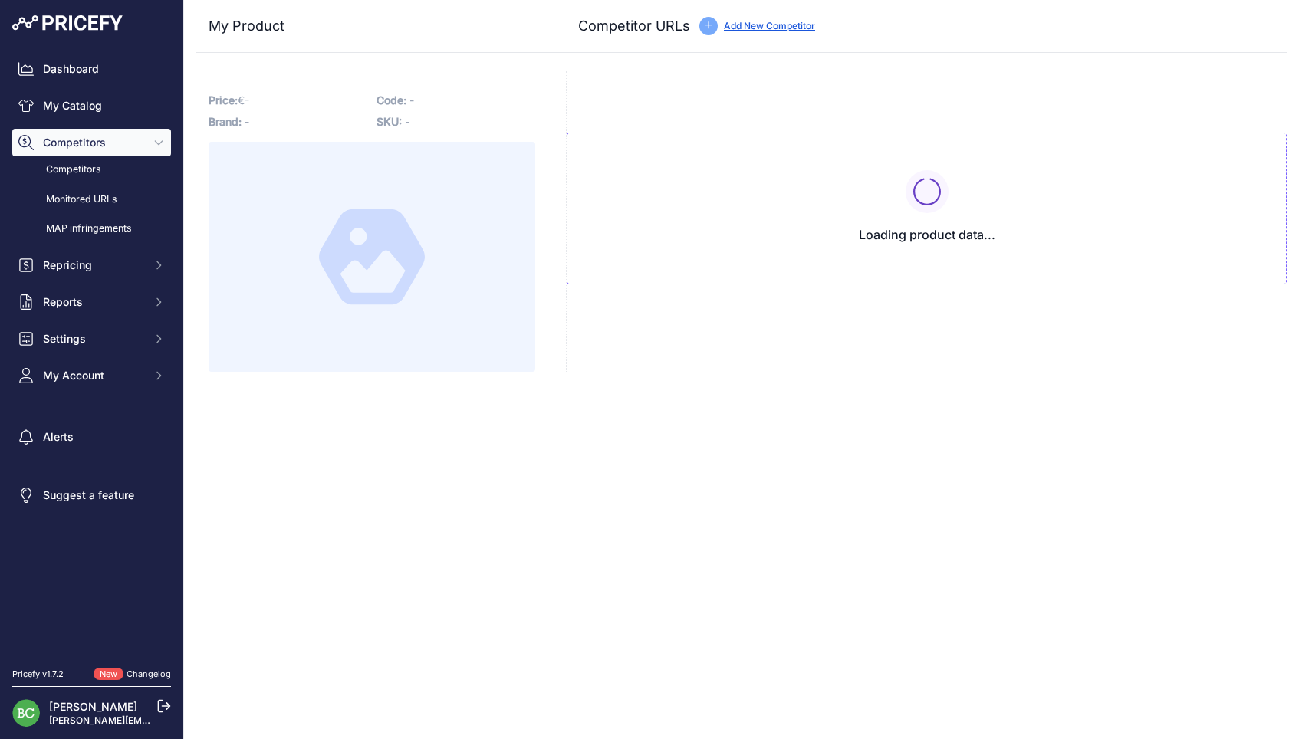
type input "www.enviedechamp.com/fr/champagne-mumm/3064-rsrv-rose-foujita-grand-cru.html?pr…"
type input "www.leverrecanaille.com/espace-pro/2510-rsrv-rose-fougita-champagne-gh-mumm.htm…"
type input "www.vinatis.com/56554-champagne-mumm-cuvee-rsrv-foujita-rose?prirule_jdsnikfkfj…"
type input "www.vinsetmillesimes.com/fr/mumm/84473-mumm-rsrv-rose-foujita.html?prirule_jdsn…"
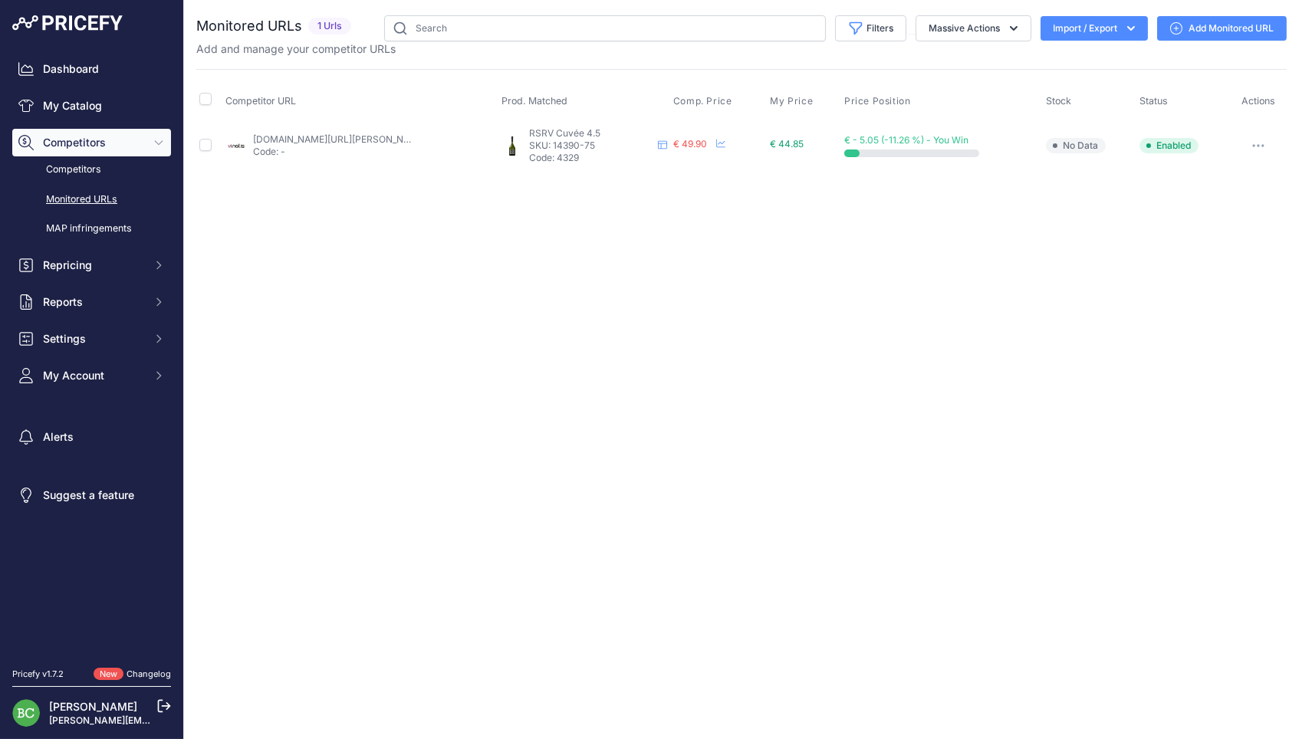
click at [355, 137] on link "[DOMAIN_NAME][URL][PERSON_NAME]" at bounding box center [339, 139] width 173 height 12
click at [1234, 28] on link "Add Monitored URL" at bounding box center [1222, 28] width 130 height 25
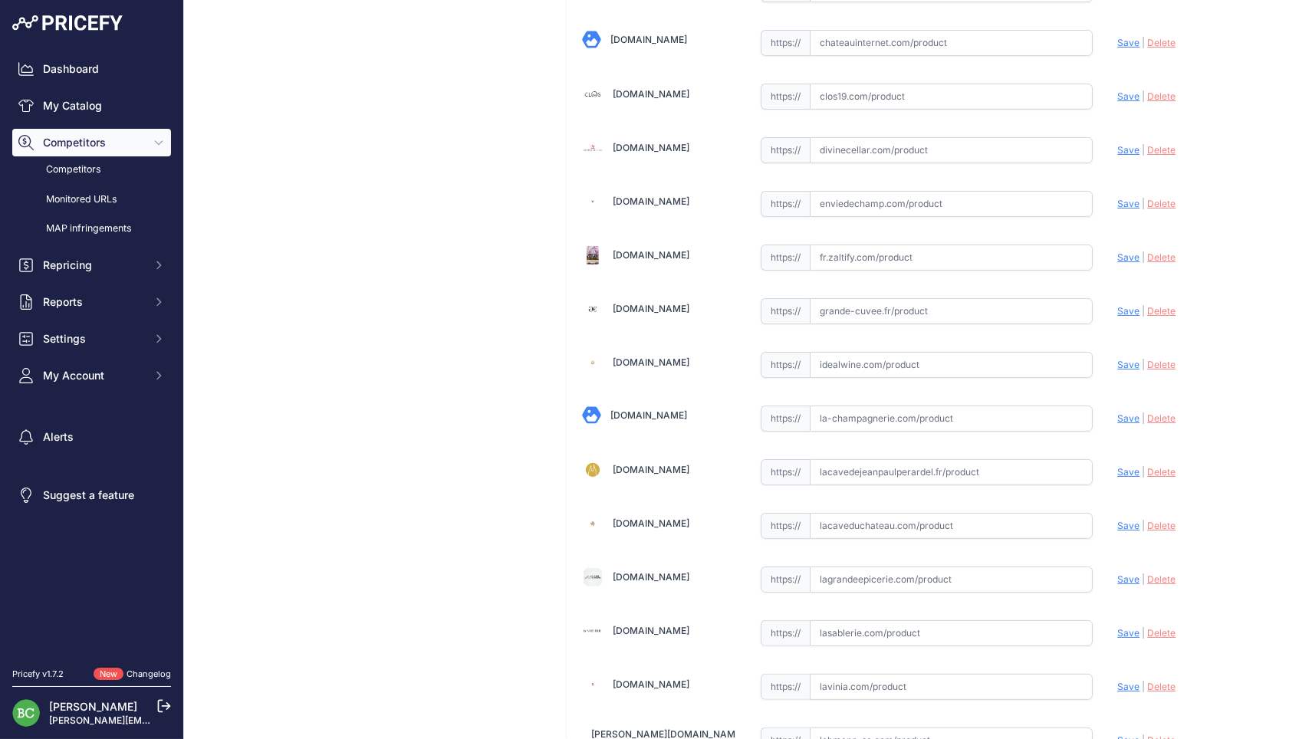
scroll to position [748, 0]
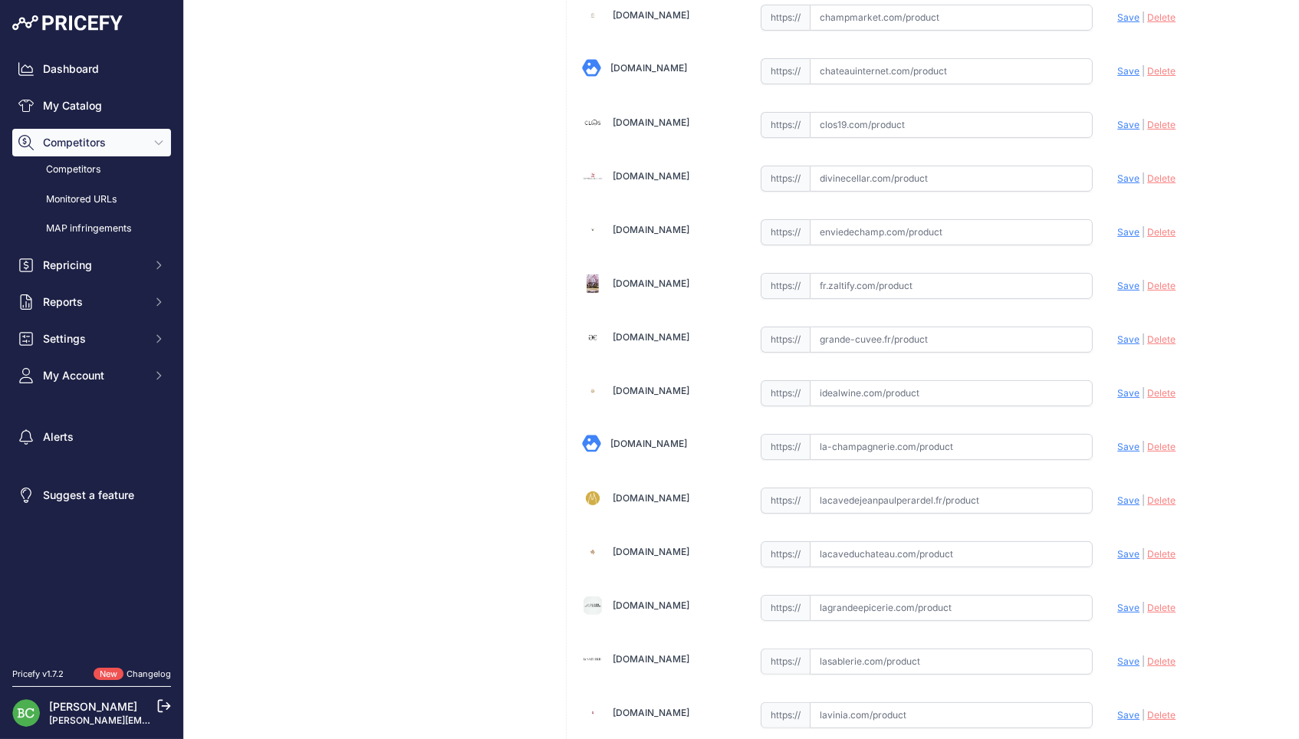
click at [862, 224] on input "text" at bounding box center [952, 232] width 284 height 26
paste input "https://www.enviedechamp.com/fr/champagne-mumm/3066-rsrv-brut-grand-cru-45.html…"
drag, startPoint x: 1134, startPoint y: 226, endPoint x: 1126, endPoint y: 227, distance: 7.7
click at [1134, 226] on span "Save" at bounding box center [1129, 232] width 22 height 12
type input "https://www.enviedechamp.com/fr/champagne-mumm/3066-rsrv-brut-grand-cru-45.html…"
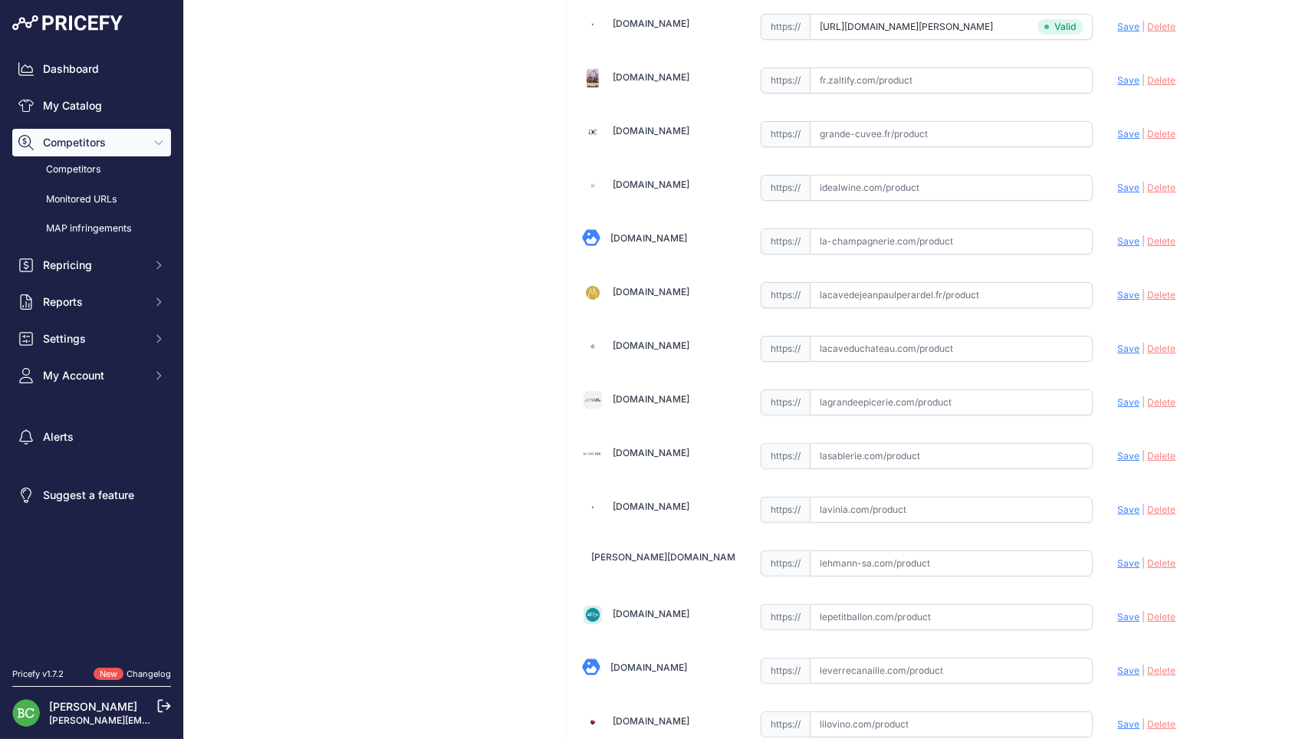
scroll to position [998, 0]
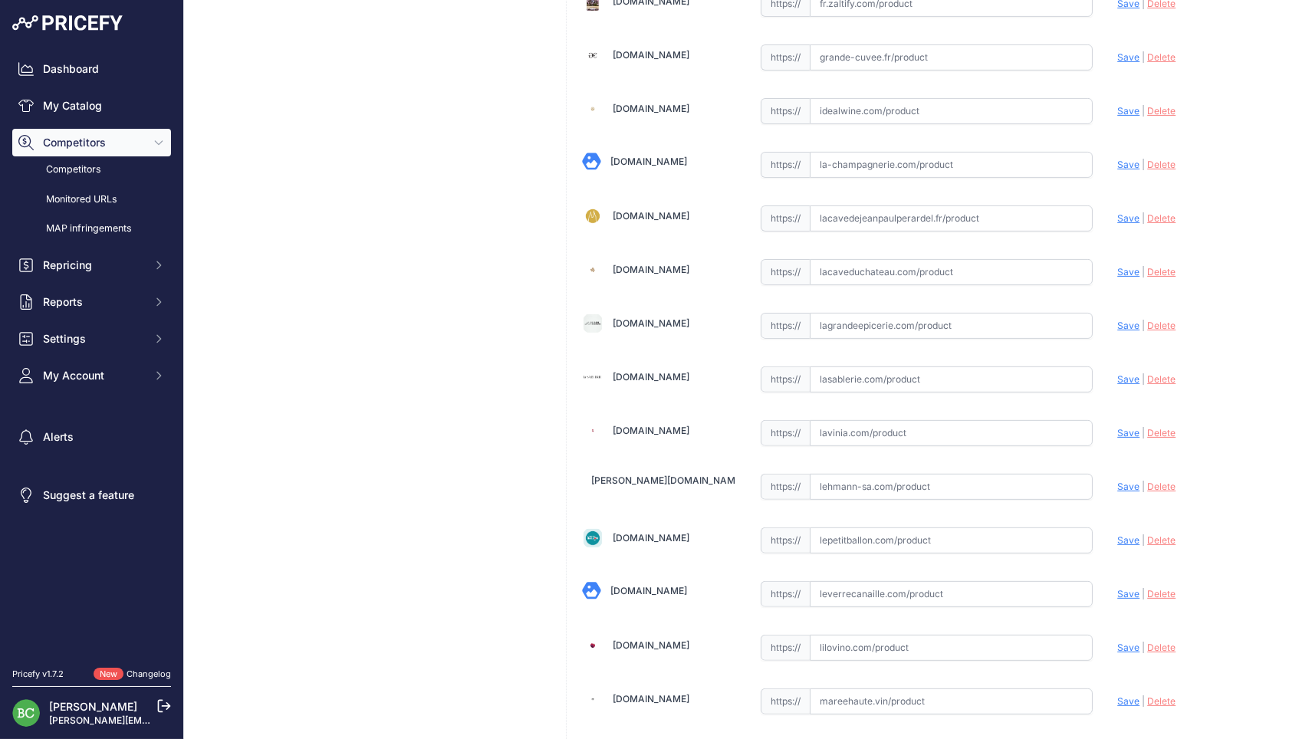
scroll to position [800, 0]
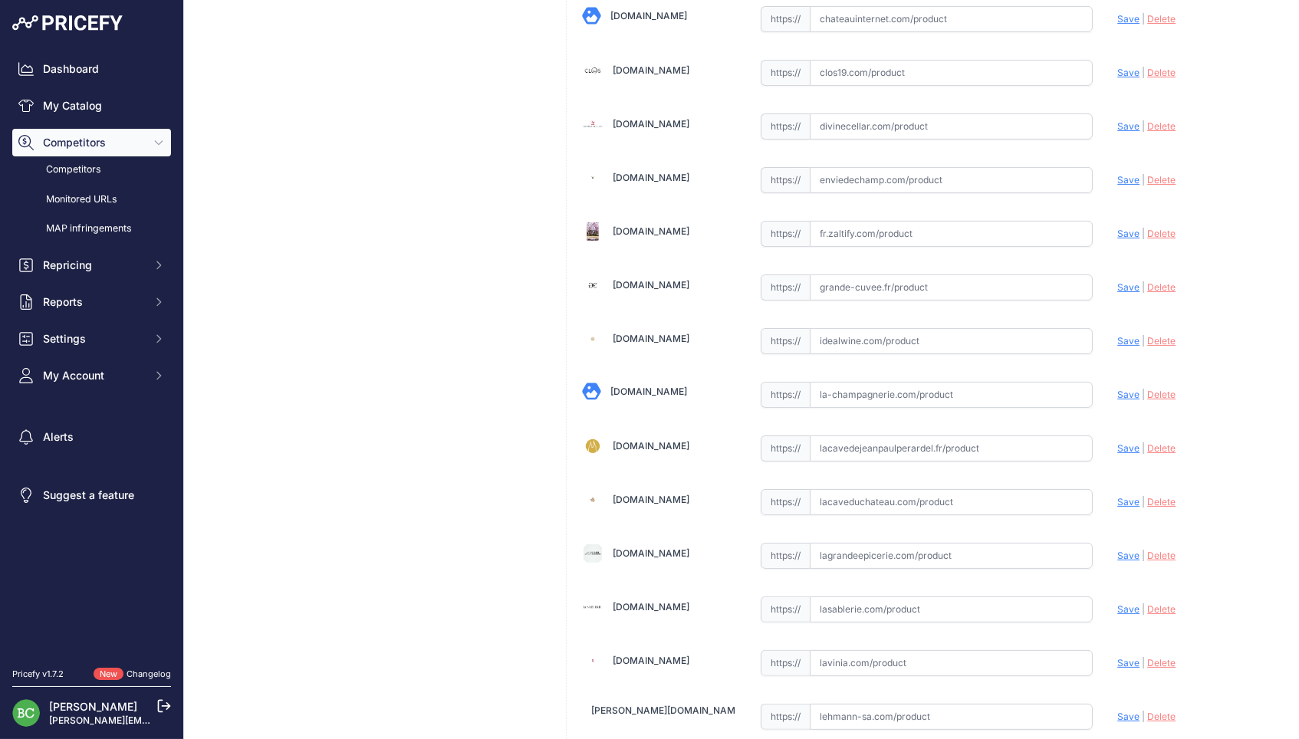
click at [885, 168] on input "text" at bounding box center [952, 180] width 284 height 26
paste input "[URL][DOMAIN_NAME][PERSON_NAME]"
click at [1128, 174] on span "Save" at bounding box center [1129, 180] width 22 height 12
type input "[URL][DOMAIN_NAME][PERSON_NAME]"
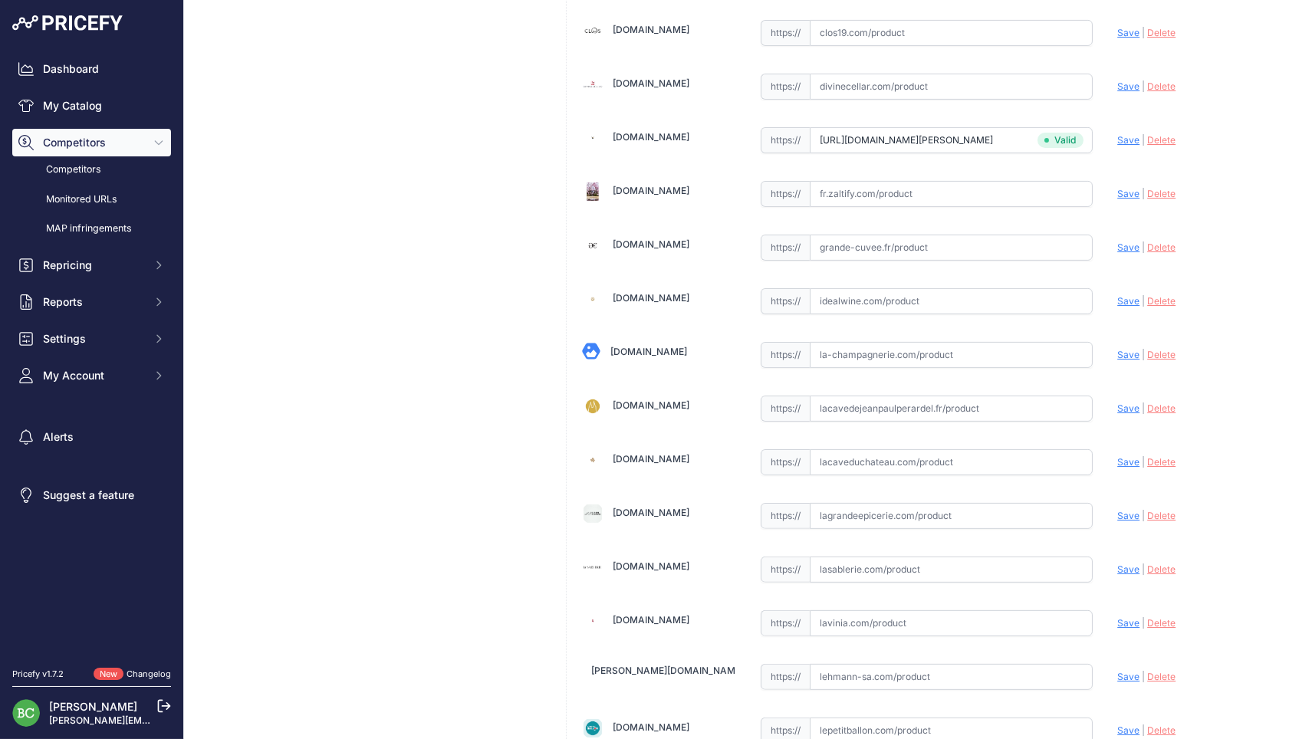
scroll to position [923, 0]
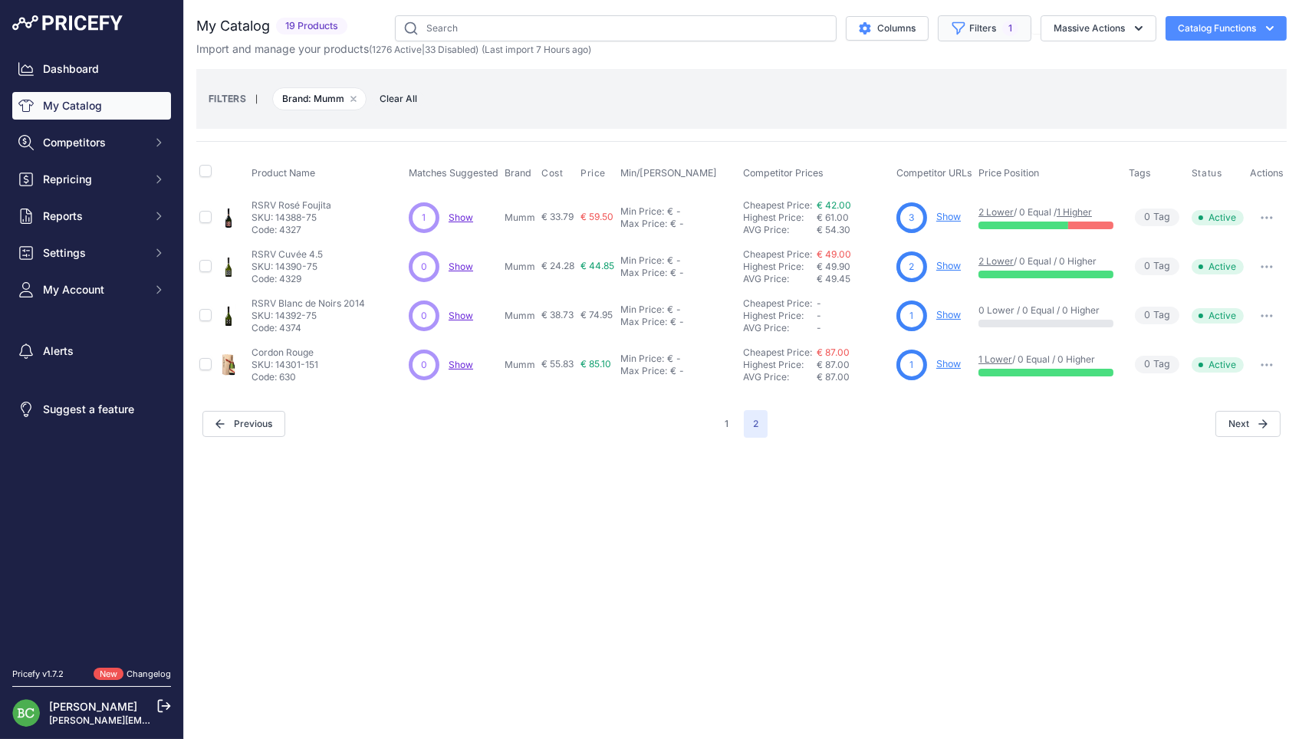
click at [1008, 28] on span "1" at bounding box center [1010, 28] width 16 height 15
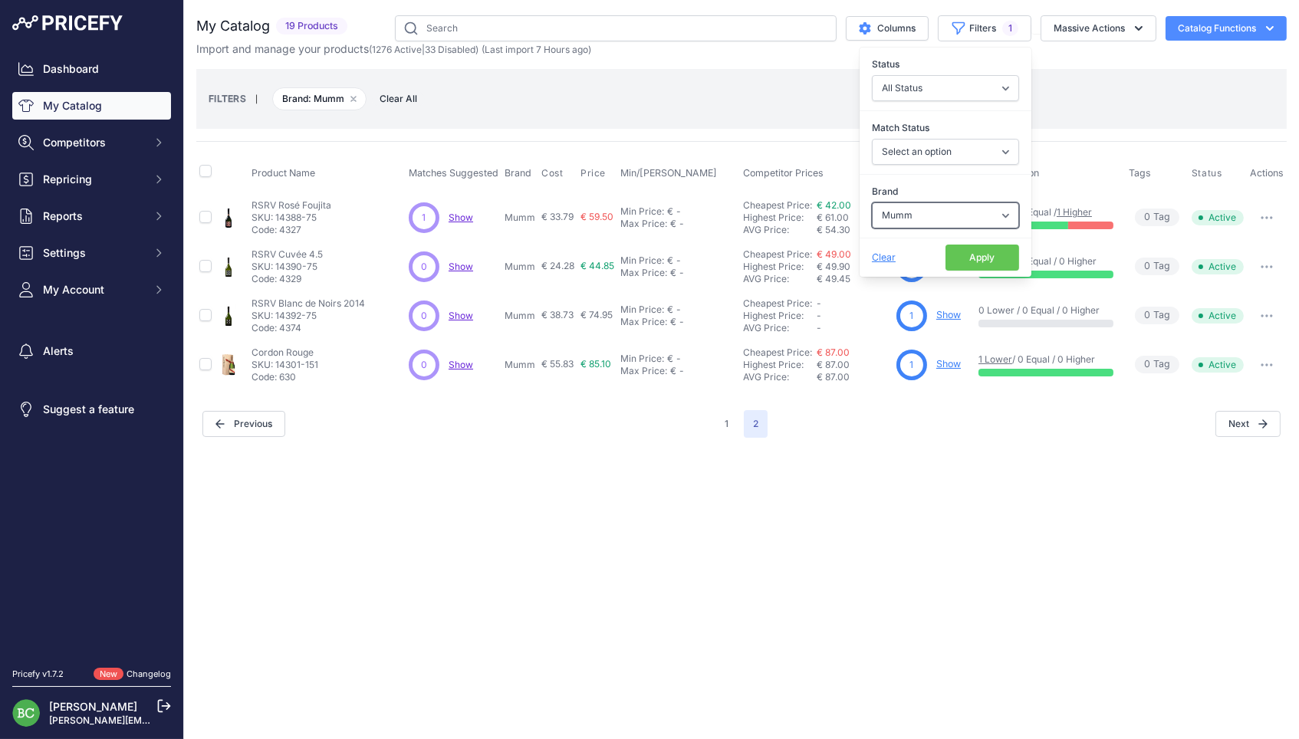
select select "[PERSON_NAME]"
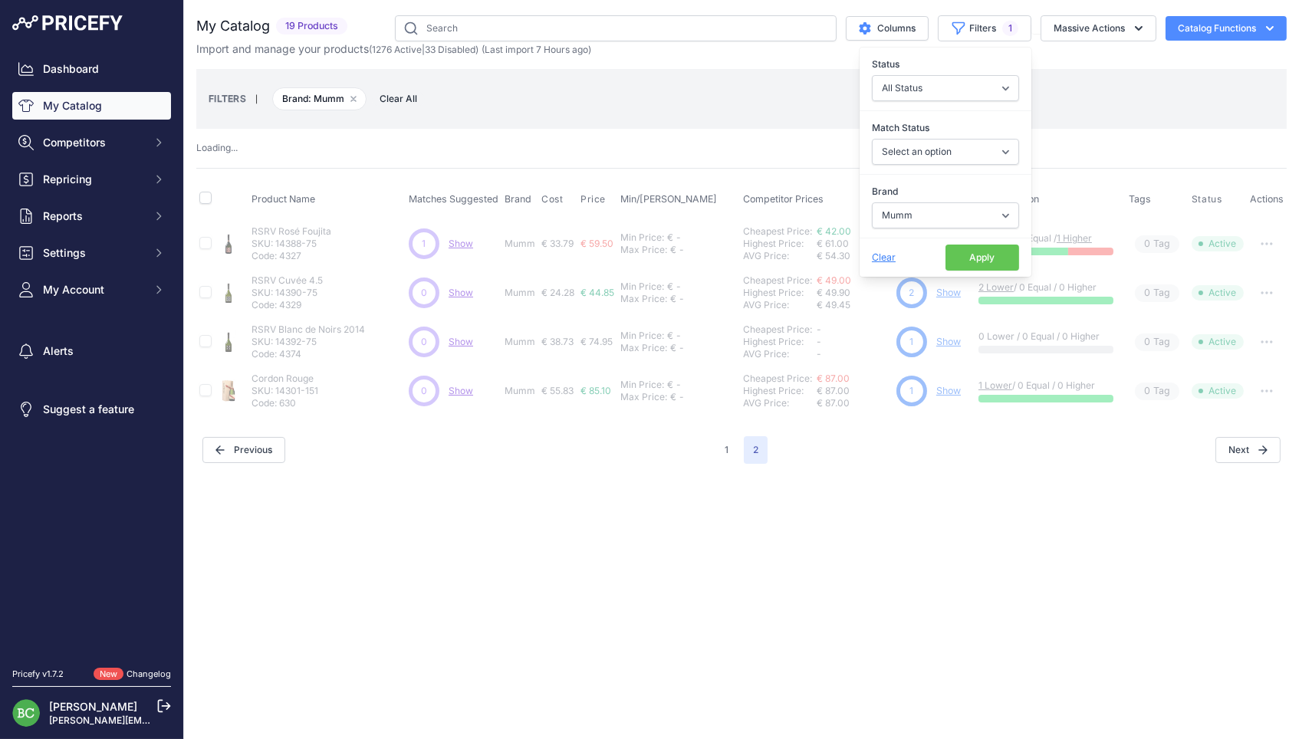
click at [974, 252] on button "Apply" at bounding box center [983, 258] width 74 height 26
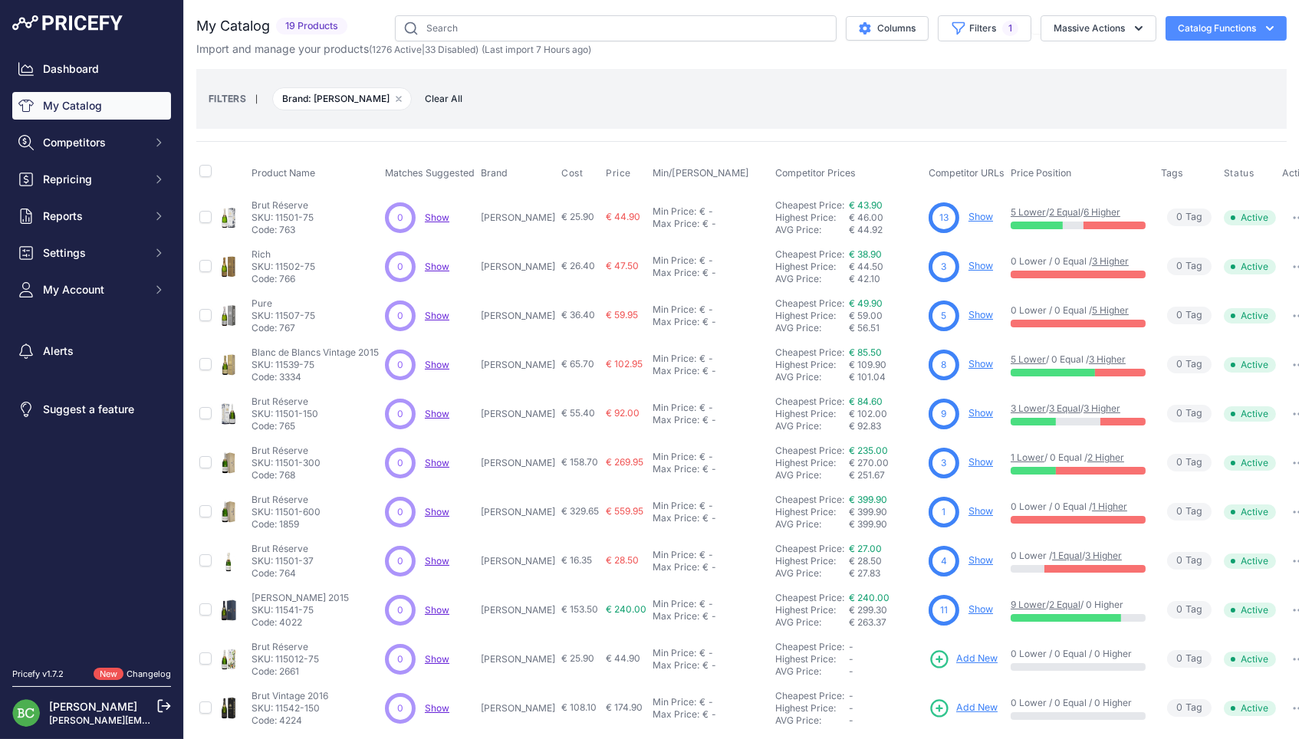
click at [633, 146] on div "Product Name Matches Suggested Brand Cost" at bounding box center [741, 535] width 1091 height 788
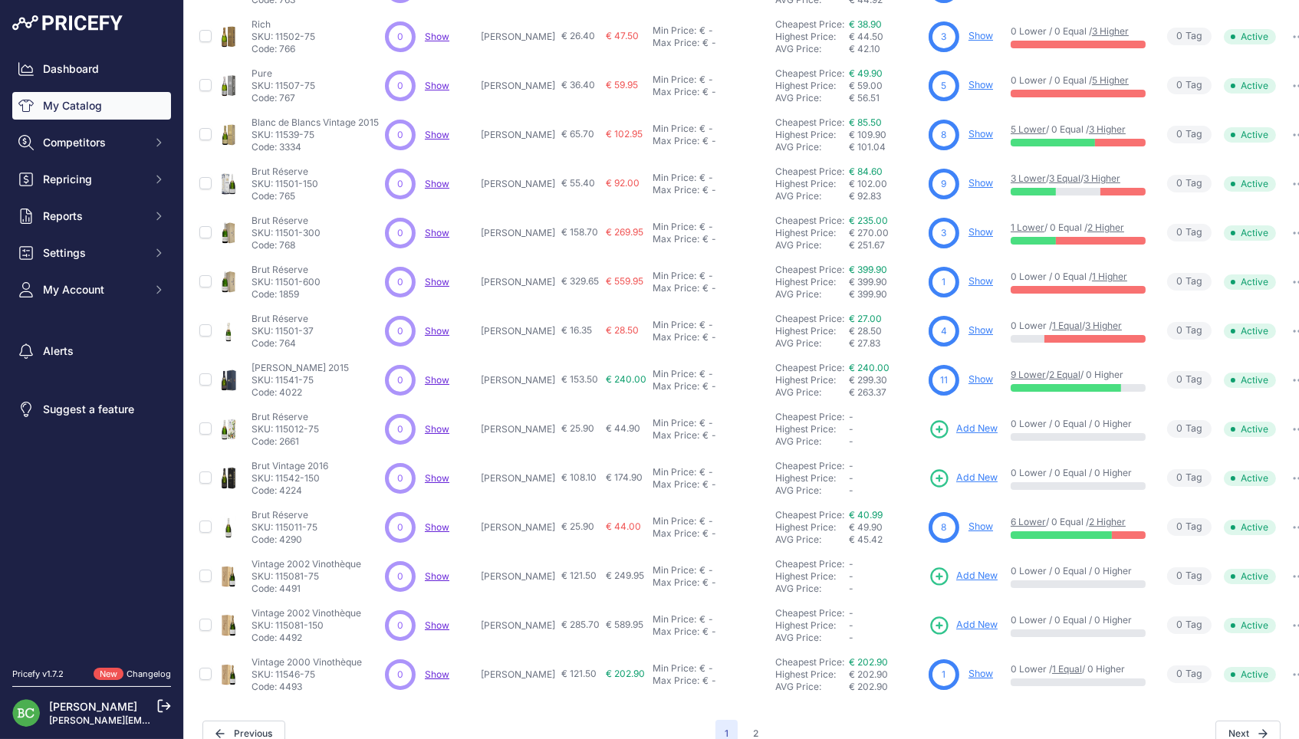
scroll to position [229, 0]
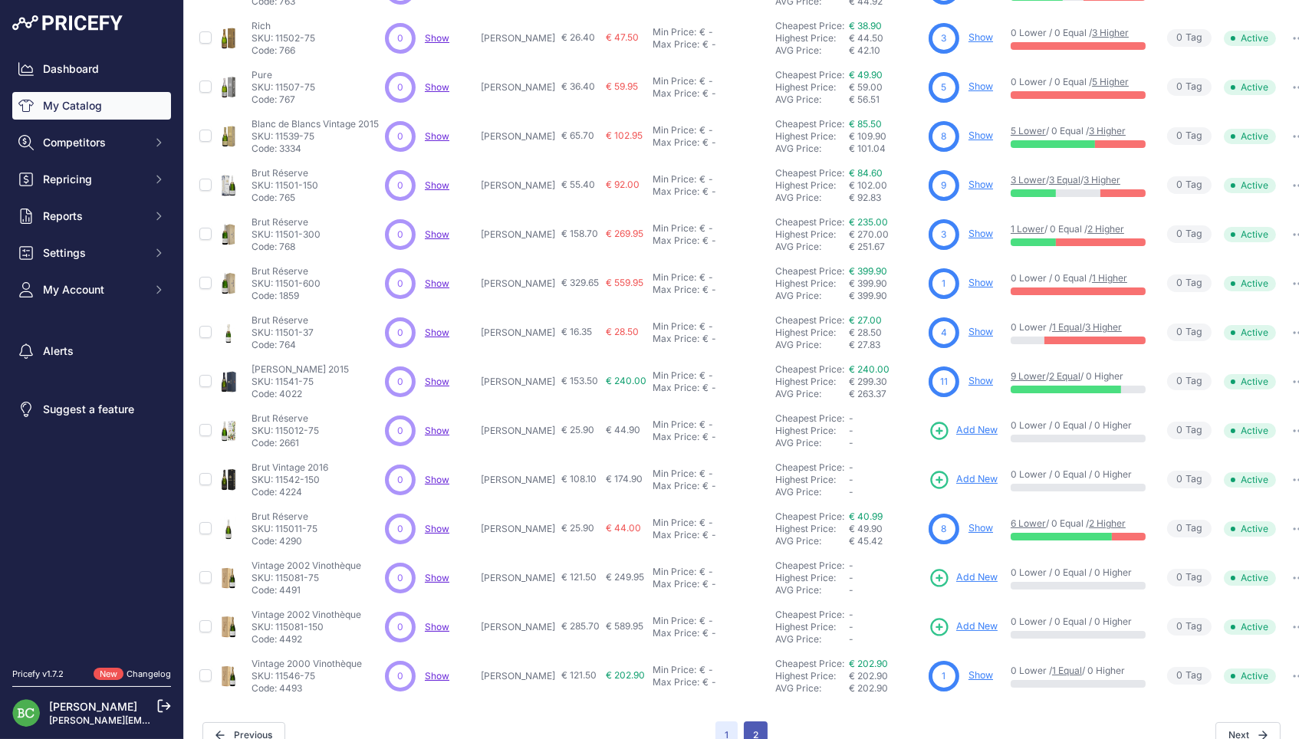
click at [763, 722] on button "2" at bounding box center [756, 736] width 24 height 28
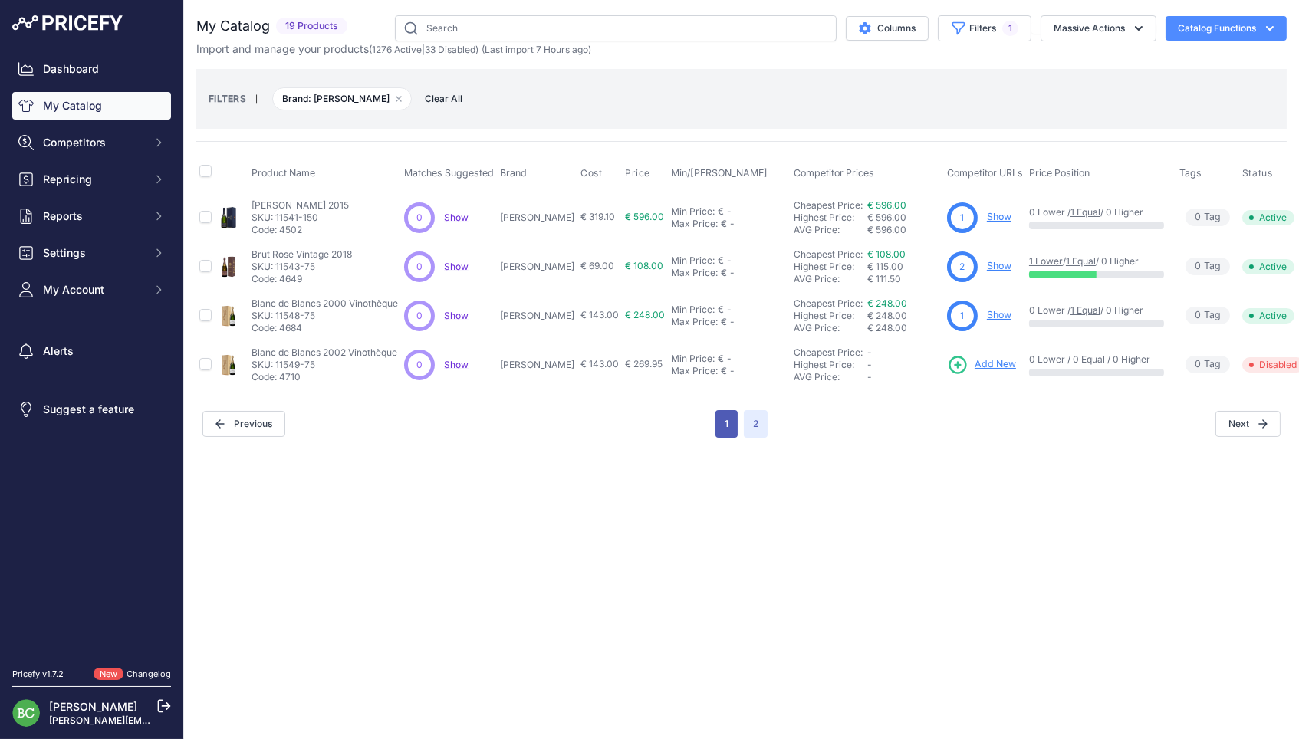
click at [732, 410] on button "1" at bounding box center [727, 424] width 22 height 28
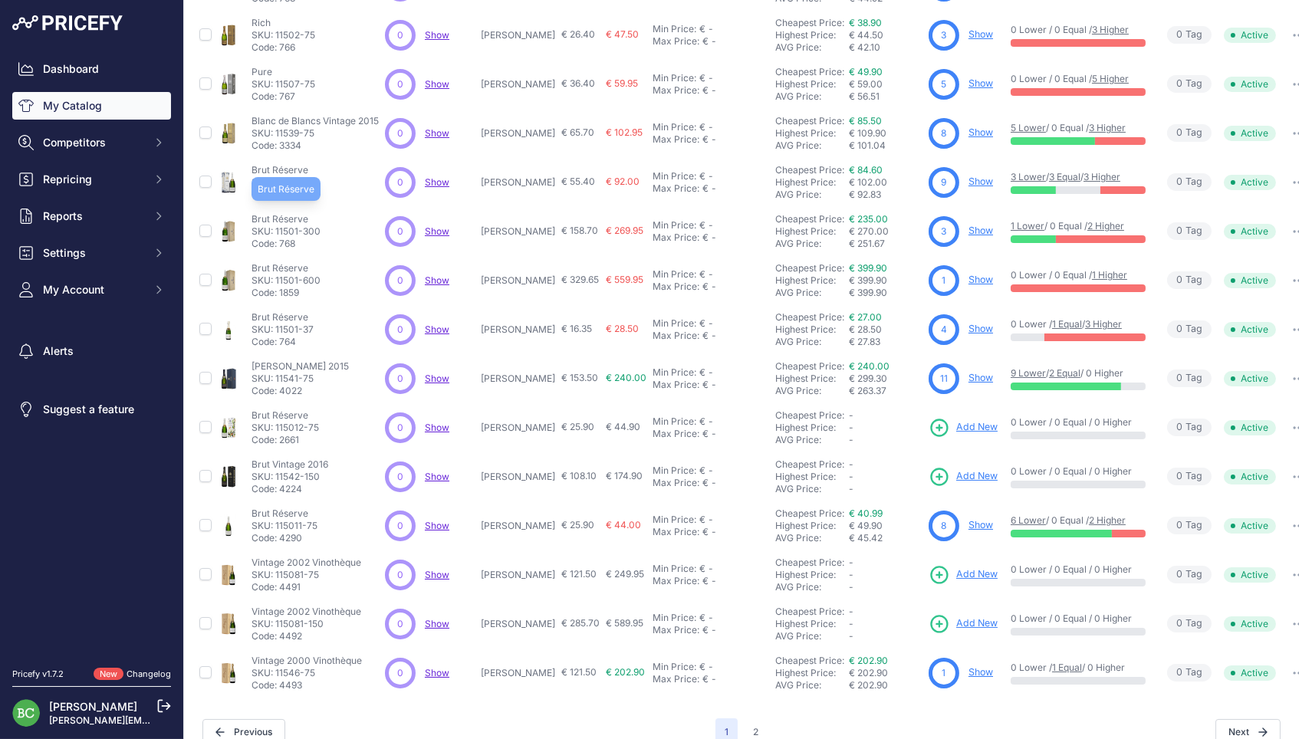
scroll to position [229, 0]
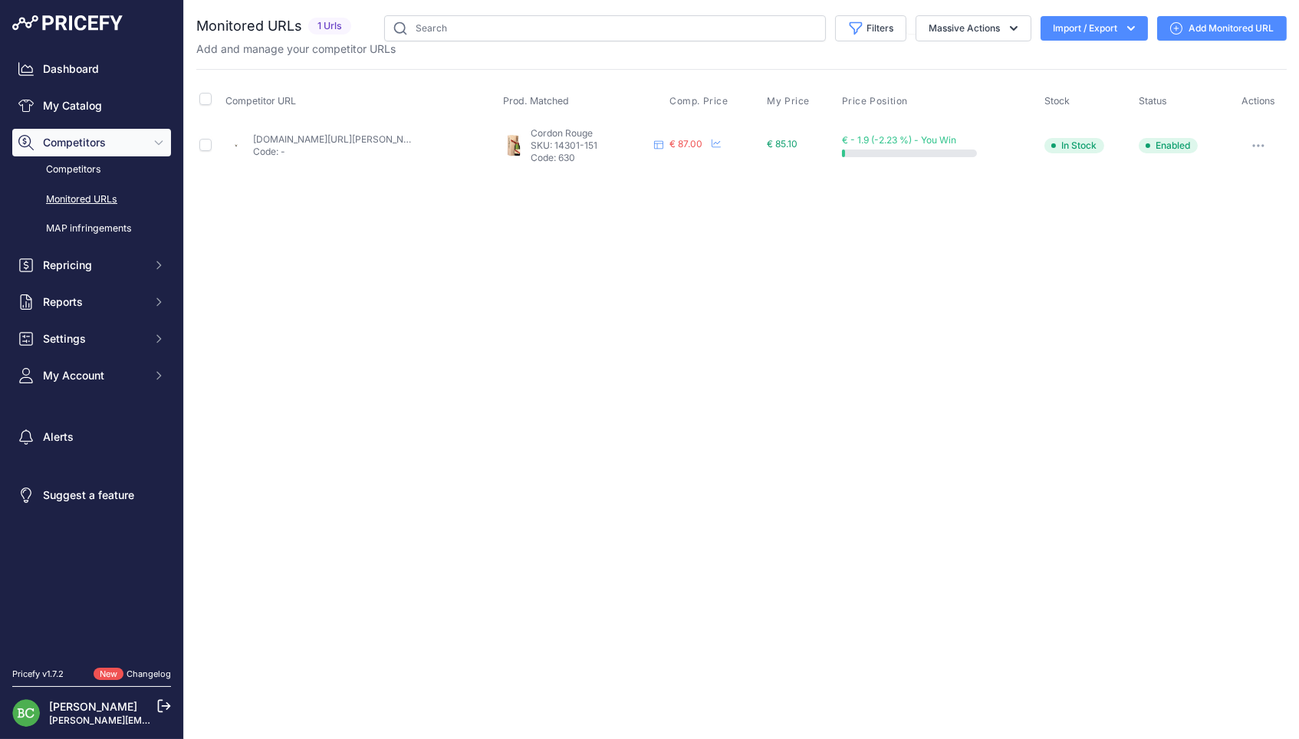
click at [318, 140] on link "enviedechamp.com/fr/champagne-mumm/3169-cordon-rouge-magnum-caisse-bois-3043709…" at bounding box center [339, 139] width 173 height 12
click at [1209, 26] on link "Add Monitored URL" at bounding box center [1222, 28] width 130 height 25
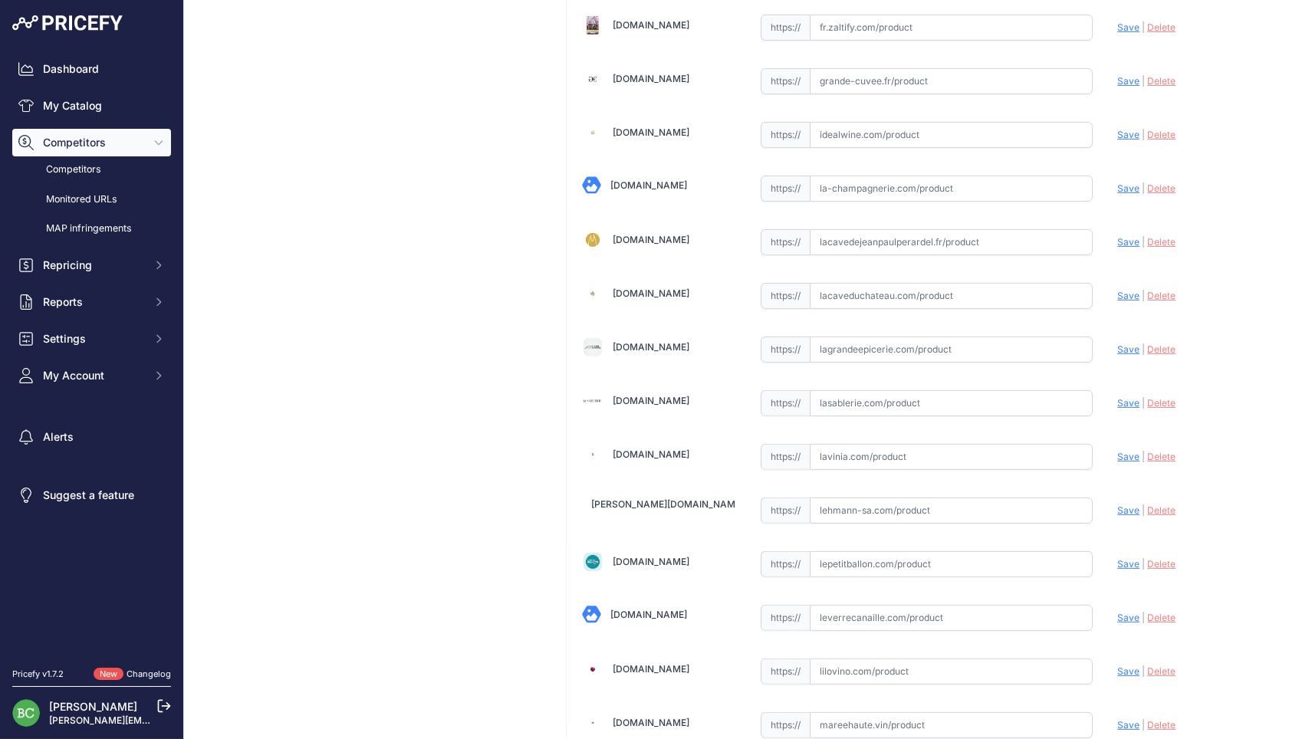
scroll to position [1012, 0]
